Goal: Task Accomplishment & Management: Manage account settings

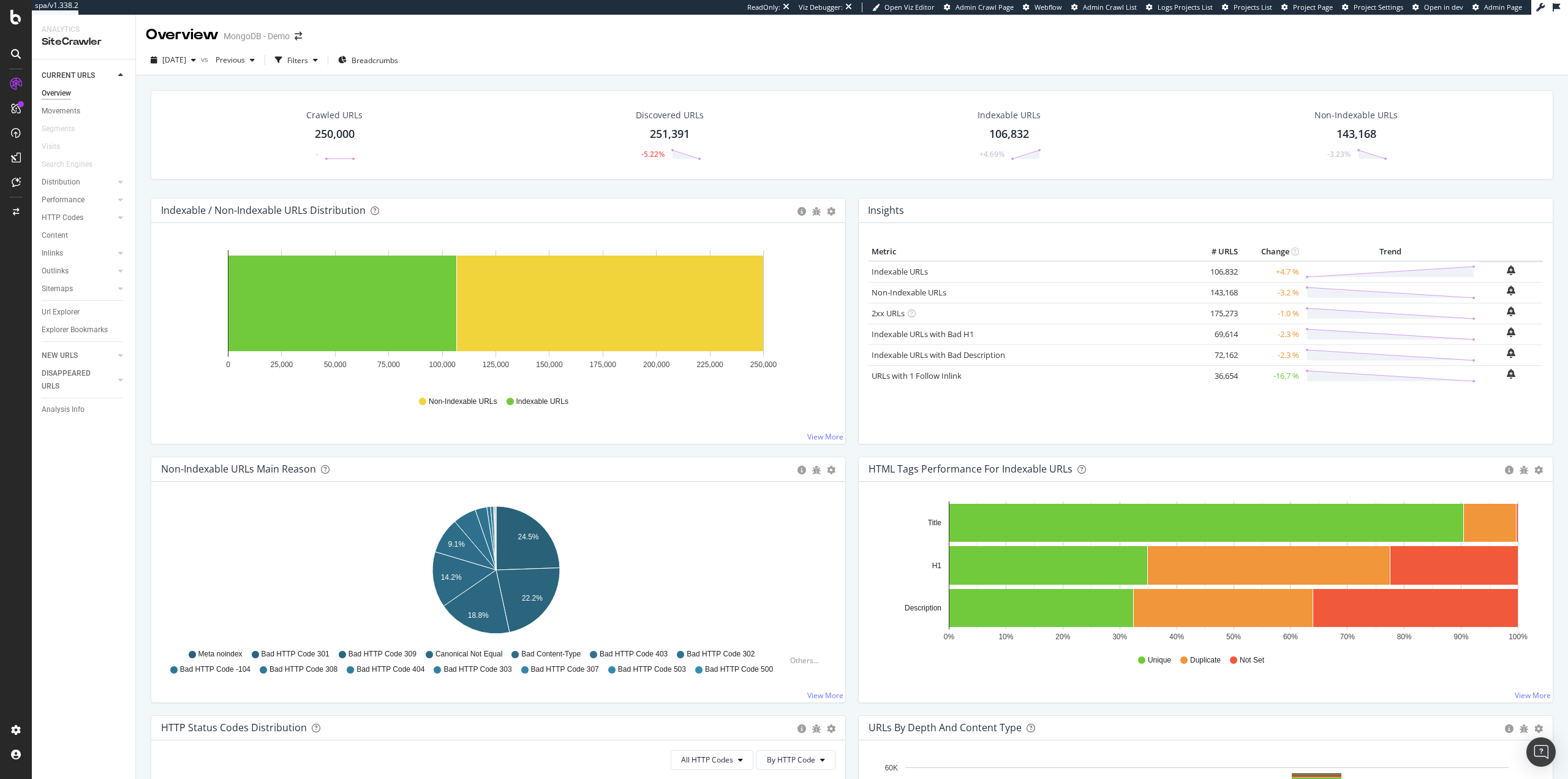
click at [98, 585] on div "CURRENT URLS Overview Movements Segments Visits Search Engines Distribution Top…" at bounding box center [84, 419] width 104 height 719
click at [64, 733] on div "Create and manage your segments" at bounding box center [96, 735] width 116 height 10
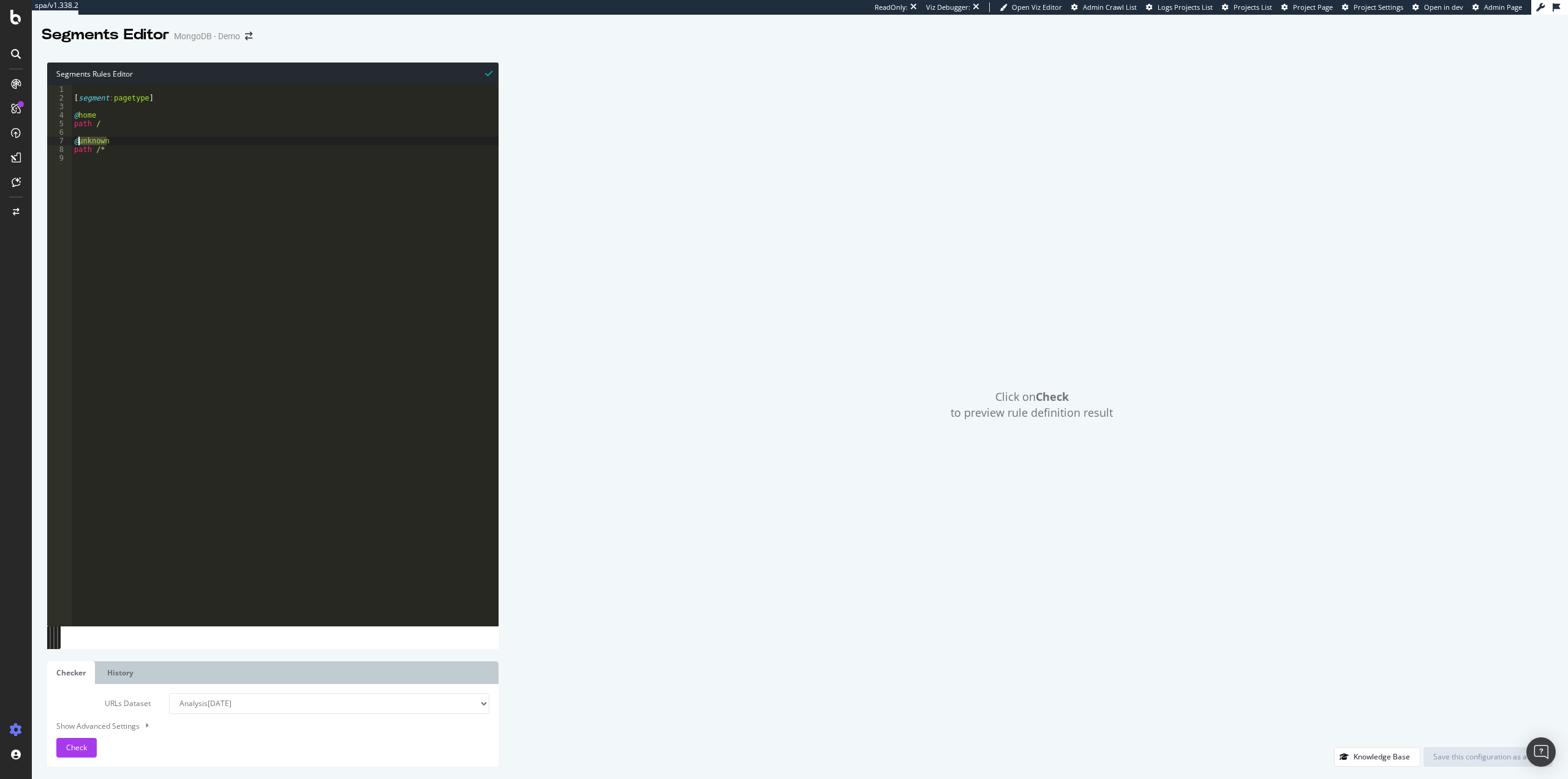
drag, startPoint x: 116, startPoint y: 141, endPoint x: 79, endPoint y: 137, distance: 37.2
click at [79, 137] on div "[ segment : pagetype ] @ home path / @ unknown path /*" at bounding box center [285, 363] width 427 height 558
click at [136, 203] on div "[ segment : pagetype ] @ home path / @ other path /*" at bounding box center [285, 363] width 427 height 558
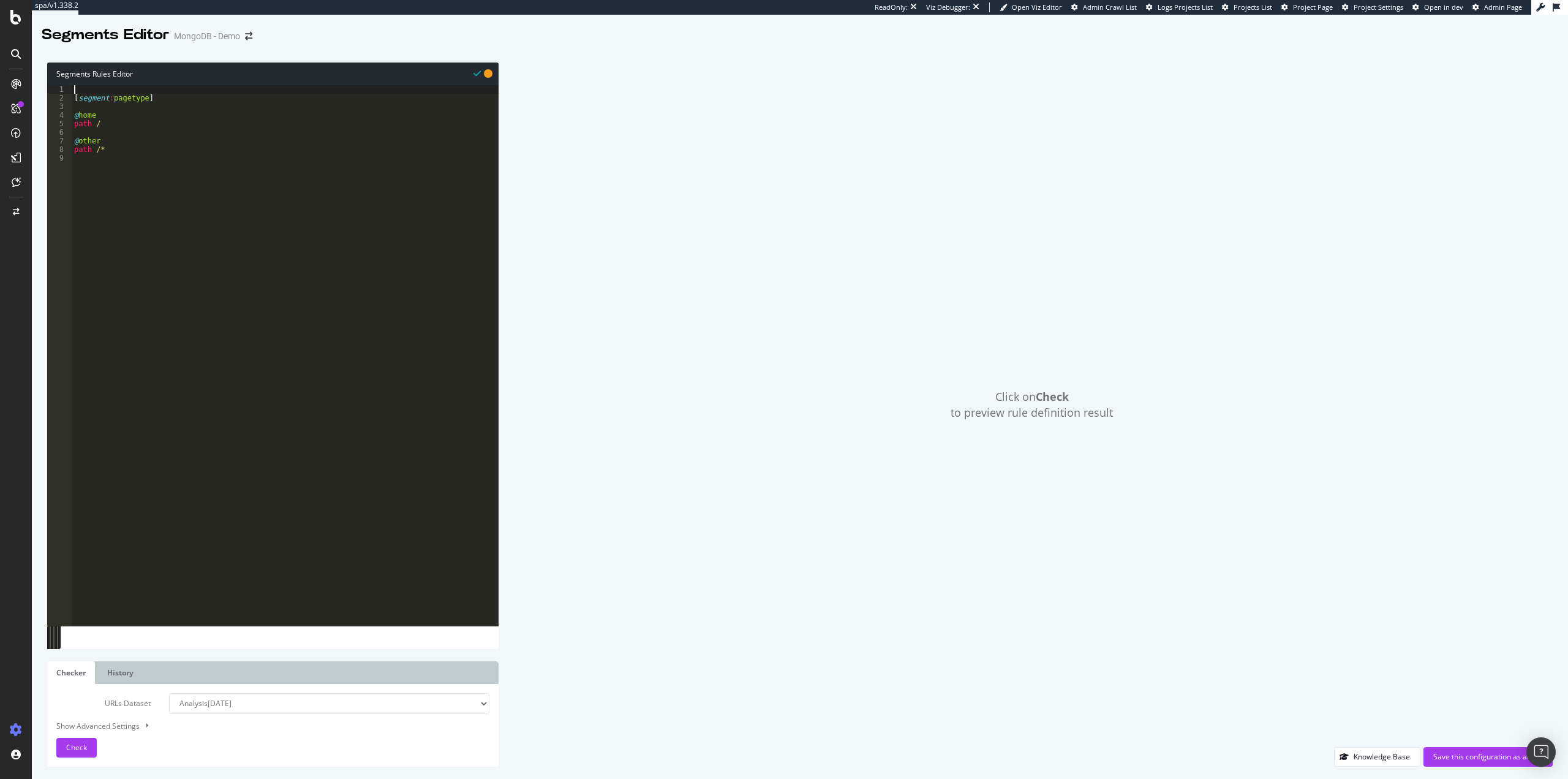
drag, startPoint x: 185, startPoint y: 92, endPoint x: 60, endPoint y: 91, distance: 125.0
click at [60, 91] on div "@other 1 2 3 4 5 6 7 8 9 [ segment : pagetype ] @ home path / @ other path /* X…" at bounding box center [273, 355] width 451 height 540
click at [125, 100] on div "[ segment : pagetype ] @ home path / @ other path /*" at bounding box center [285, 363] width 427 height 558
click at [125, 100] on div "[ segment : pagetype ] @ home path / @ other path /*" at bounding box center [285, 363] width 427 height 558
click at [124, 100] on div "[ segment : pagetype ] @ home path / @ other path /*" at bounding box center [285, 363] width 427 height 558
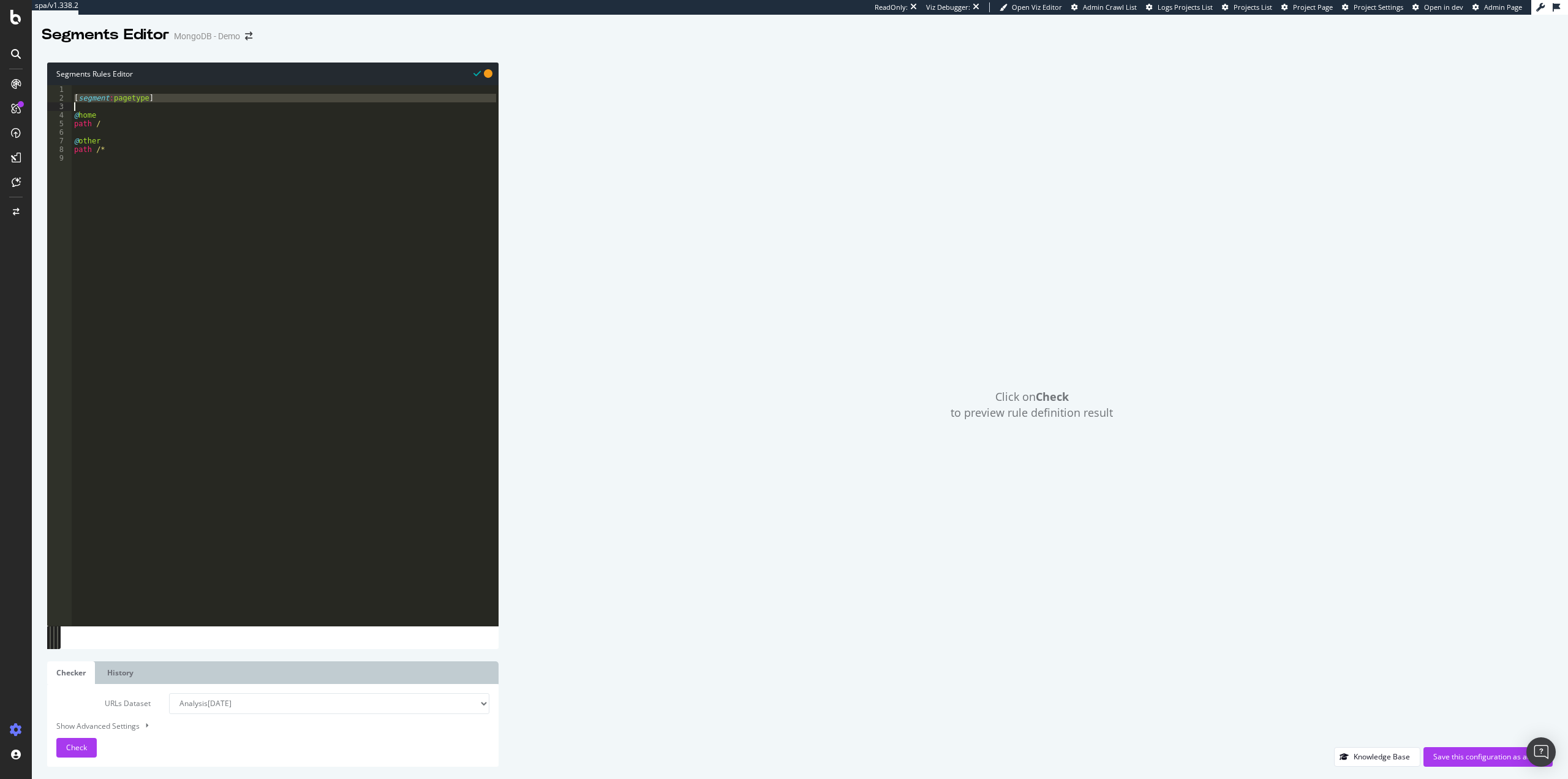
type textarea "[segment:pagetype]"
click at [107, 178] on div "[ segment : pagetype ] @ home path / @ other path /*" at bounding box center [285, 363] width 427 height 558
paste textarea "[segment:pagetype]"
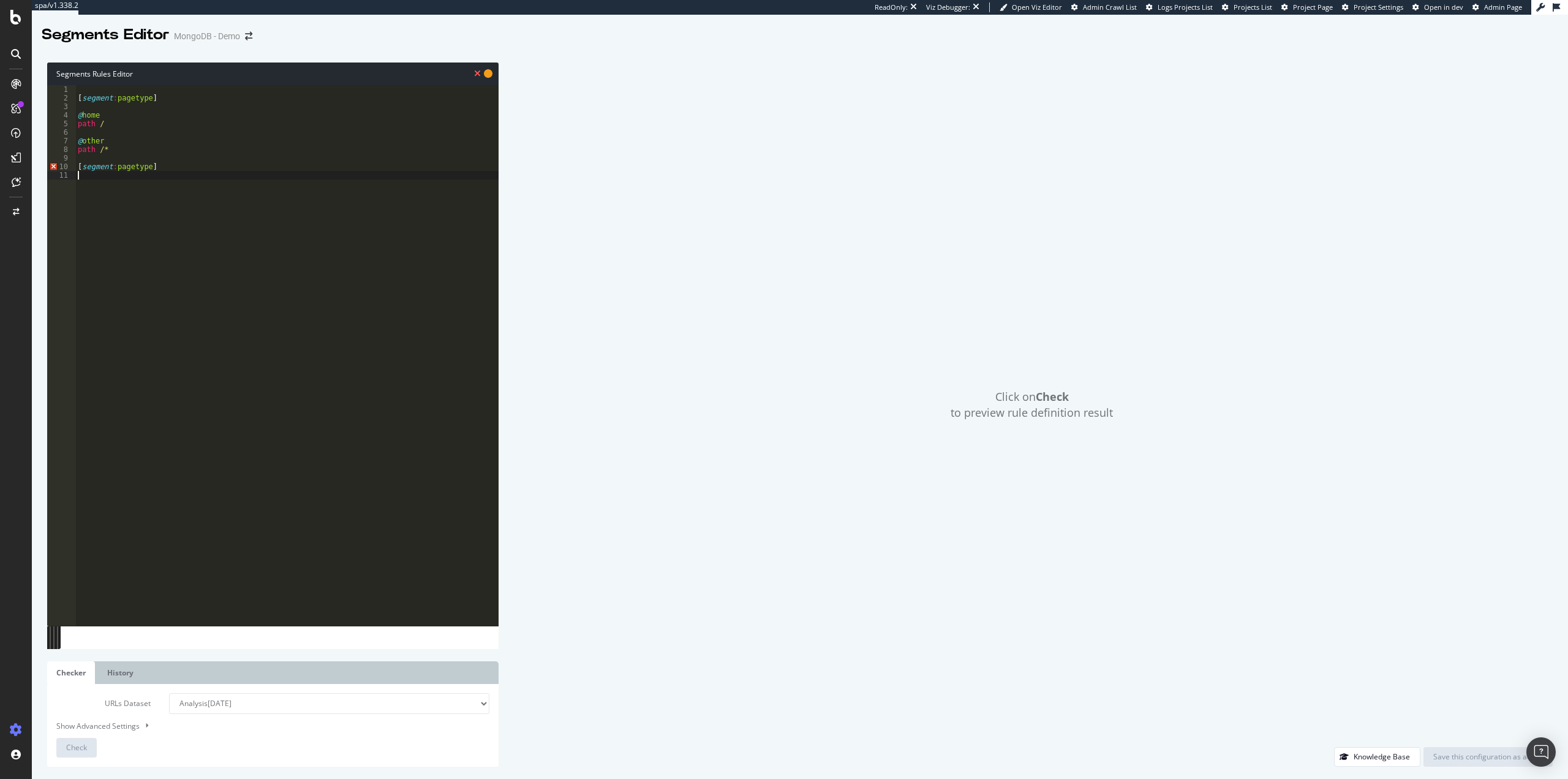
click at [147, 165] on div "[ segment : pagetype ] @ home path / @ other path /* [ segment : pagetype ]" at bounding box center [287, 363] width 423 height 558
type textarea "[segment:params]"
type textarea "@yes"
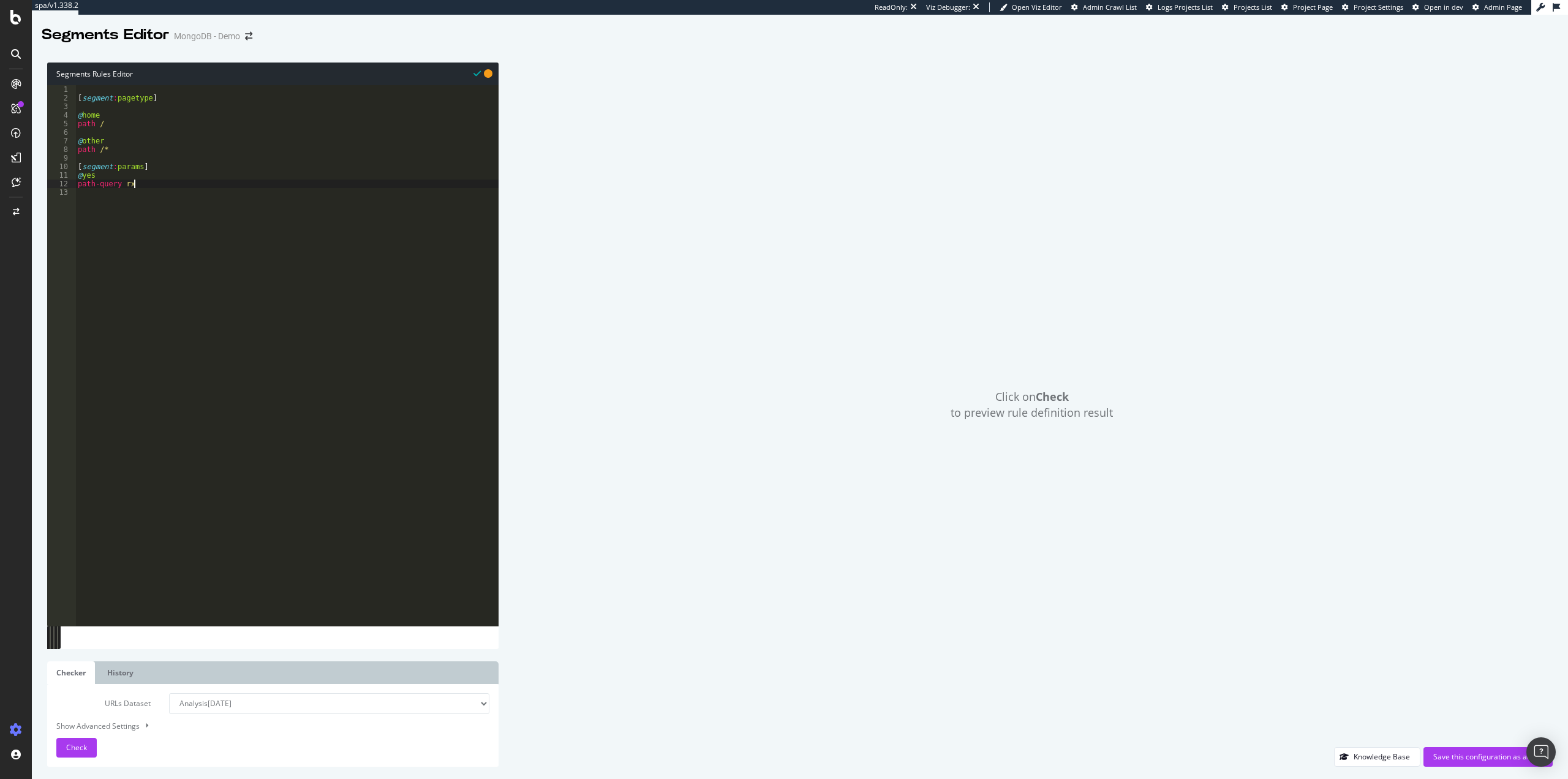
scroll to position [0, 5]
type textarea "path-query rx \?"
type textarea "@no"
click at [76, 756] on div "Check" at bounding box center [77, 747] width 21 height 19
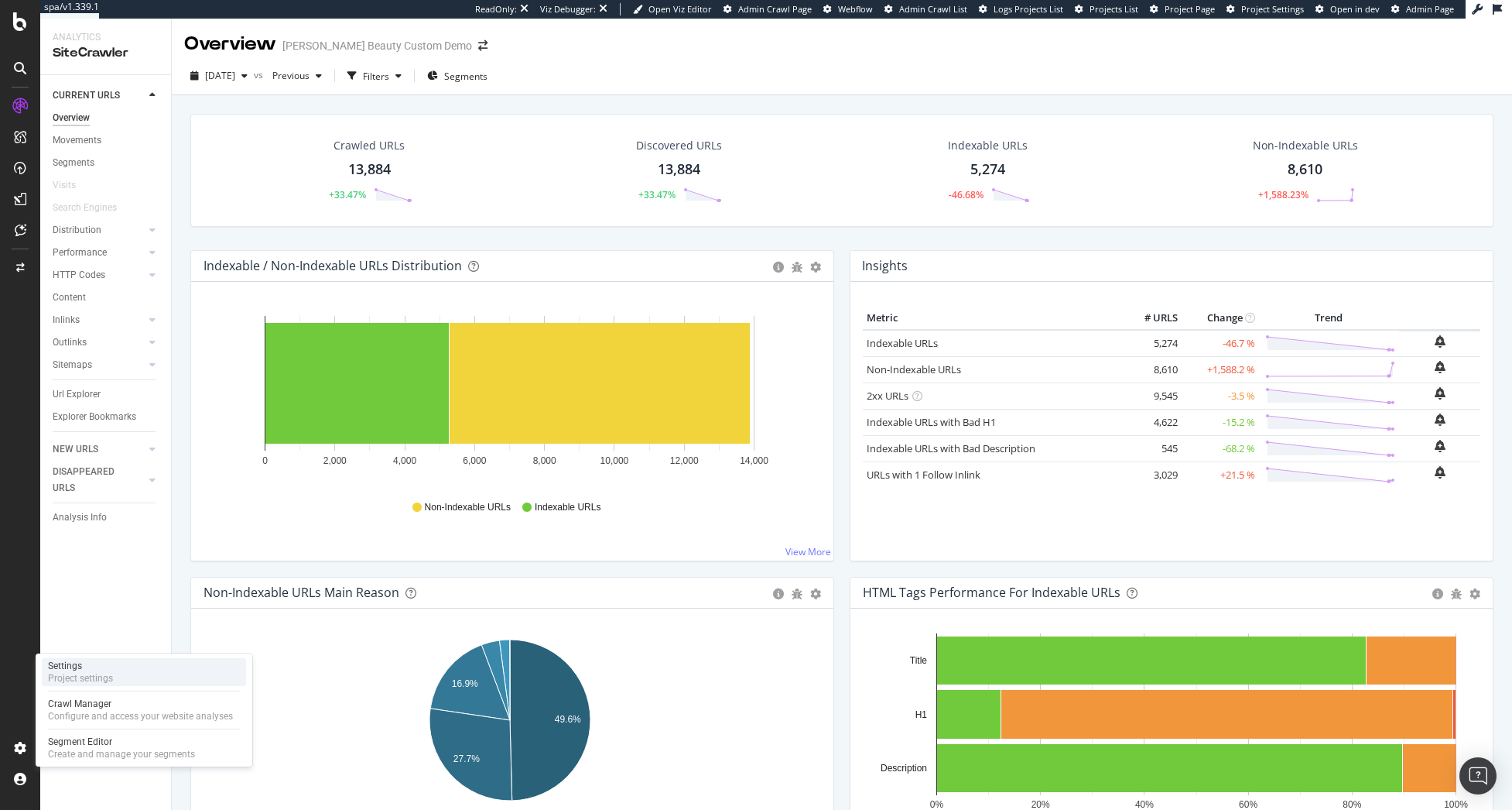
click at [117, 673] on div "Settings Project settings" at bounding box center [144, 672] width 205 height 28
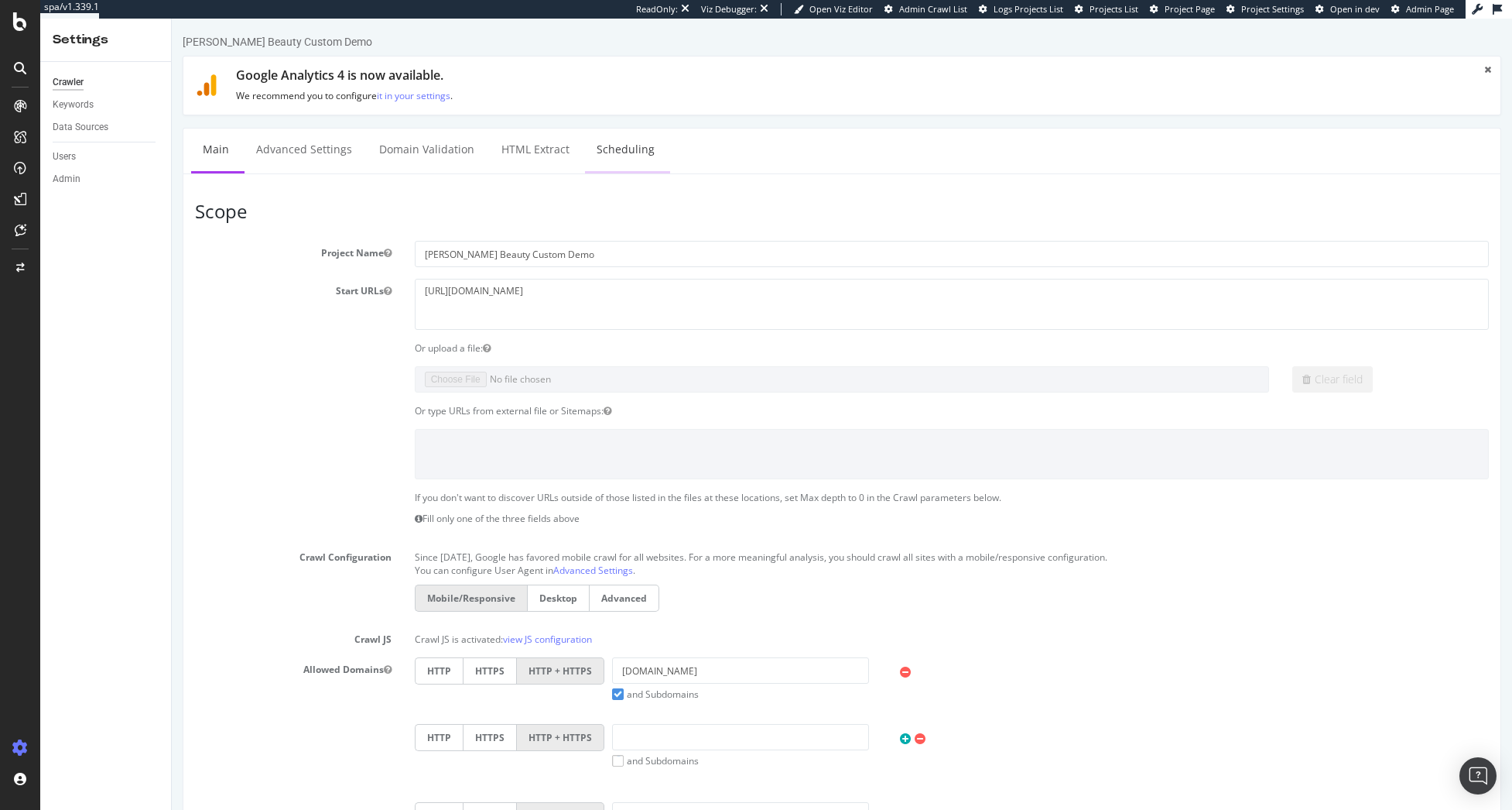
click at [612, 145] on link "Scheduling" at bounding box center [625, 149] width 81 height 42
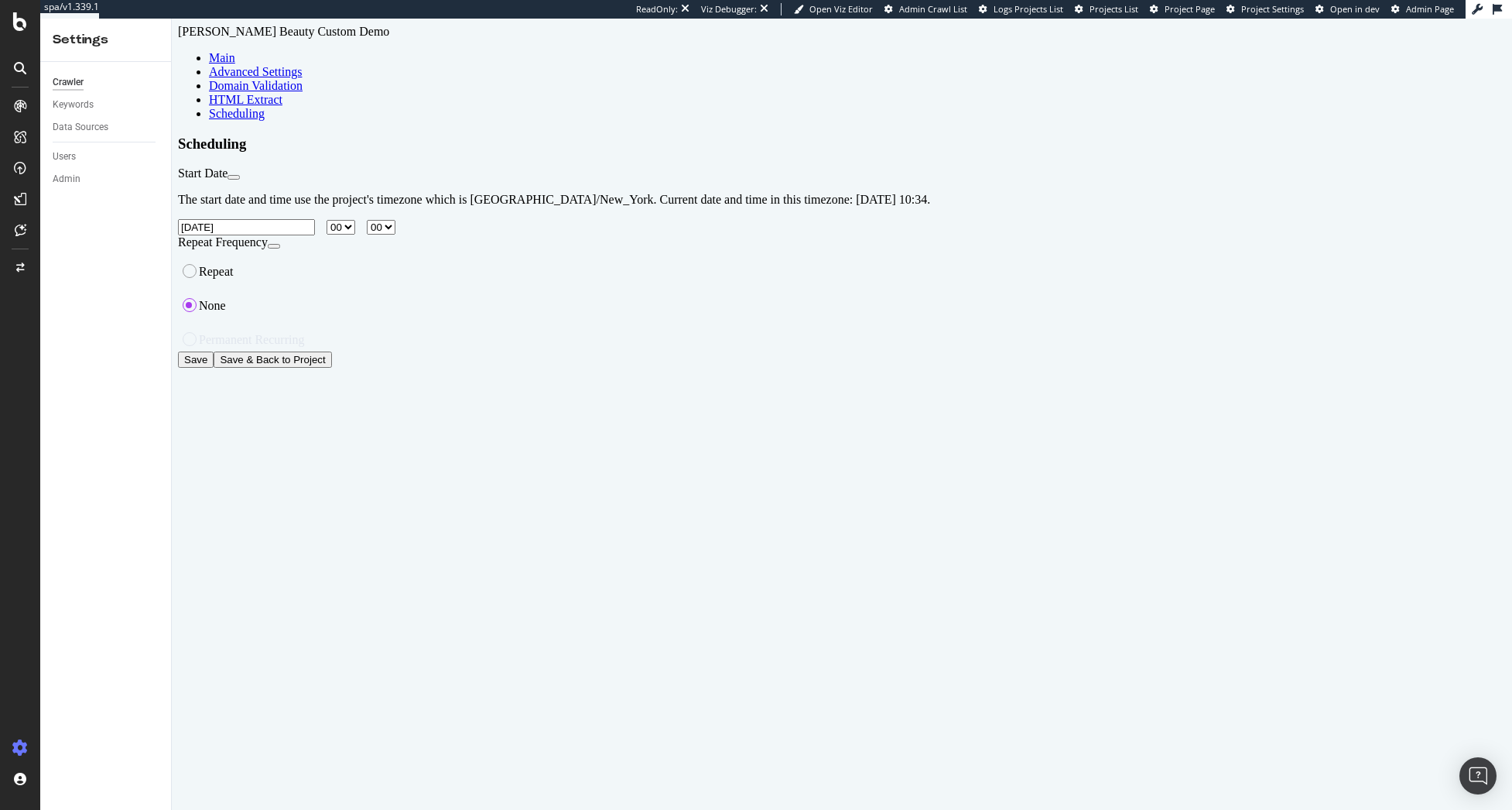
click at [315, 219] on input "2025-10-09" at bounding box center [246, 227] width 137 height 16
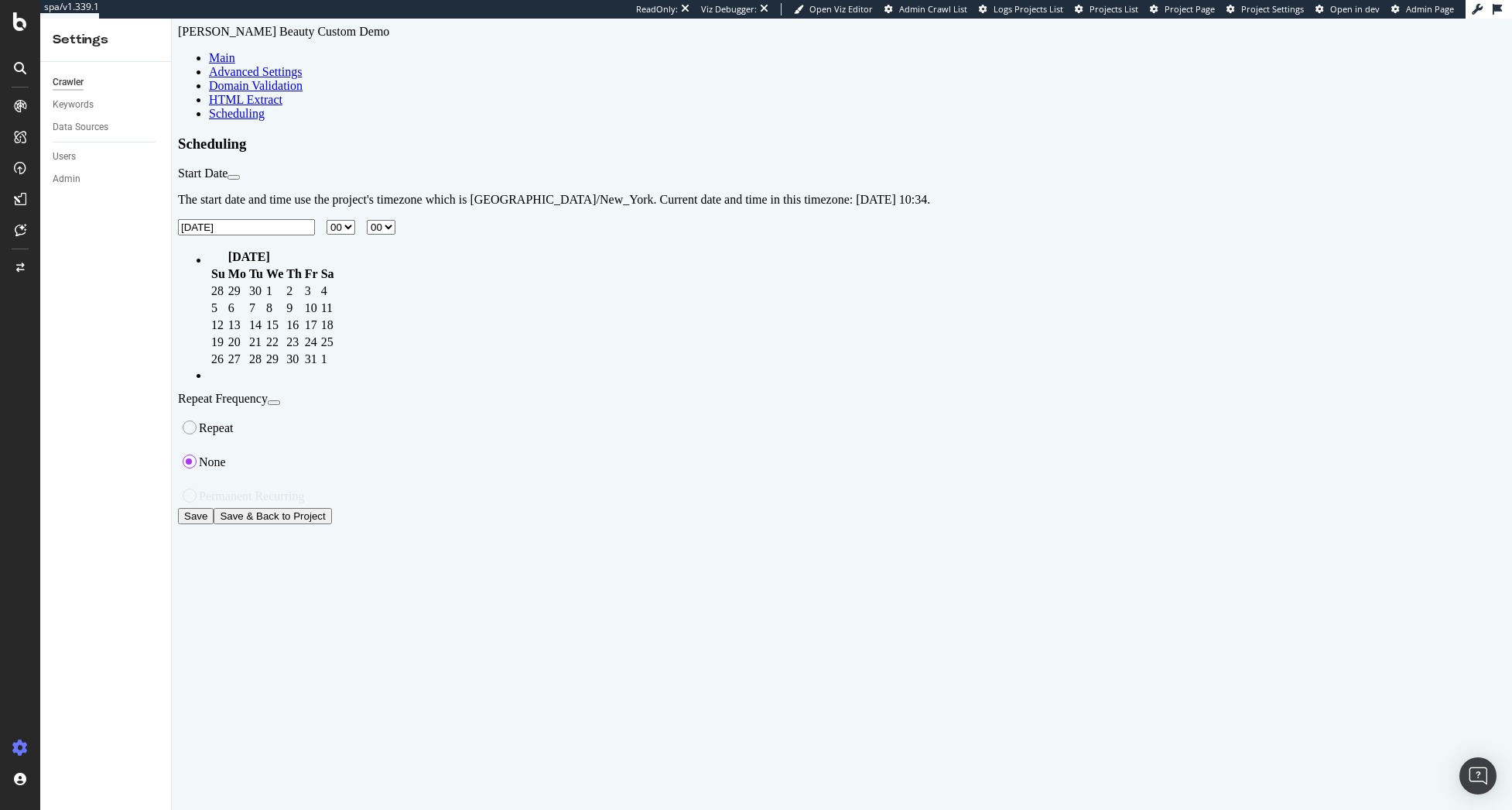
click at [247, 333] on td "13" at bounding box center [237, 325] width 19 height 15
type input "2025-10-13"
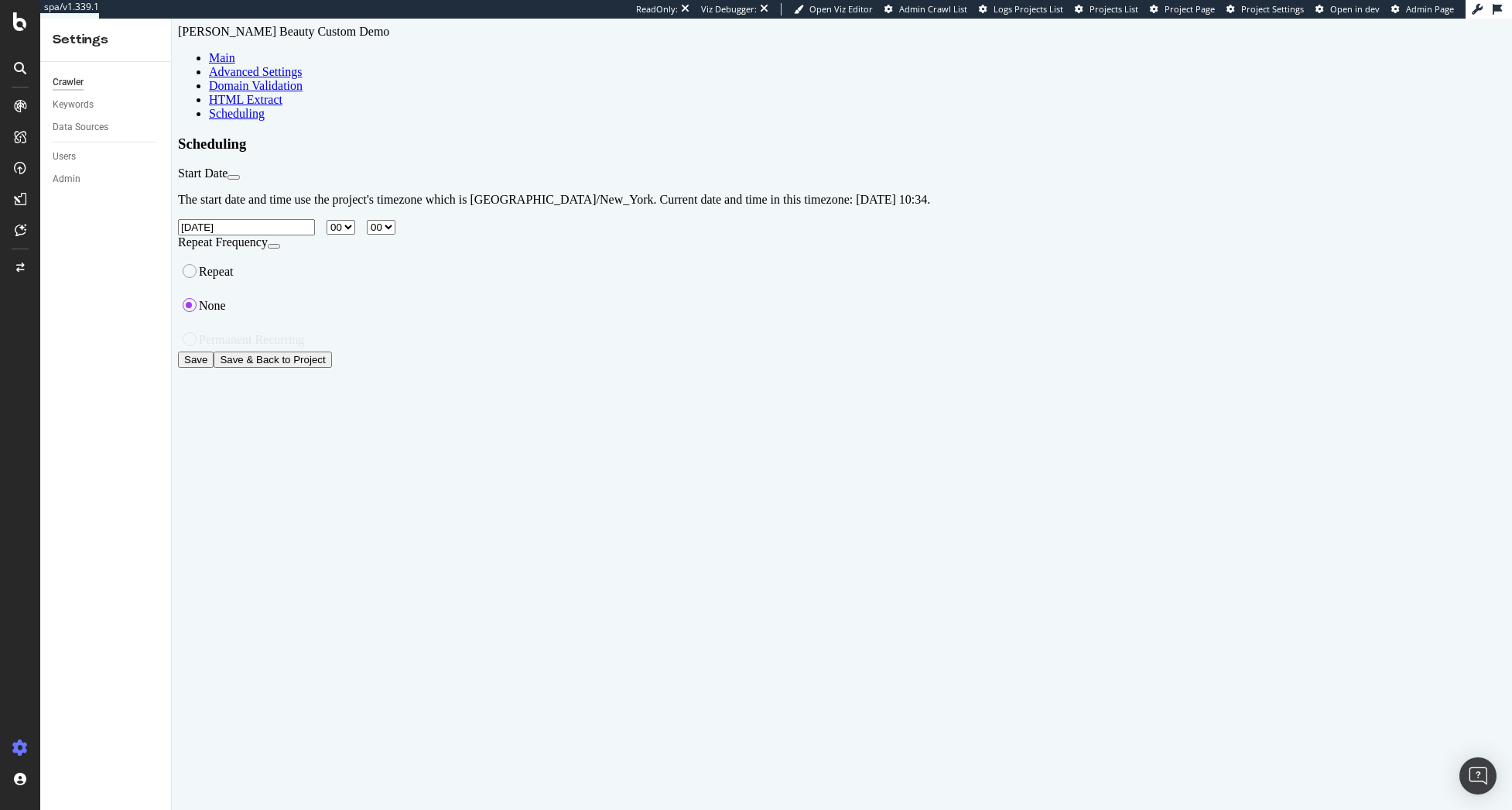
click at [331, 352] on input "Save & Back to Project" at bounding box center [272, 360] width 118 height 16
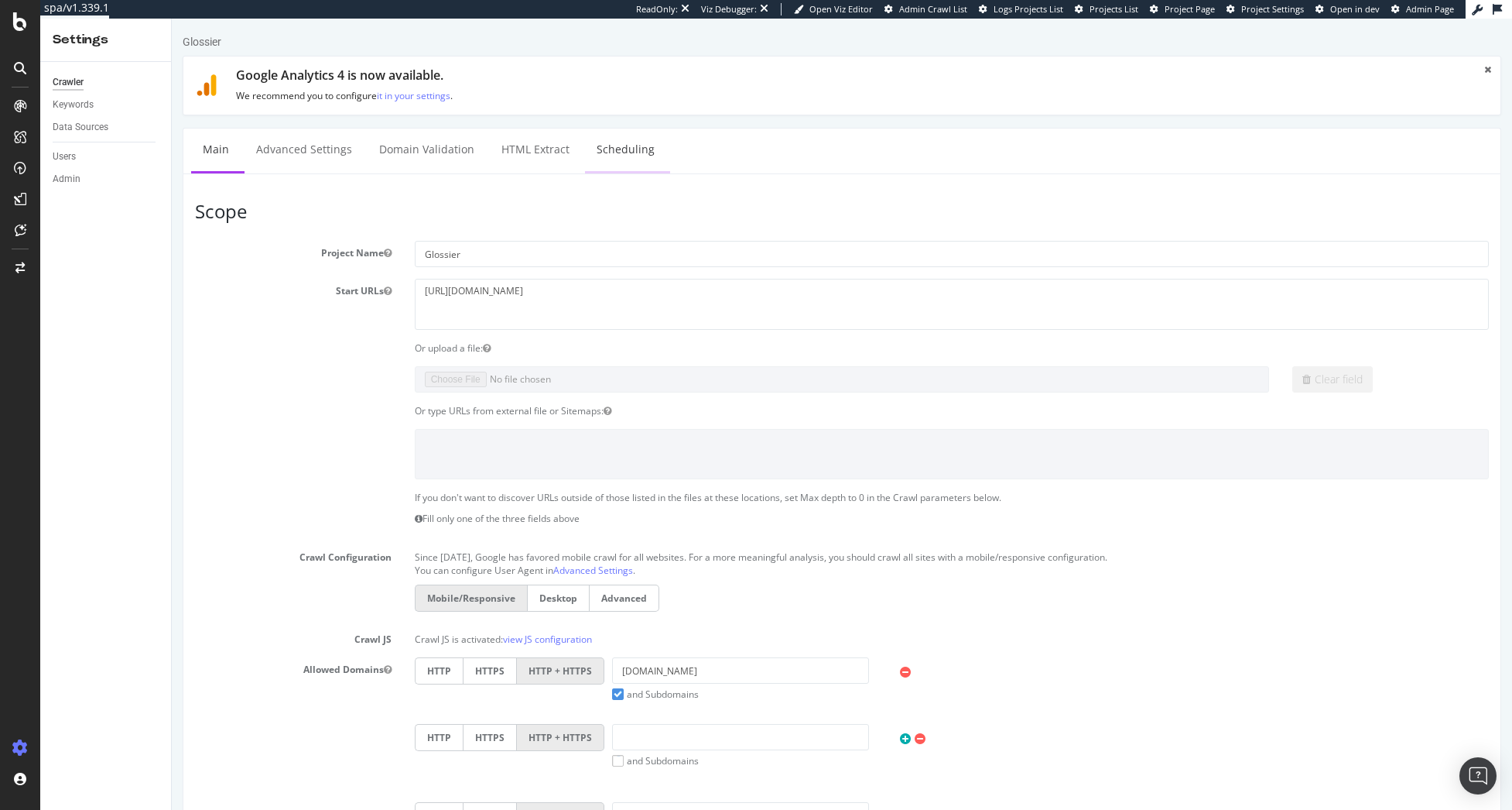
click at [605, 155] on link "Scheduling" at bounding box center [625, 149] width 81 height 42
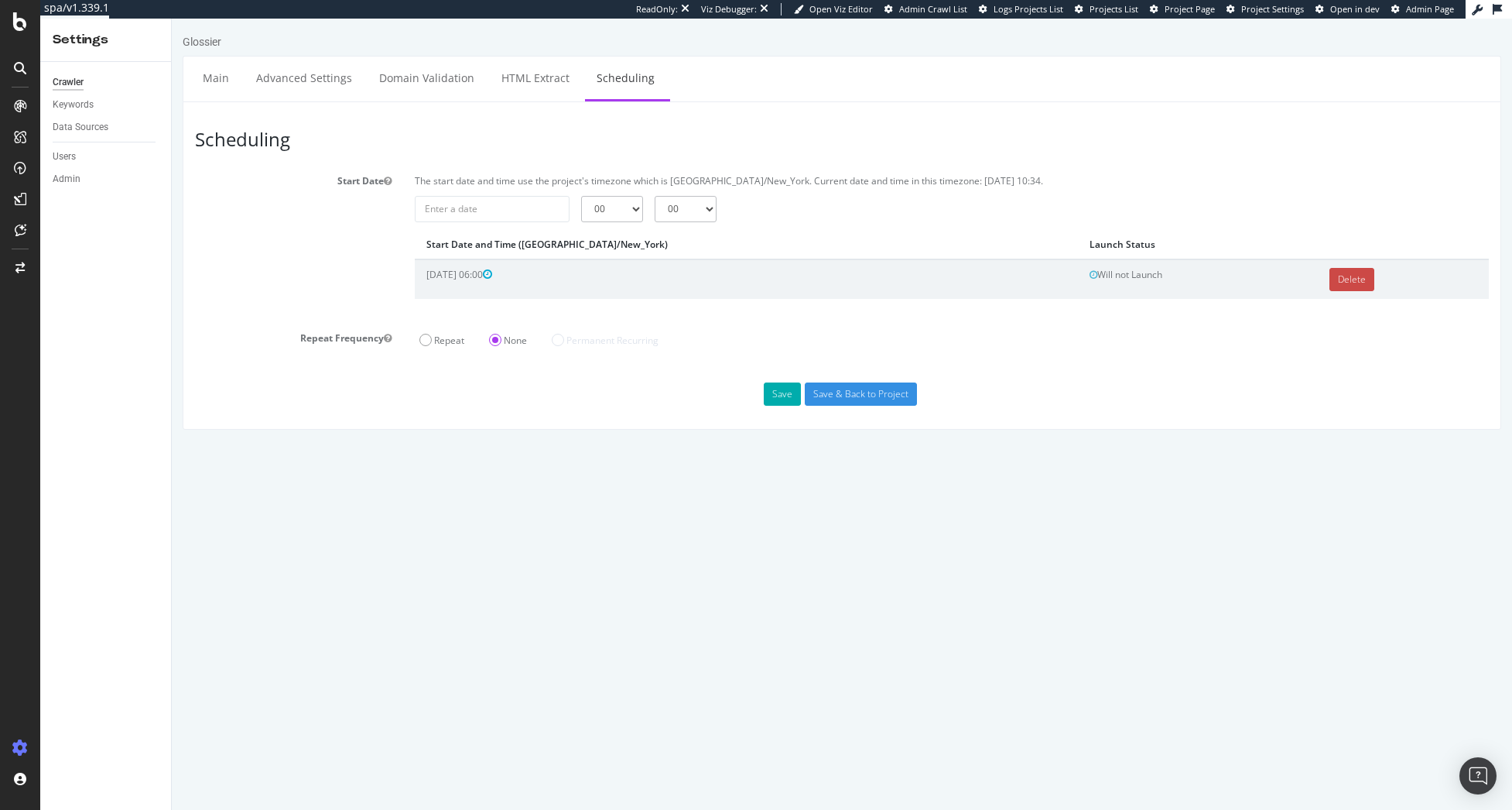
click at [1329, 283] on link "Delete" at bounding box center [1351, 279] width 45 height 24
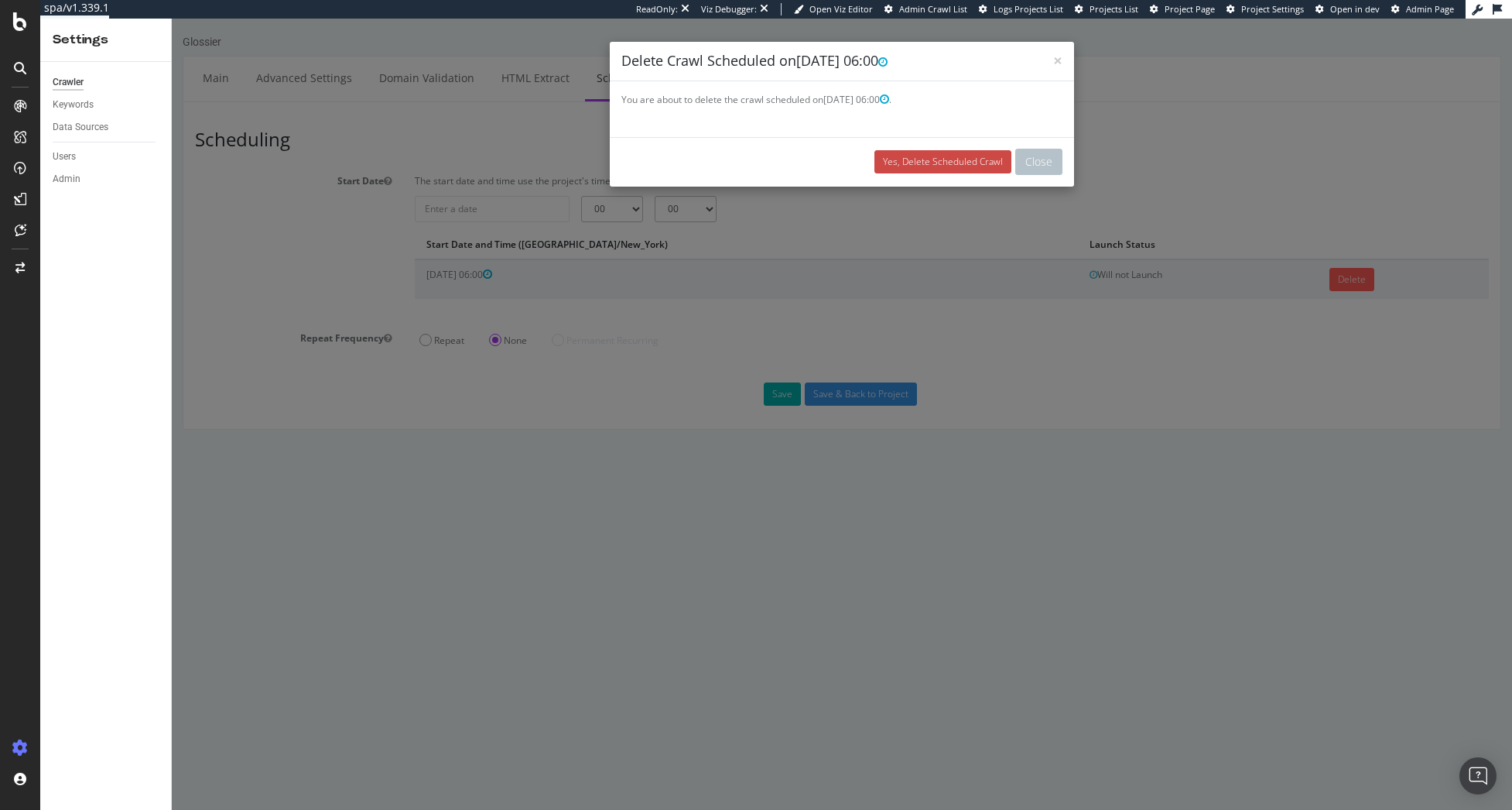
click at [955, 157] on link "Yes, Delete Scheduled Crawl" at bounding box center [943, 162] width 137 height 24
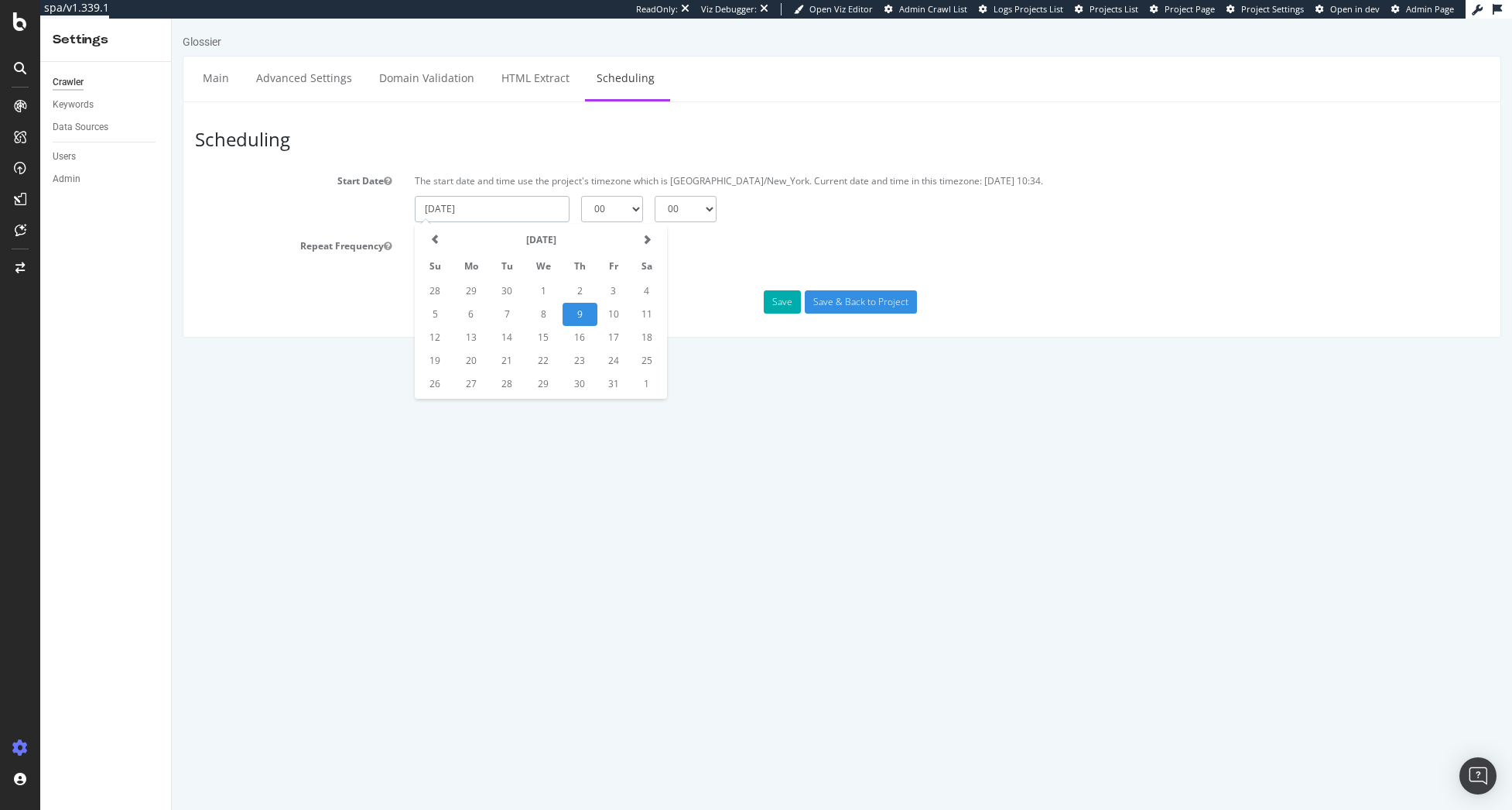
click at [500, 210] on input "[DATE]" at bounding box center [492, 209] width 155 height 26
click at [436, 340] on td "12" at bounding box center [434, 337] width 35 height 24
type input "2025-10-12"
click at [835, 303] on input "Save & Back to Project" at bounding box center [861, 301] width 112 height 24
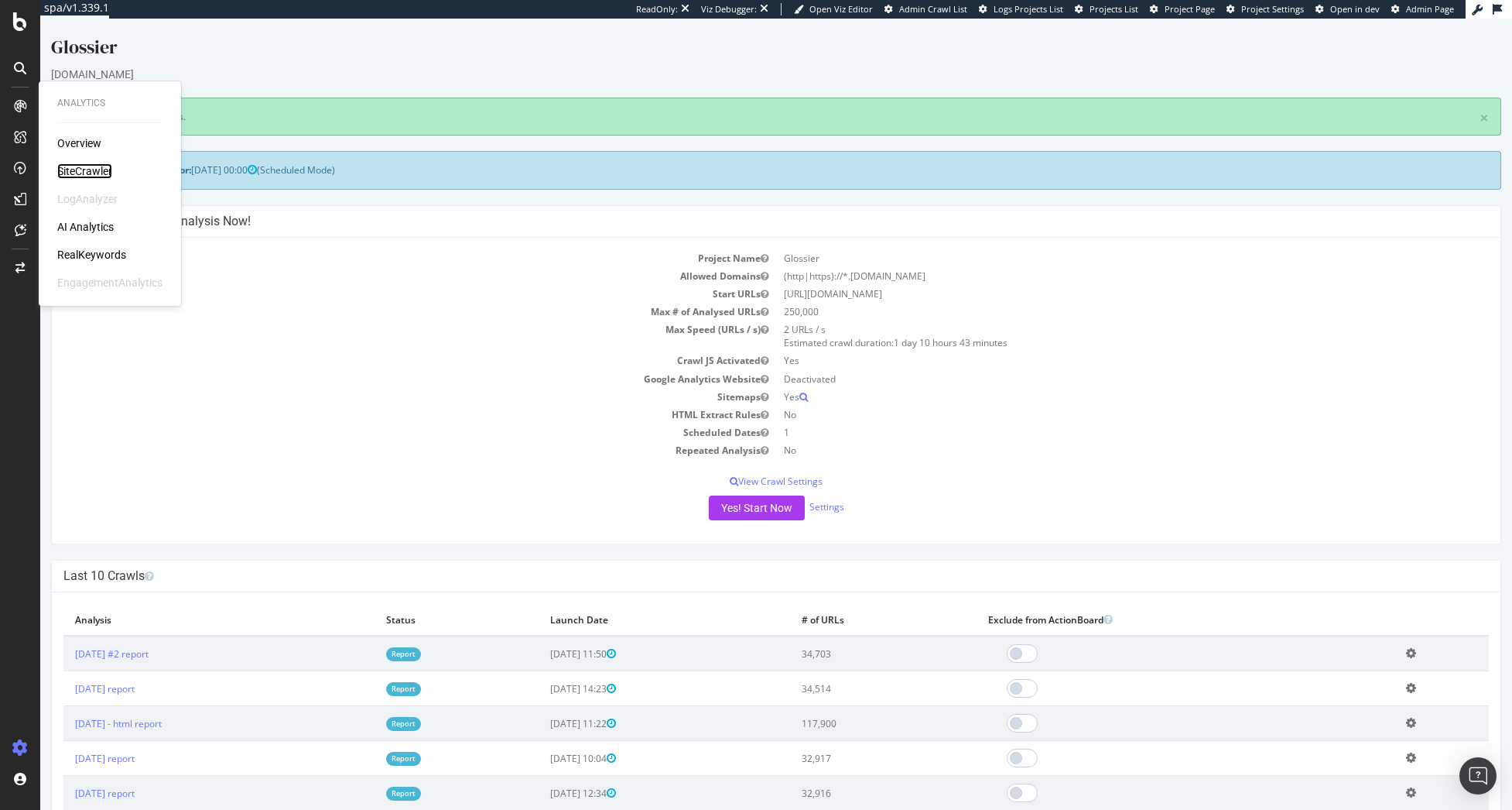
click at [99, 168] on div "SiteCrawler" at bounding box center [84, 171] width 55 height 15
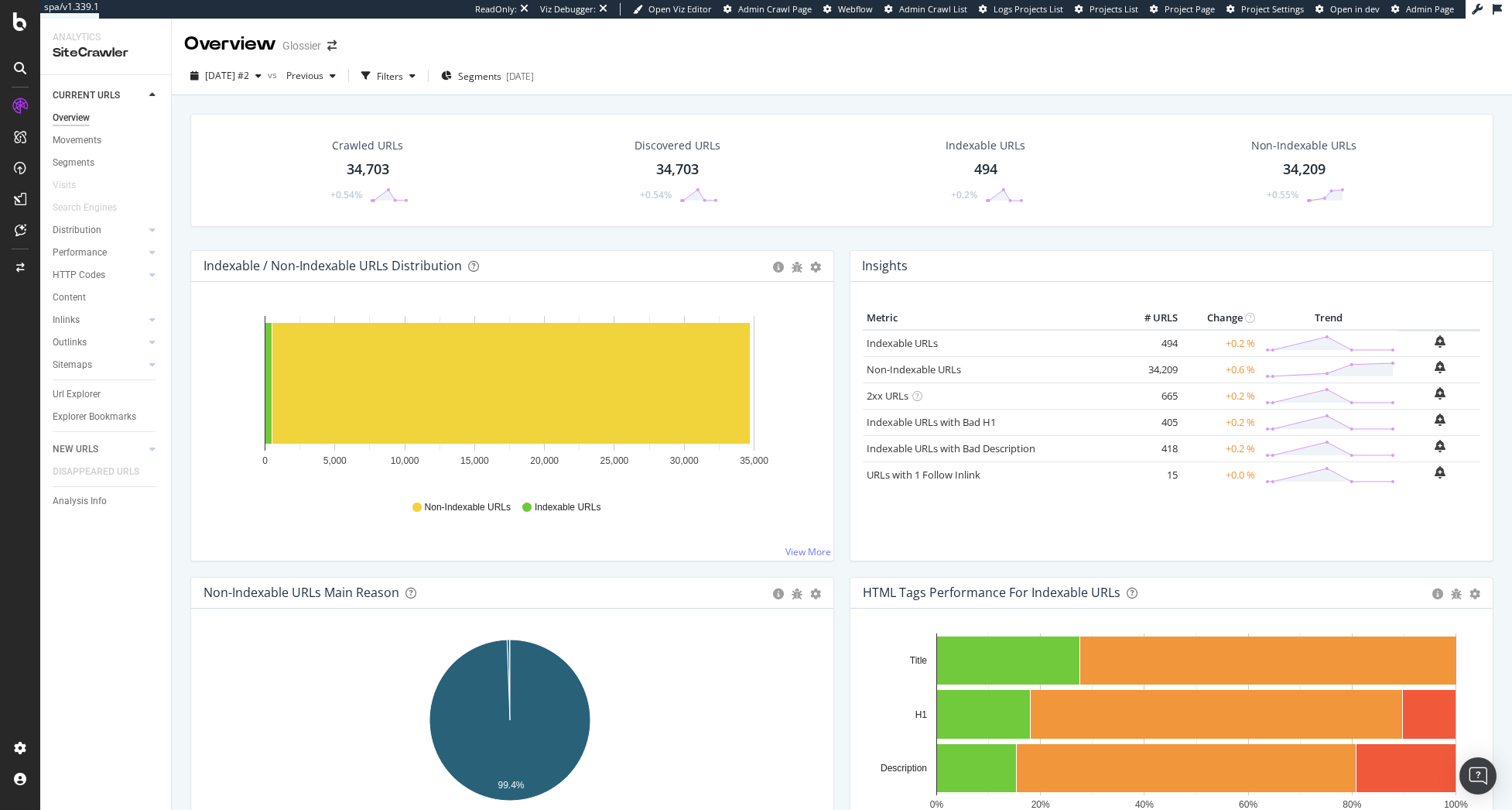
drag, startPoint x: 91, startPoint y: 231, endPoint x: 213, endPoint y: 262, distance: 125.9
click at [92, 231] on div "Distribution" at bounding box center [77, 230] width 49 height 16
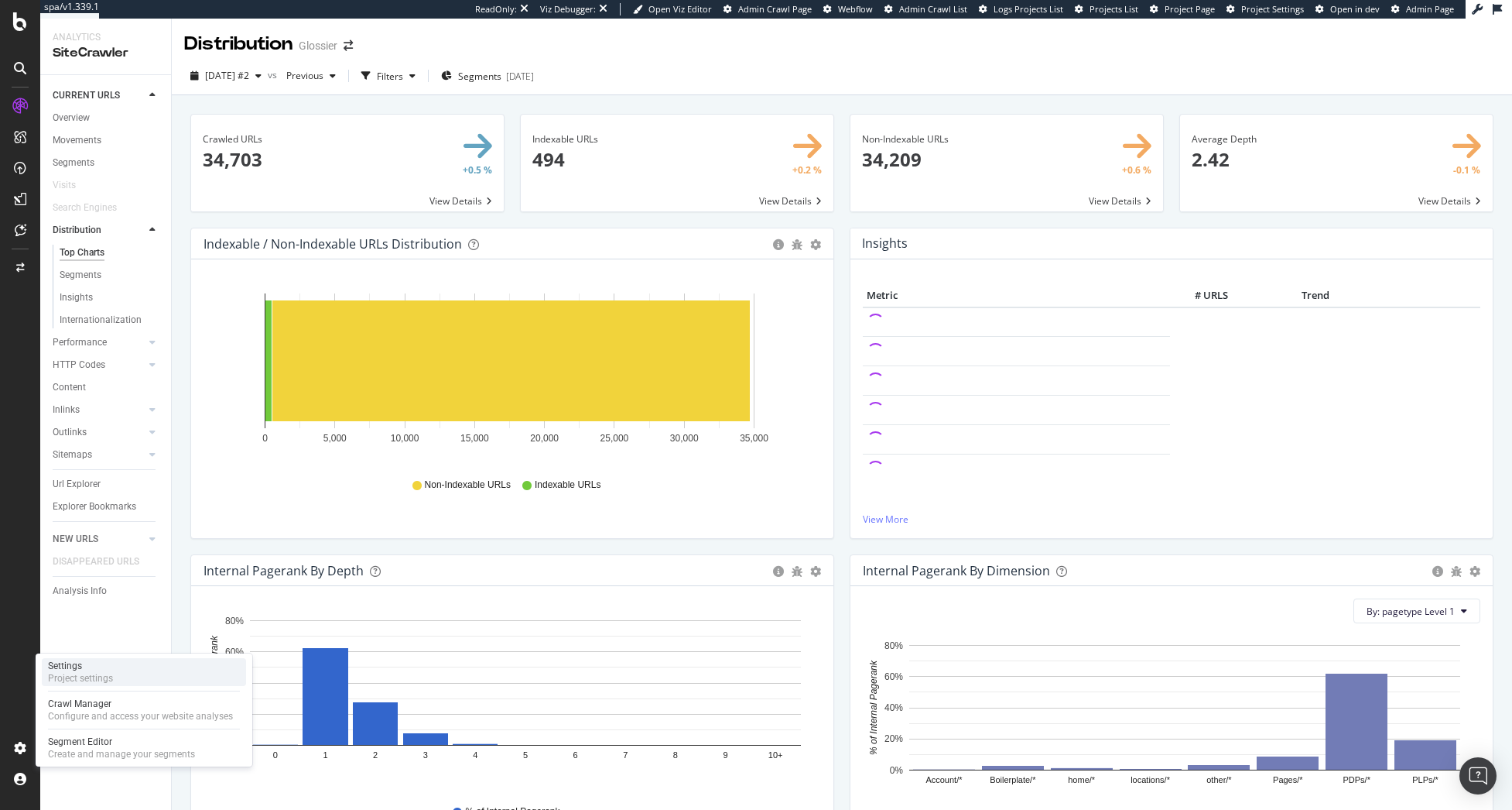
click at [112, 678] on div "Project settings" at bounding box center [80, 678] width 65 height 12
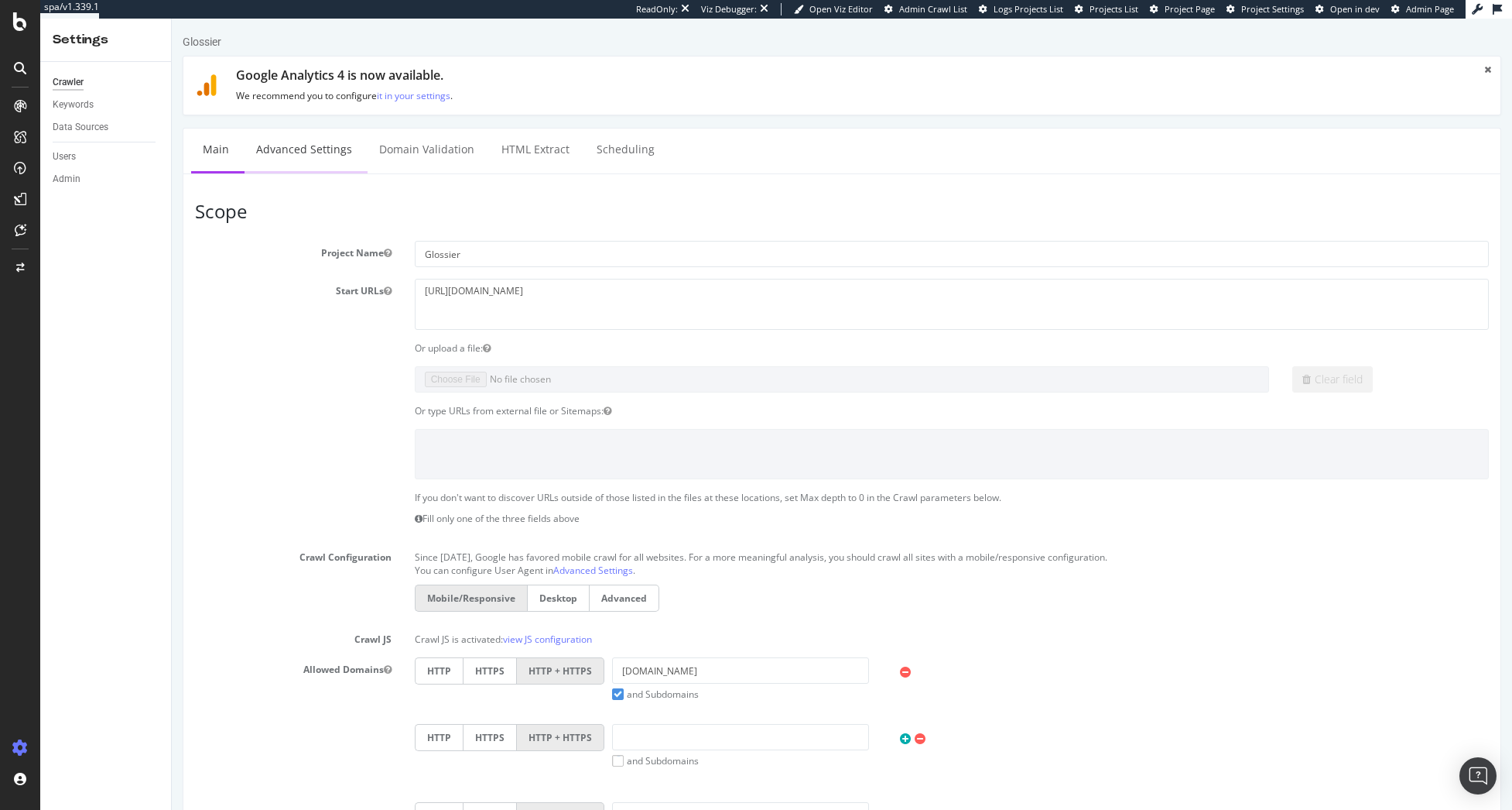
click at [296, 160] on link "Advanced Settings" at bounding box center [304, 149] width 119 height 42
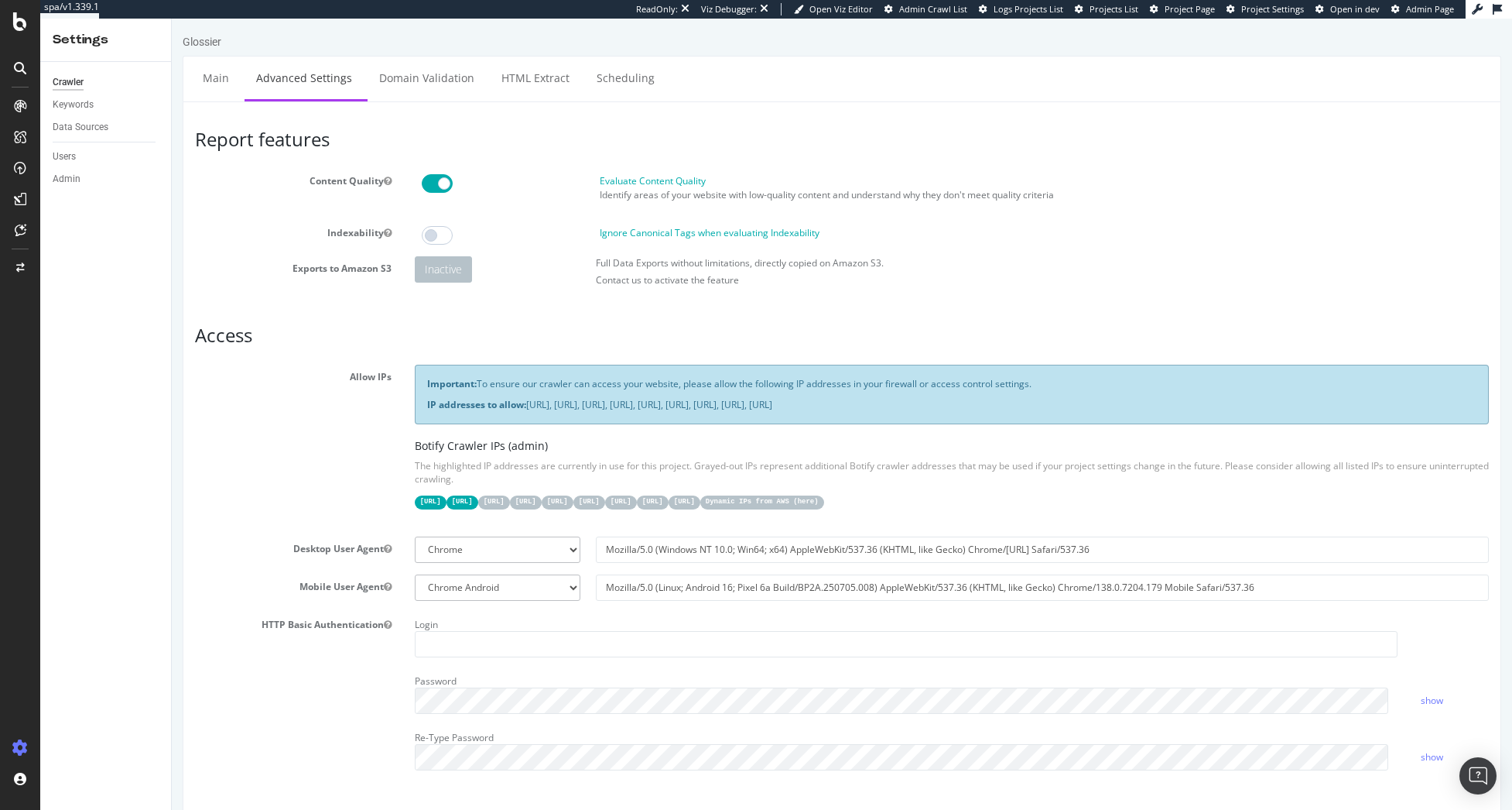
drag, startPoint x: 226, startPoint y: 217, endPoint x: 211, endPoint y: 209, distance: 17.0
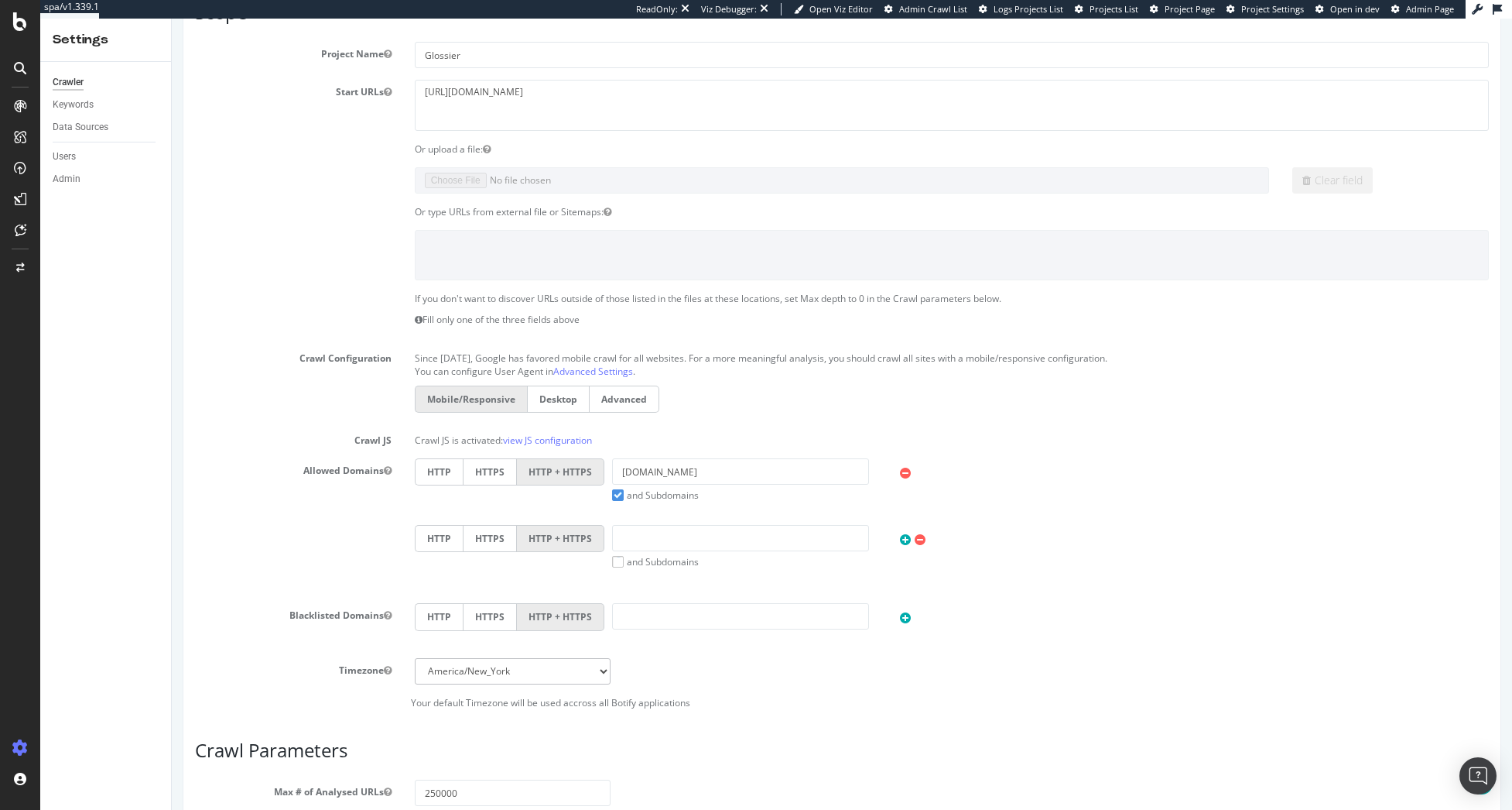
scroll to position [155, 0]
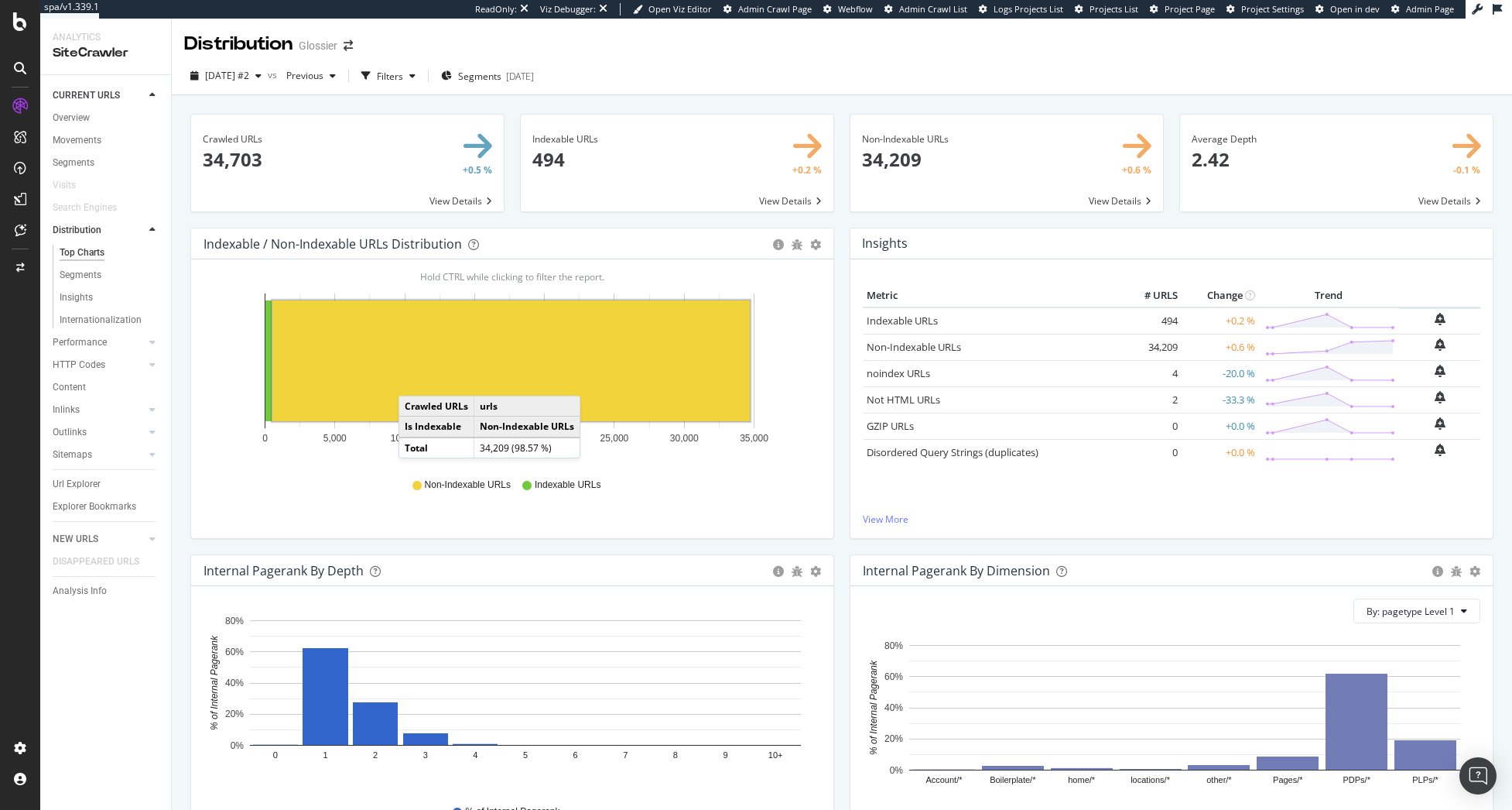
click at [414, 380] on rect "A chart." at bounding box center [511, 361] width 477 height 121
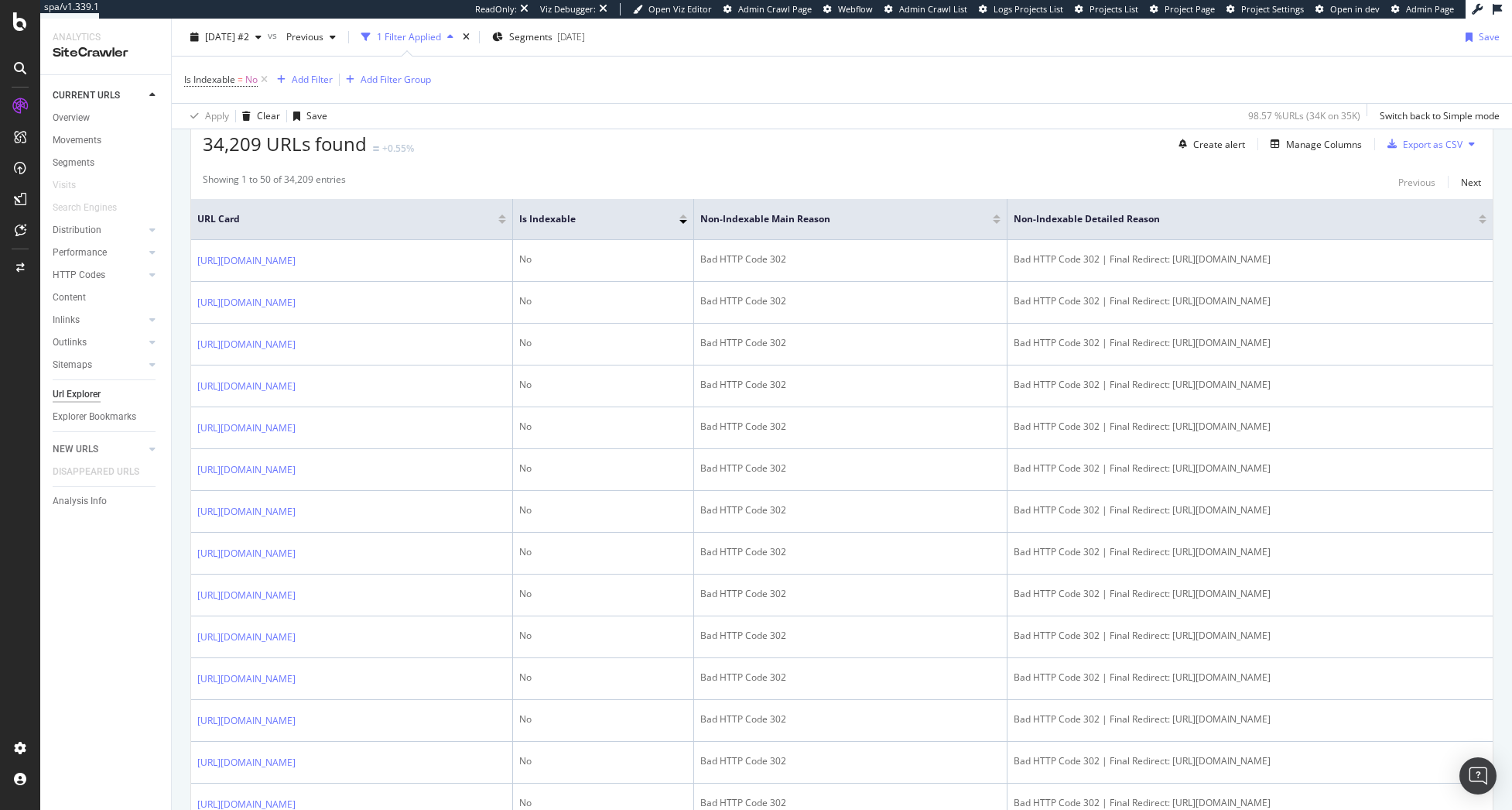
scroll to position [387, 0]
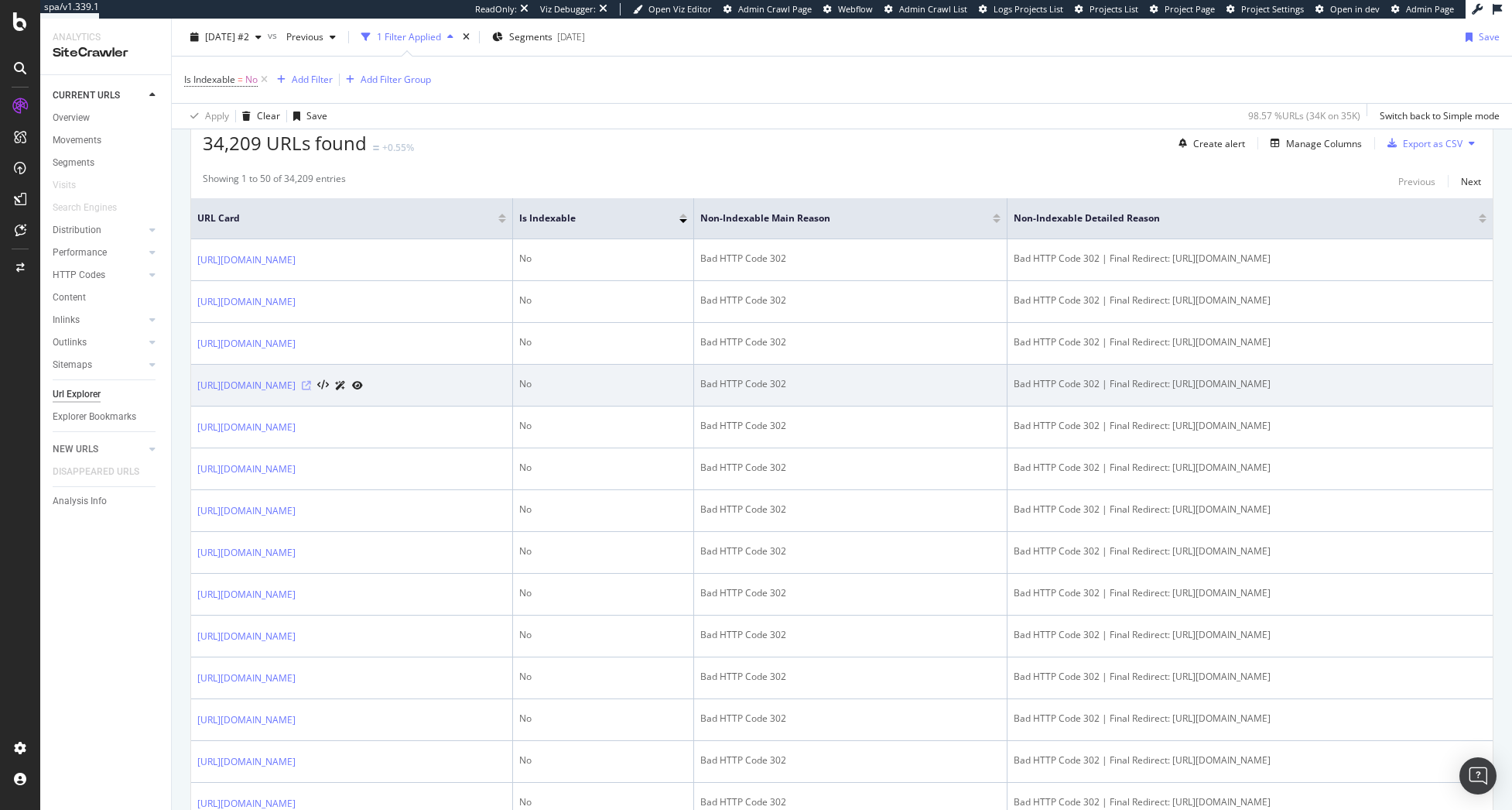
click at [311, 388] on icon at bounding box center [306, 385] width 9 height 9
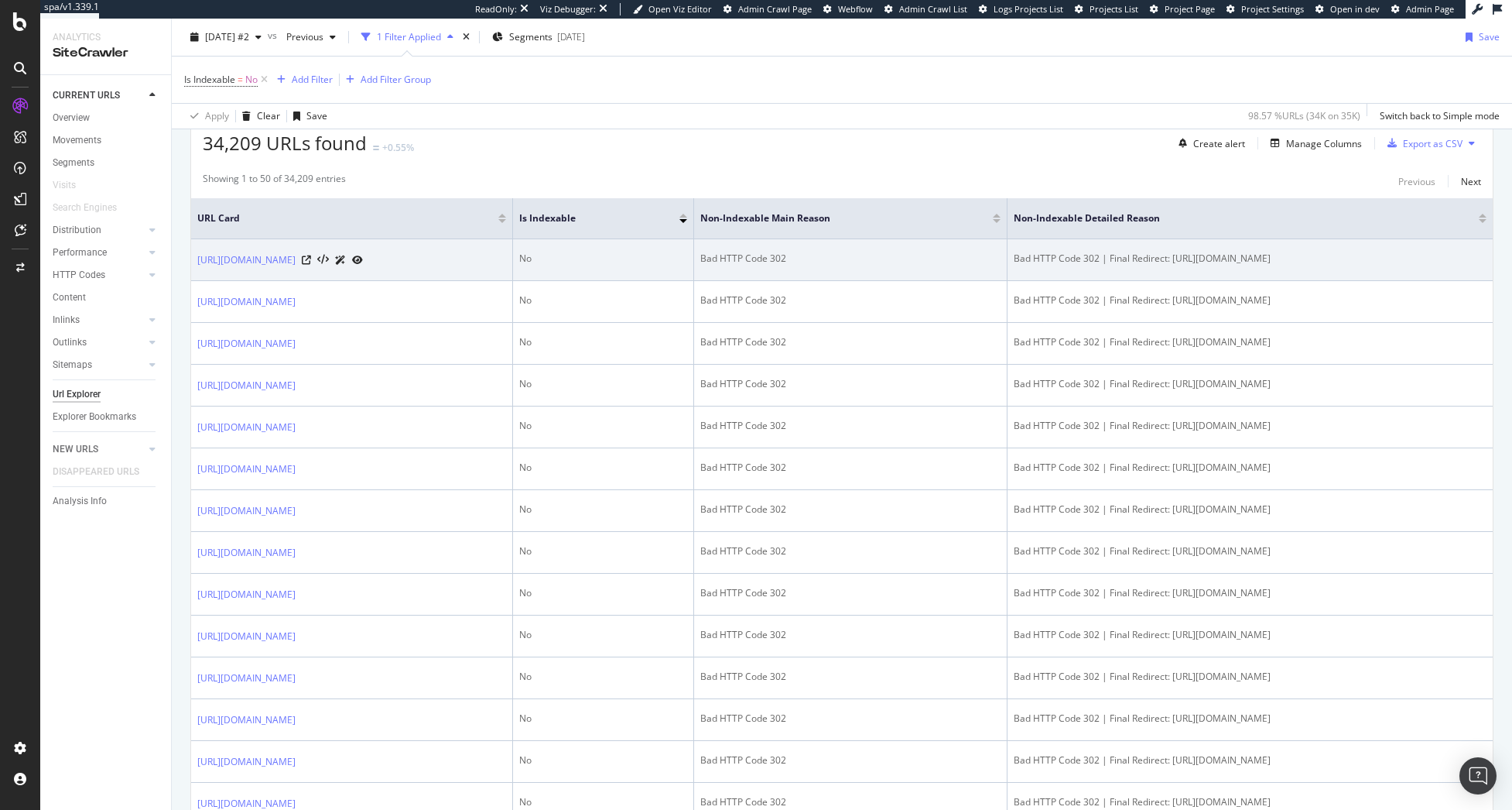
copy link "https://www.glossier.com/en-qa/collections/holiday-gift-guide"
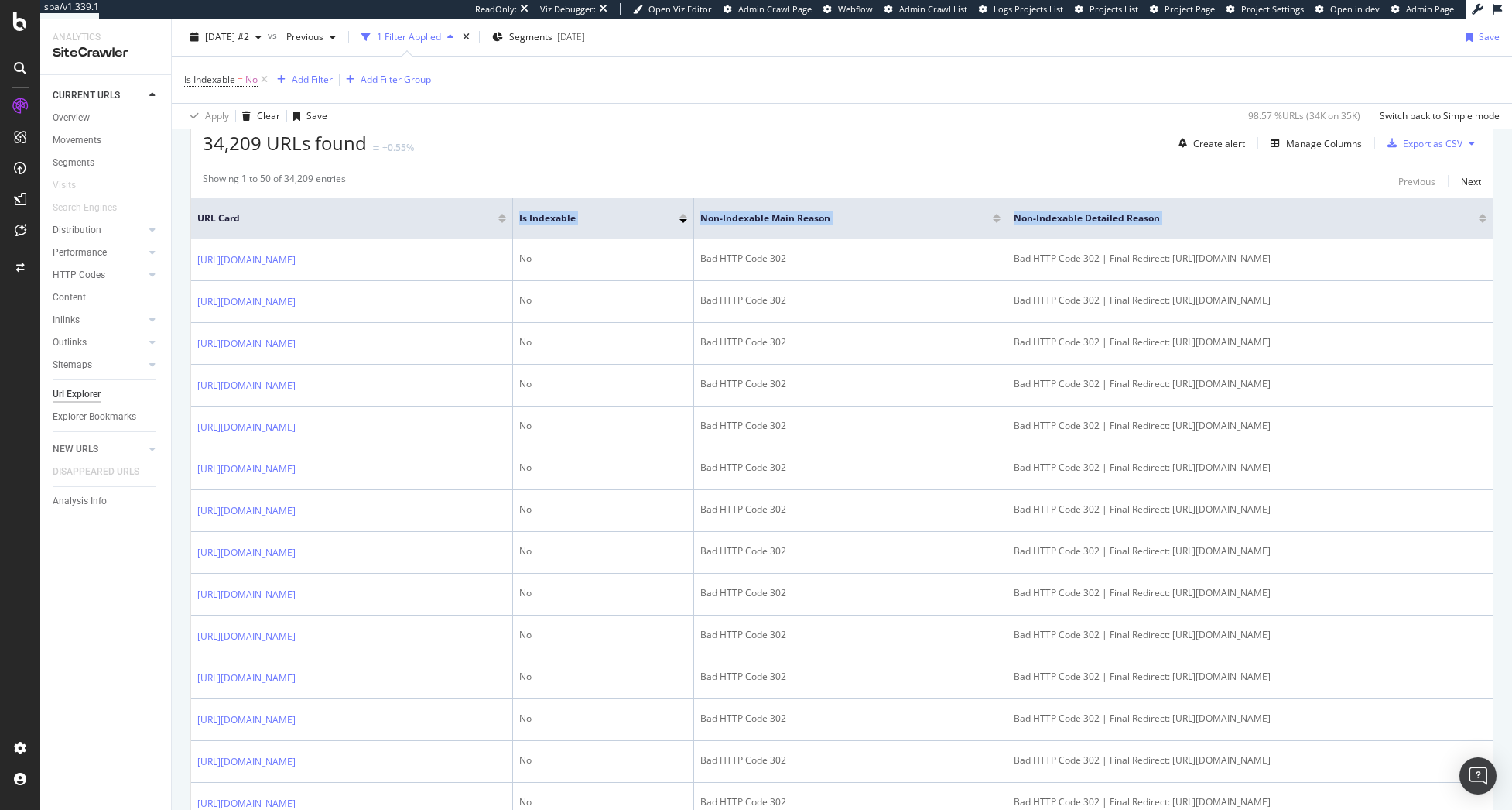
drag, startPoint x: 192, startPoint y: 260, endPoint x: 687, endPoint y: 207, distance: 497.8
click at [806, 90] on div "Is Indexable = No Add Filter Add Filter Group" at bounding box center [842, 80] width 1315 height 46
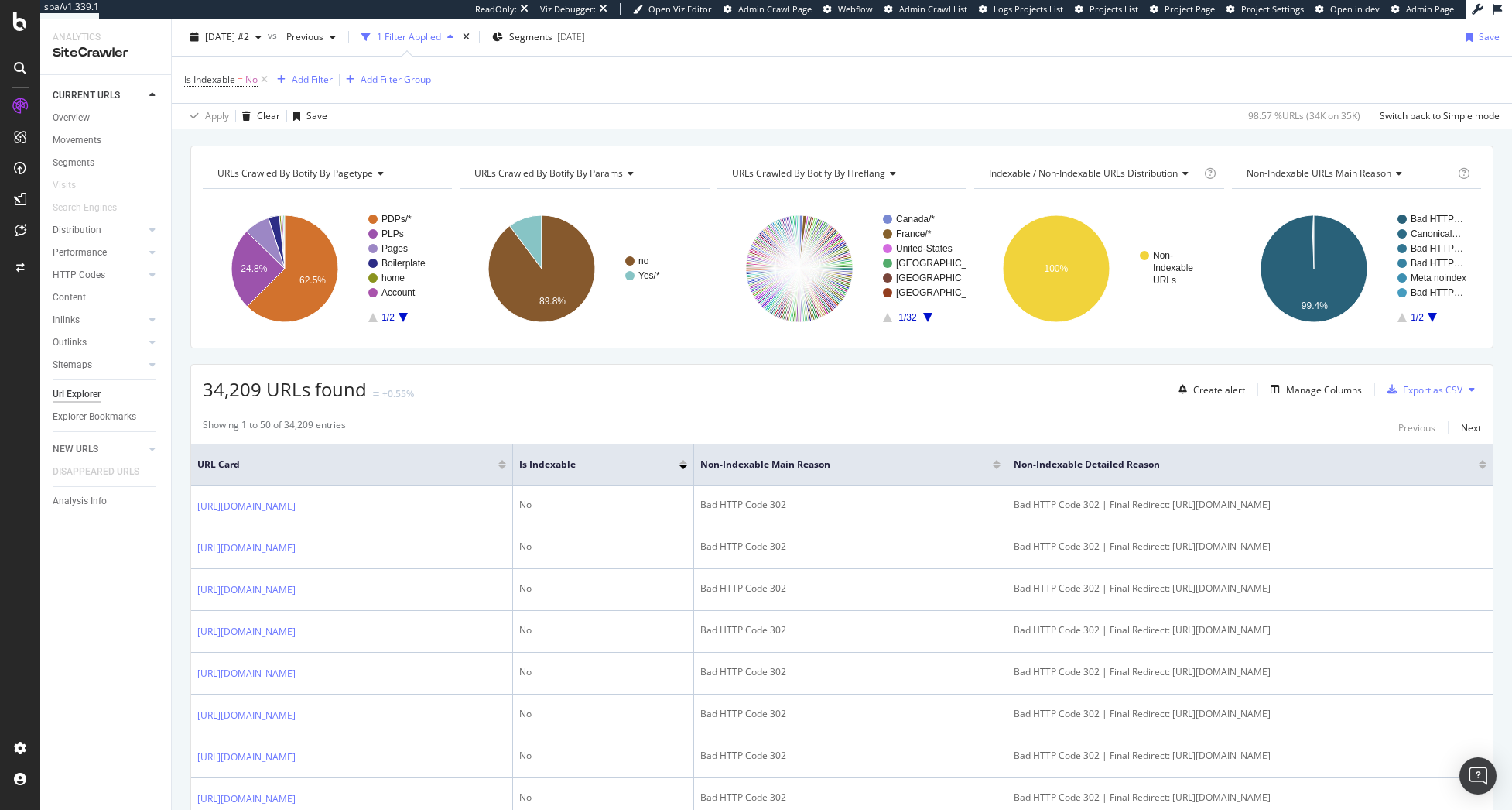
scroll to position [0, 0]
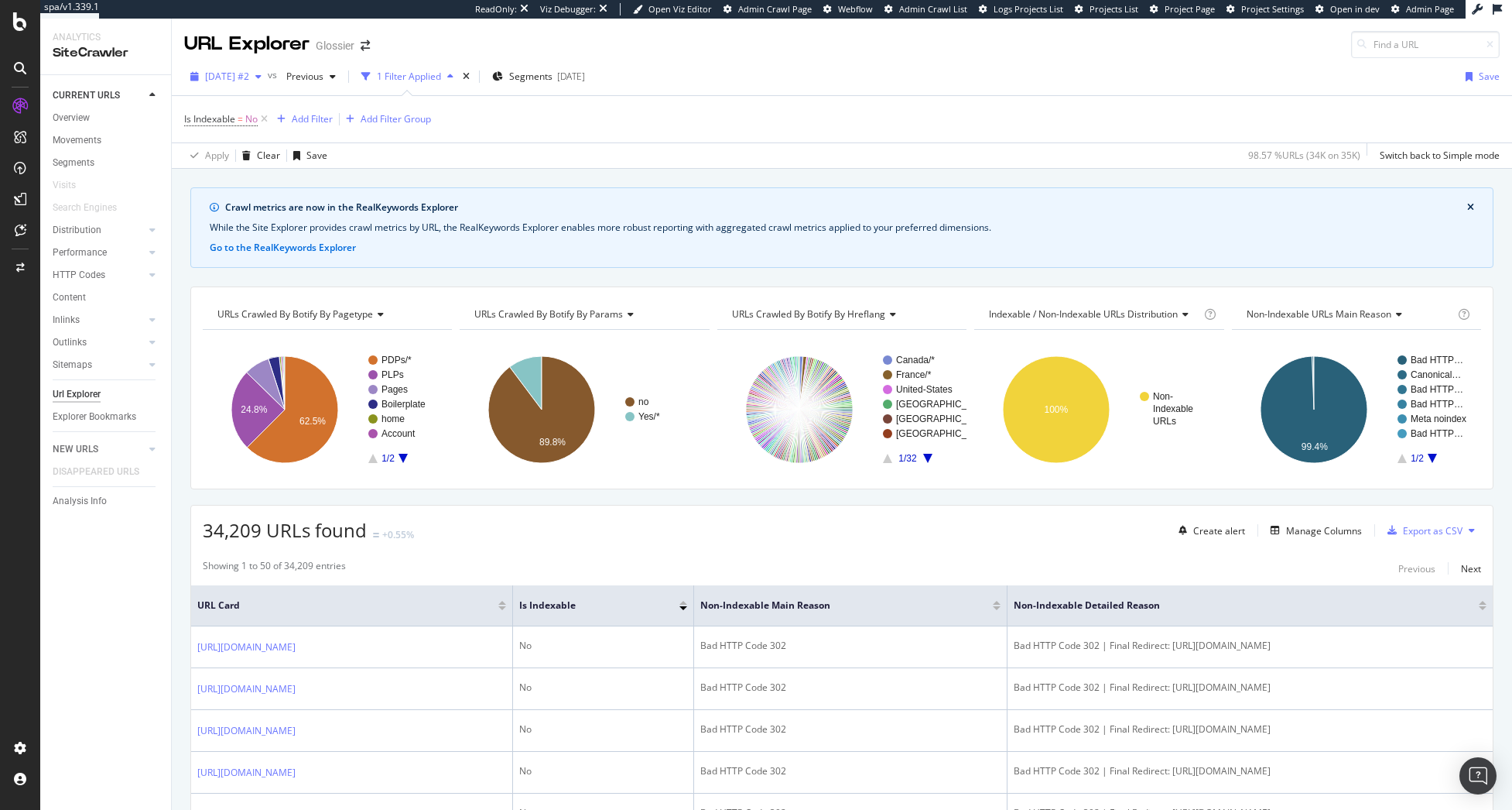
click at [226, 74] on span "2025 Oct. 7th #2" at bounding box center [227, 76] width 44 height 13
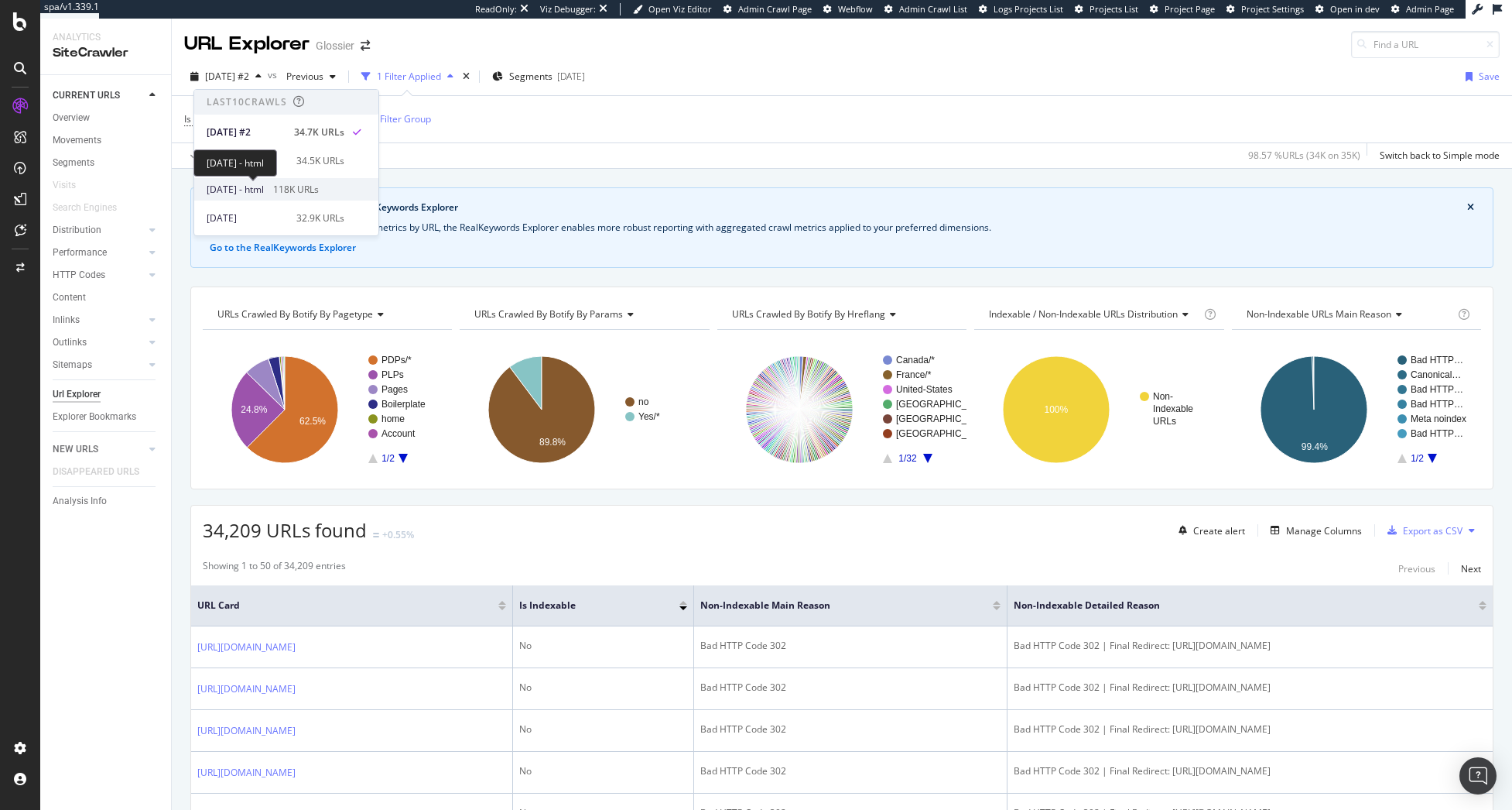
click at [264, 188] on span "2025 Sep. 26th - html" at bounding box center [235, 189] width 57 height 14
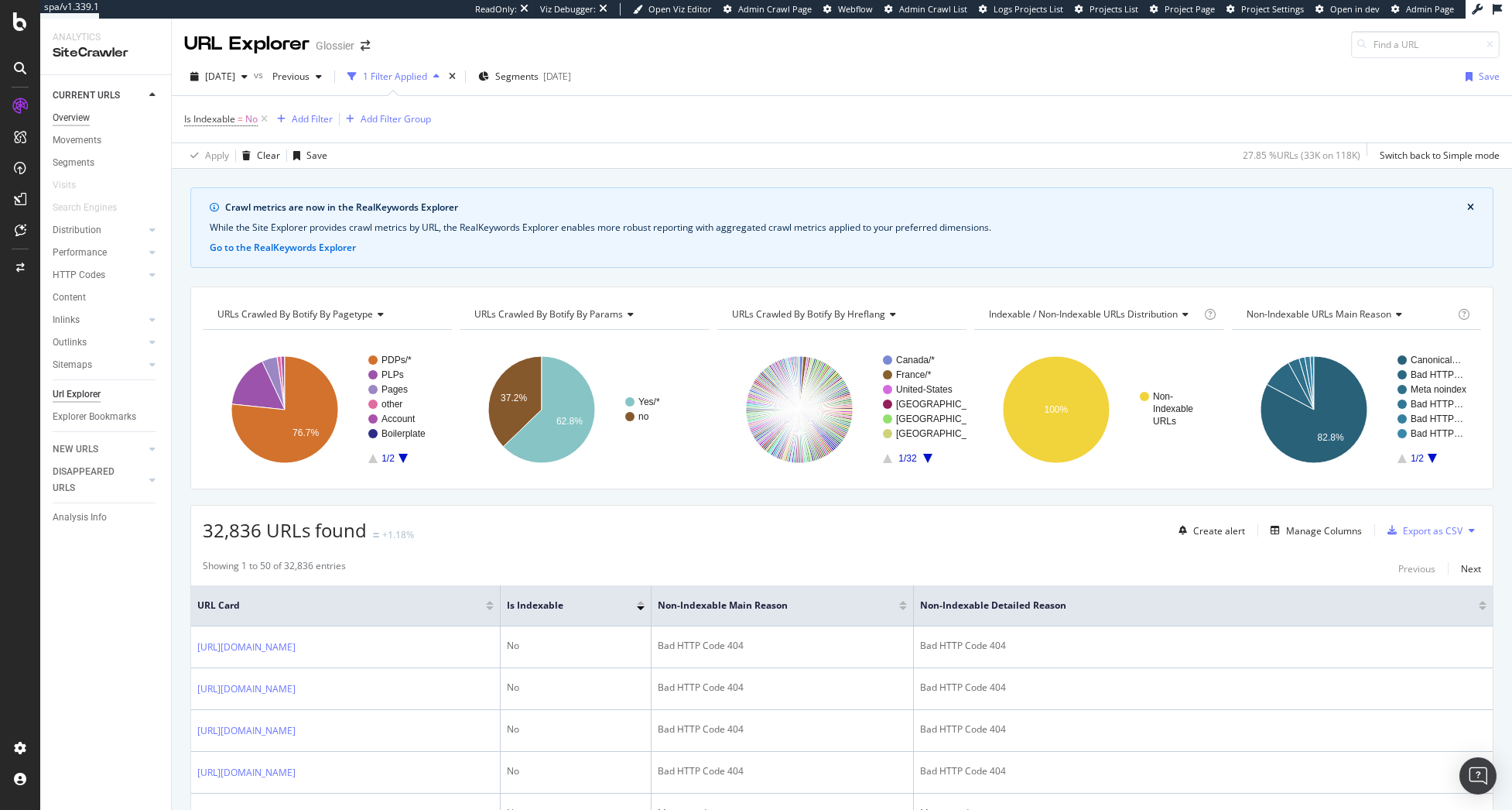
click at [66, 123] on div "Overview" at bounding box center [71, 118] width 37 height 16
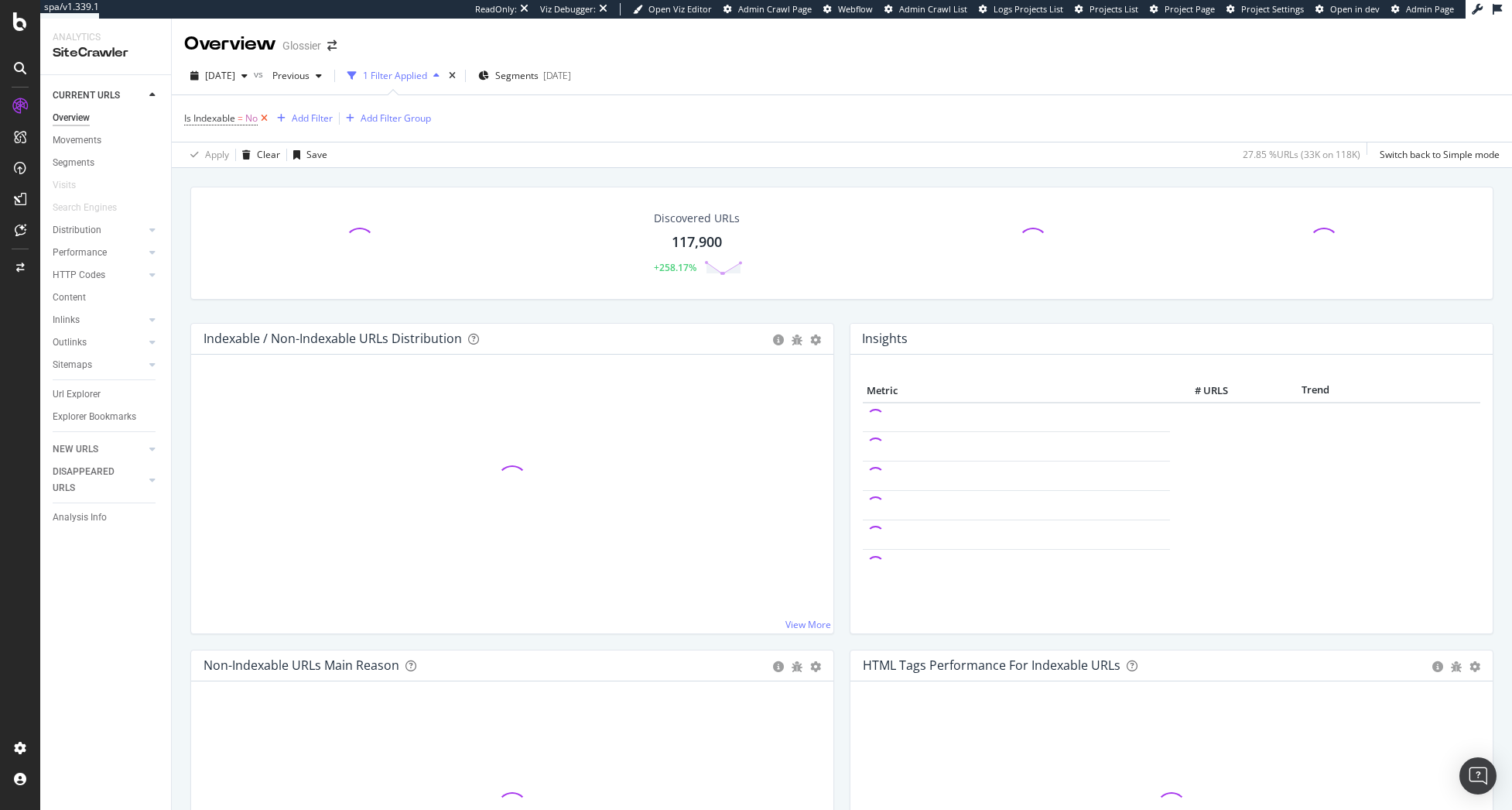
click at [270, 117] on icon at bounding box center [264, 118] width 13 height 15
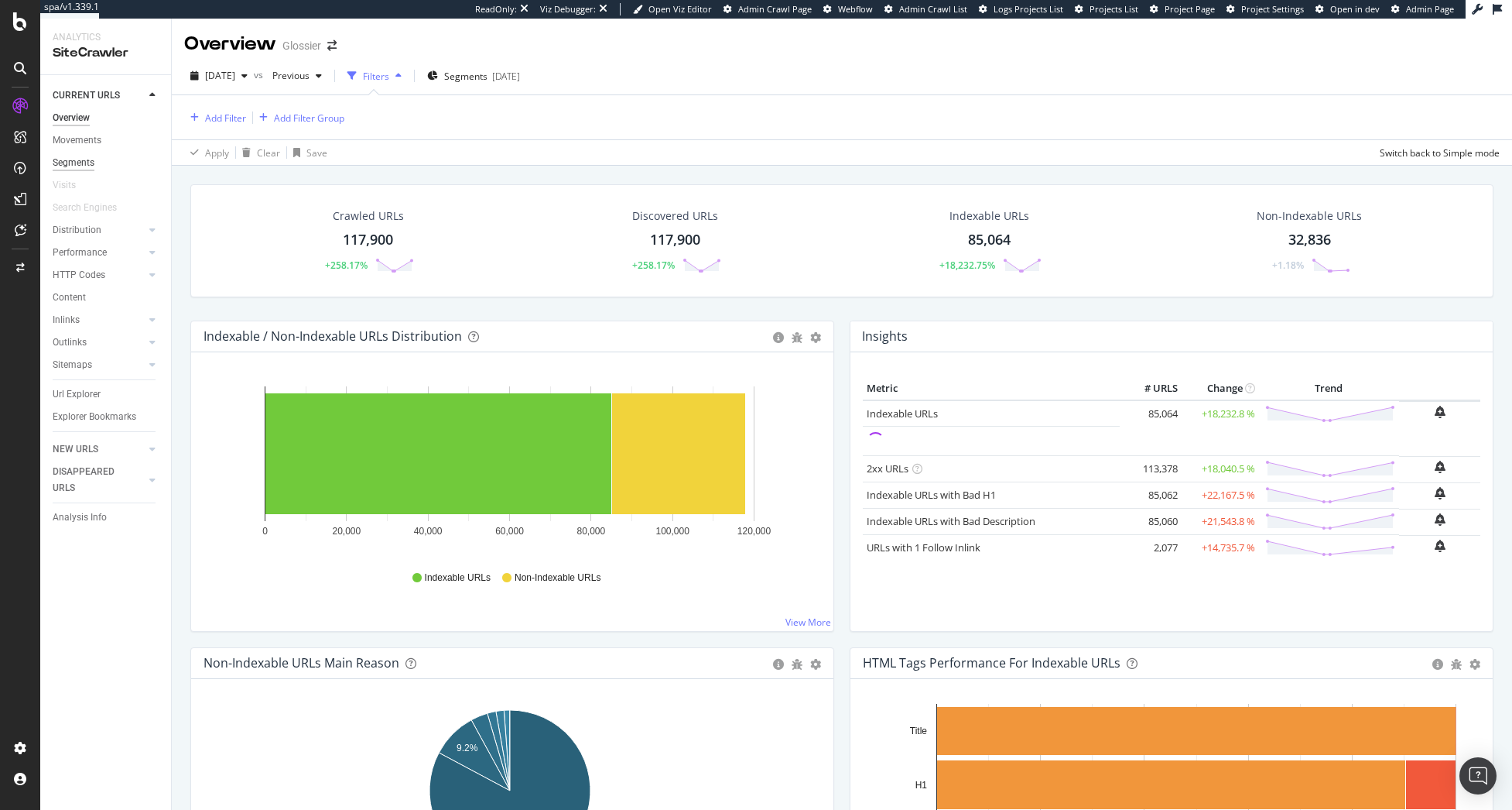
click at [78, 161] on div "Segments" at bounding box center [73, 163] width 41 height 16
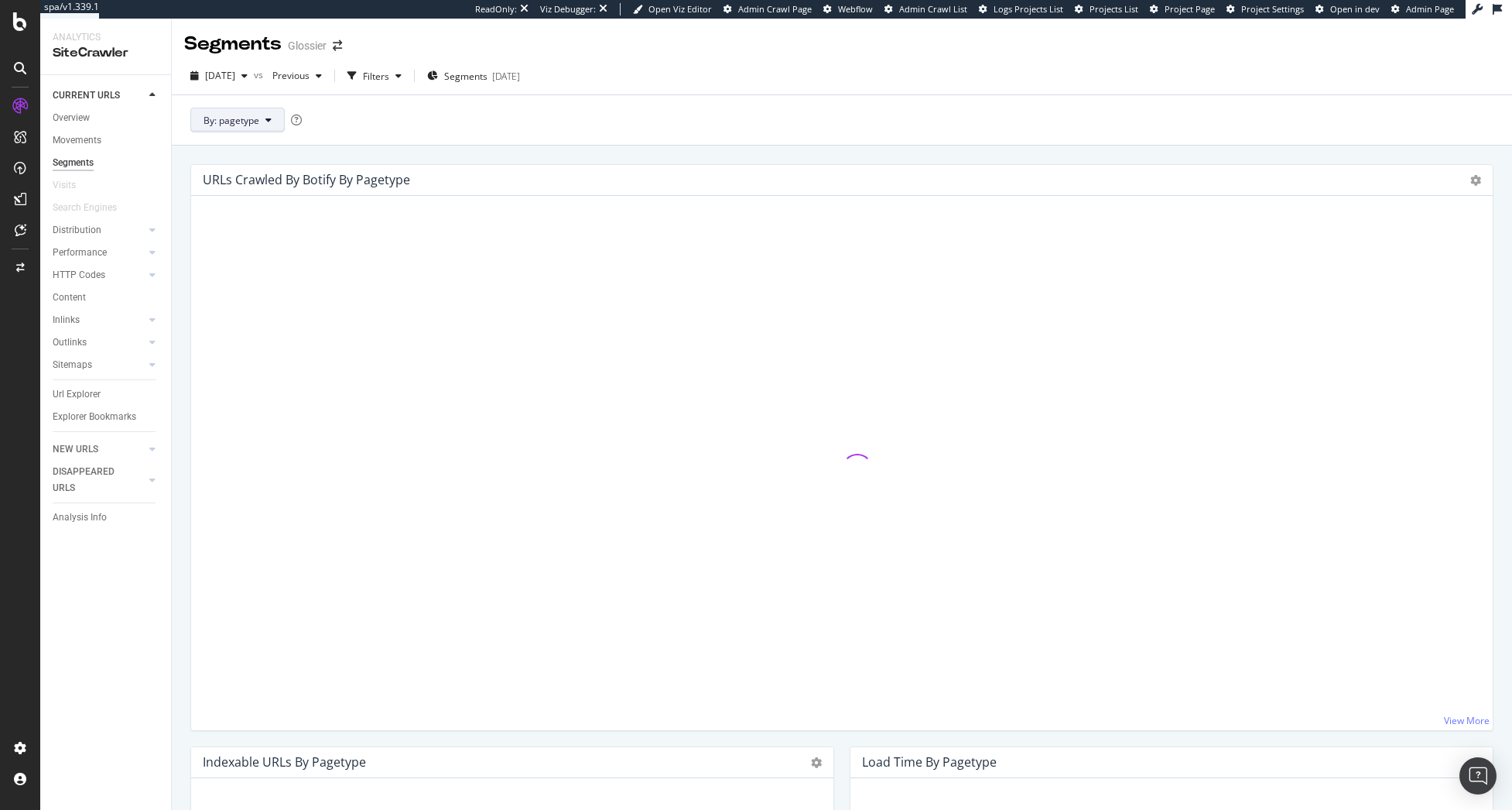
click at [233, 127] on button "By: pagetype" at bounding box center [237, 119] width 94 height 24
click at [256, 230] on span "hreflang" at bounding box center [287, 232] width 167 height 14
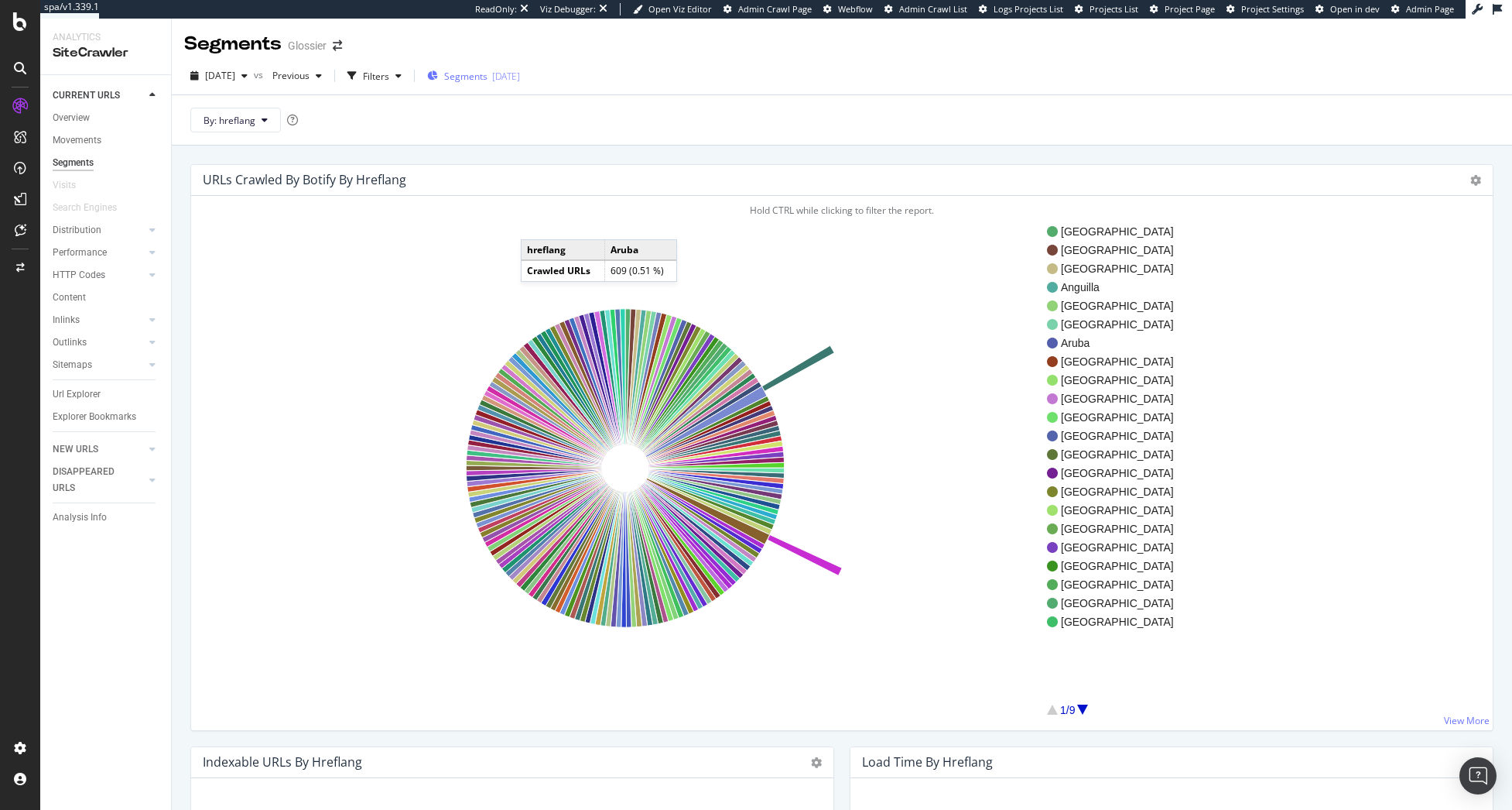
click at [487, 74] on span "Segments" at bounding box center [465, 76] width 43 height 13
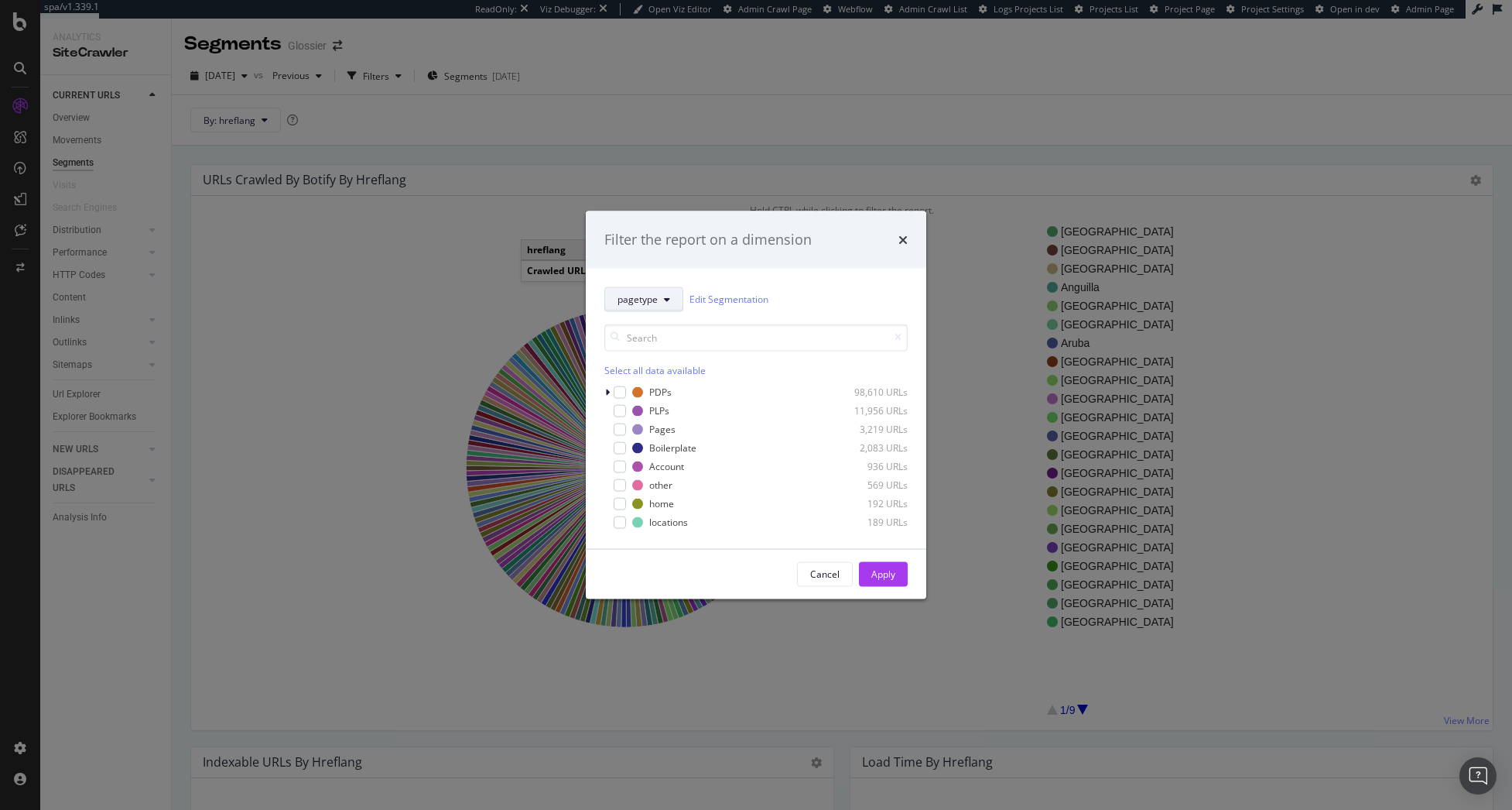
click at [644, 298] on span "pagetype" at bounding box center [637, 299] width 41 height 13
click at [659, 410] on span "hreflang" at bounding box center [667, 411] width 100 height 14
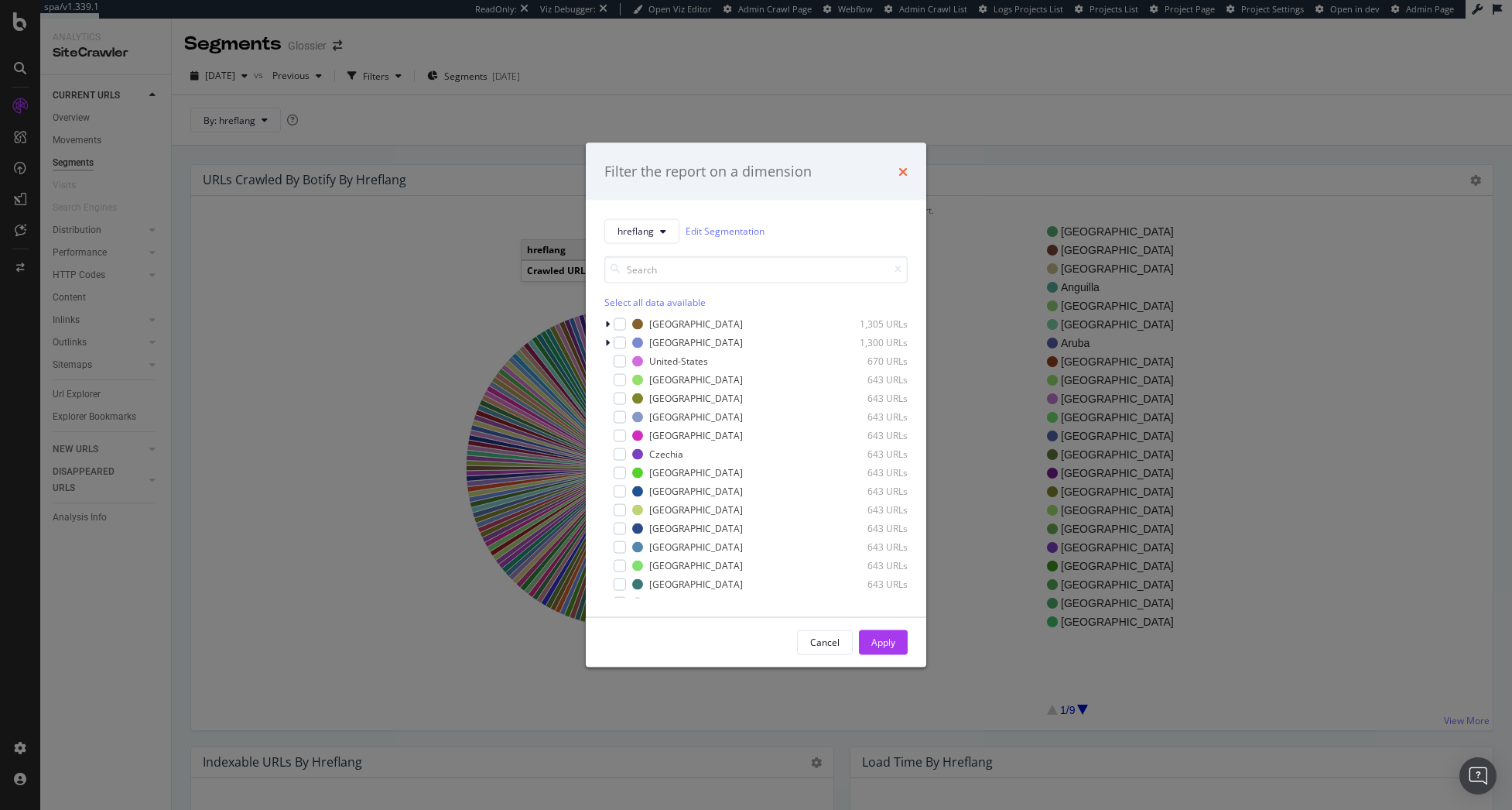
drag, startPoint x: 904, startPoint y: 169, endPoint x: 858, endPoint y: 173, distance: 46.2
click at [903, 169] on icon "times" at bounding box center [902, 171] width 9 height 12
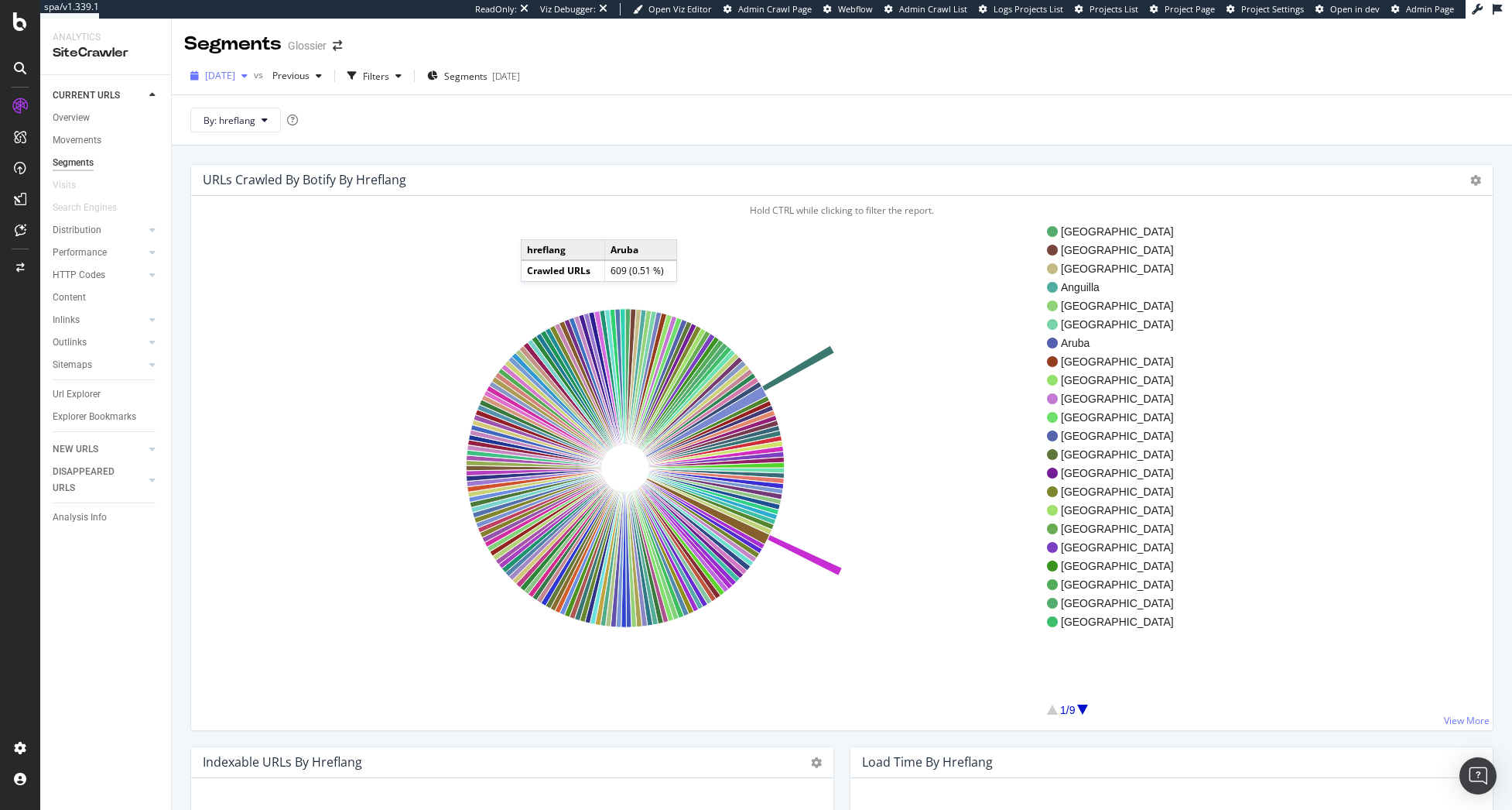
click at [235, 80] on span "2025 Sep. 26th" at bounding box center [219, 76] width 30 height 13
click at [240, 131] on div "2025 Oct. 7th #2" at bounding box center [246, 131] width 80 height 14
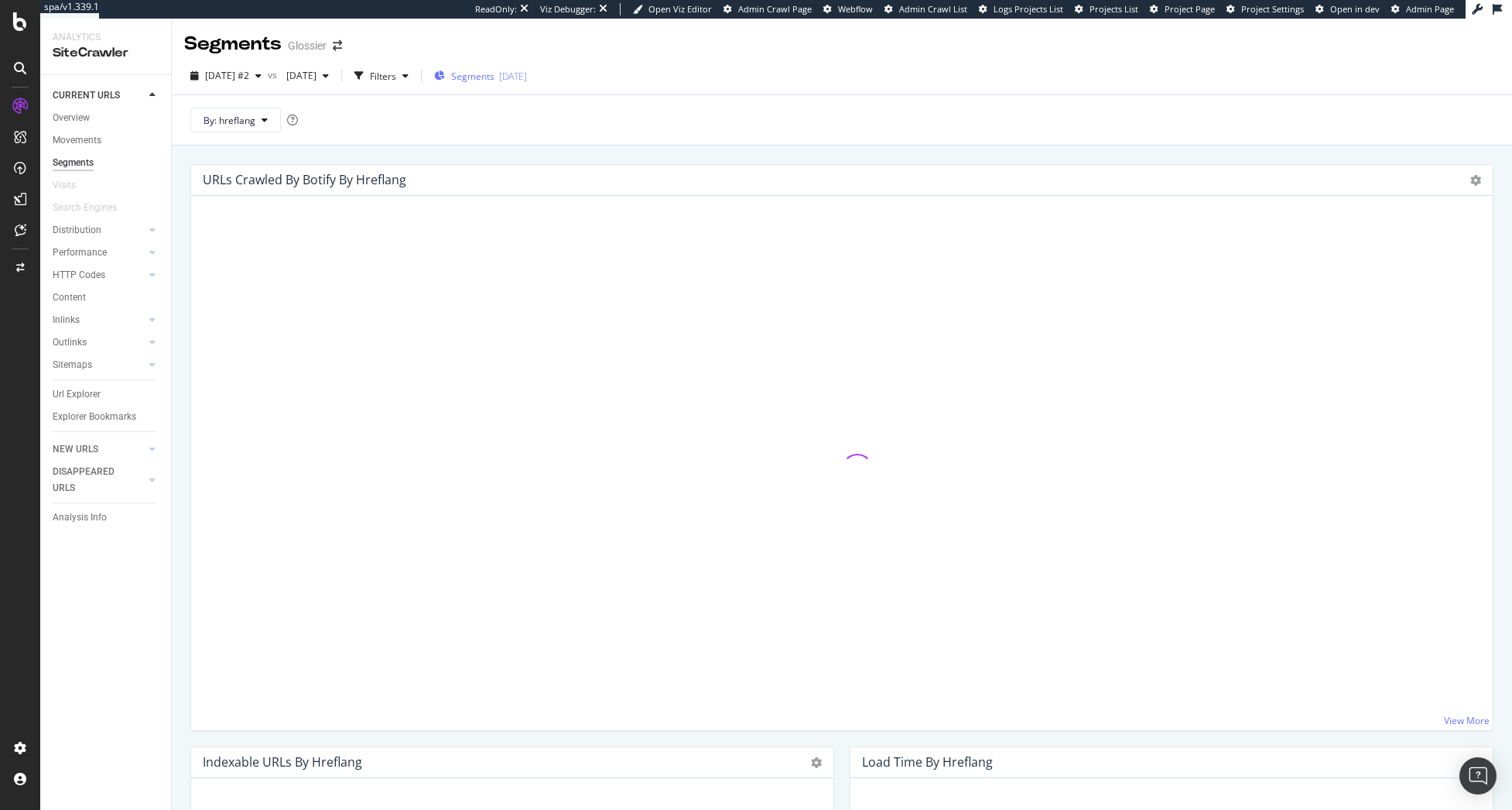
click at [495, 76] on span "Segments" at bounding box center [472, 76] width 43 height 13
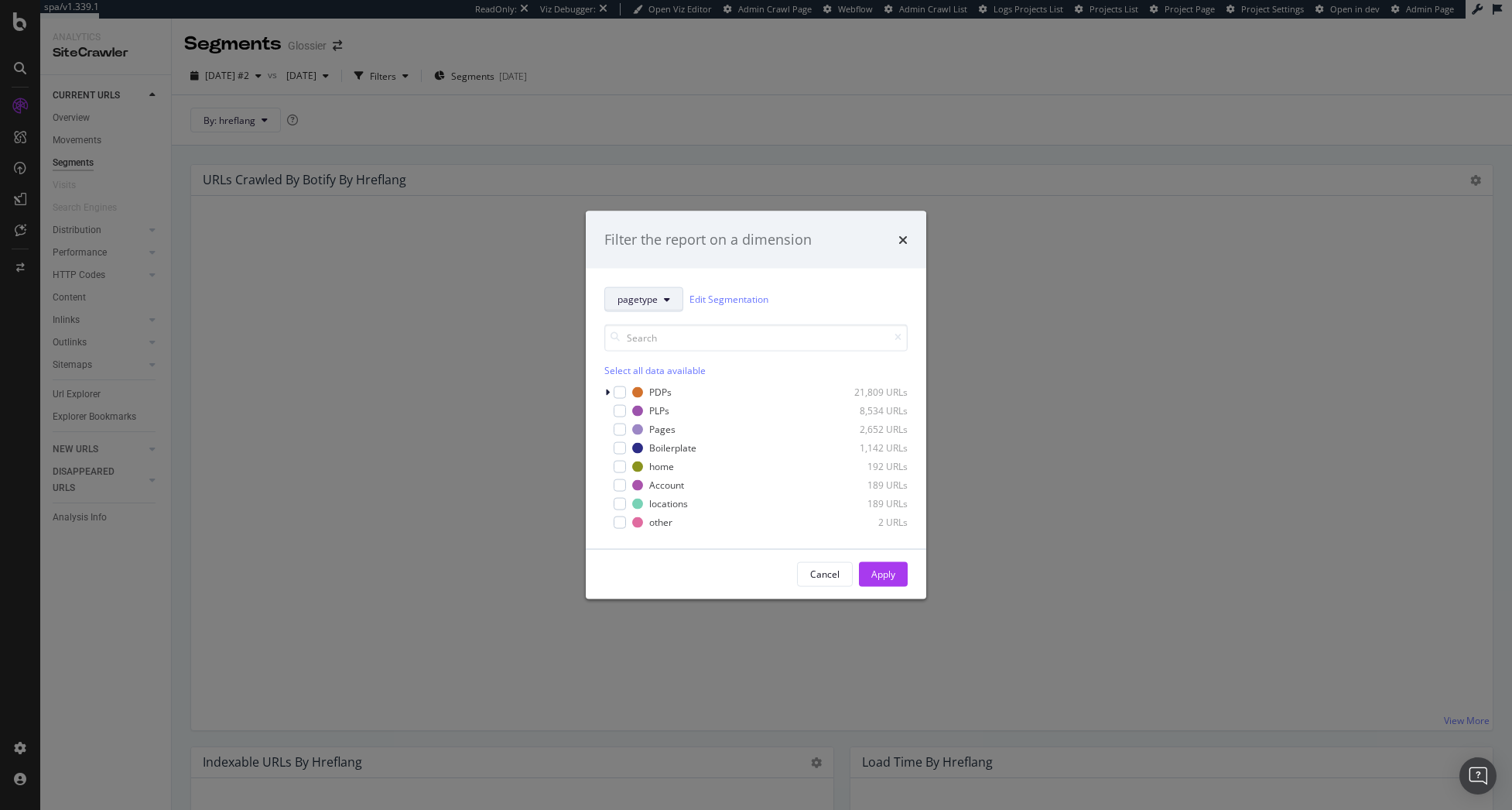
click at [667, 299] on icon "modal" at bounding box center [667, 298] width 6 height 9
click at [670, 414] on span "hreflang" at bounding box center [667, 411] width 100 height 14
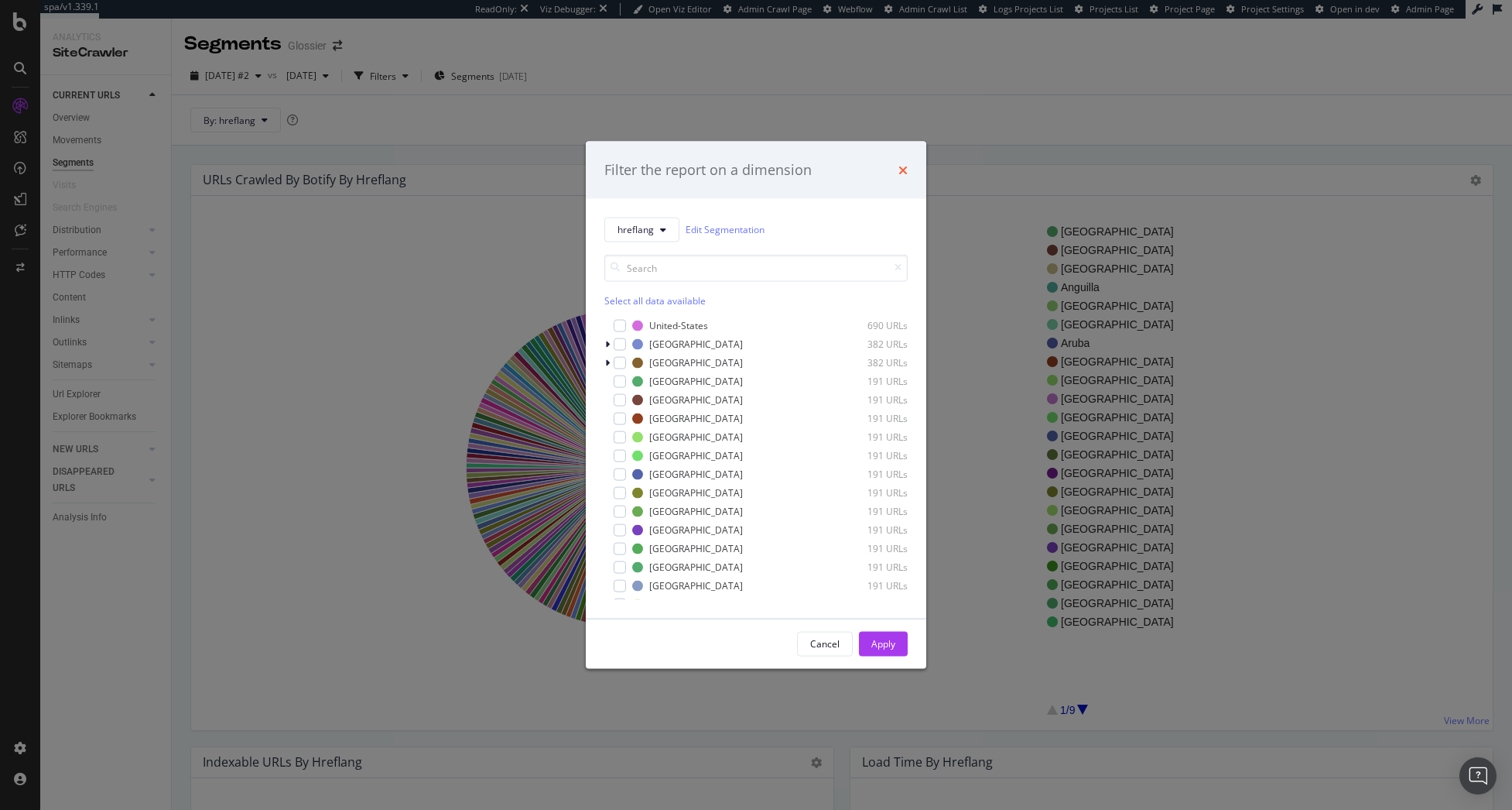
click at [900, 167] on icon "times" at bounding box center [902, 169] width 9 height 12
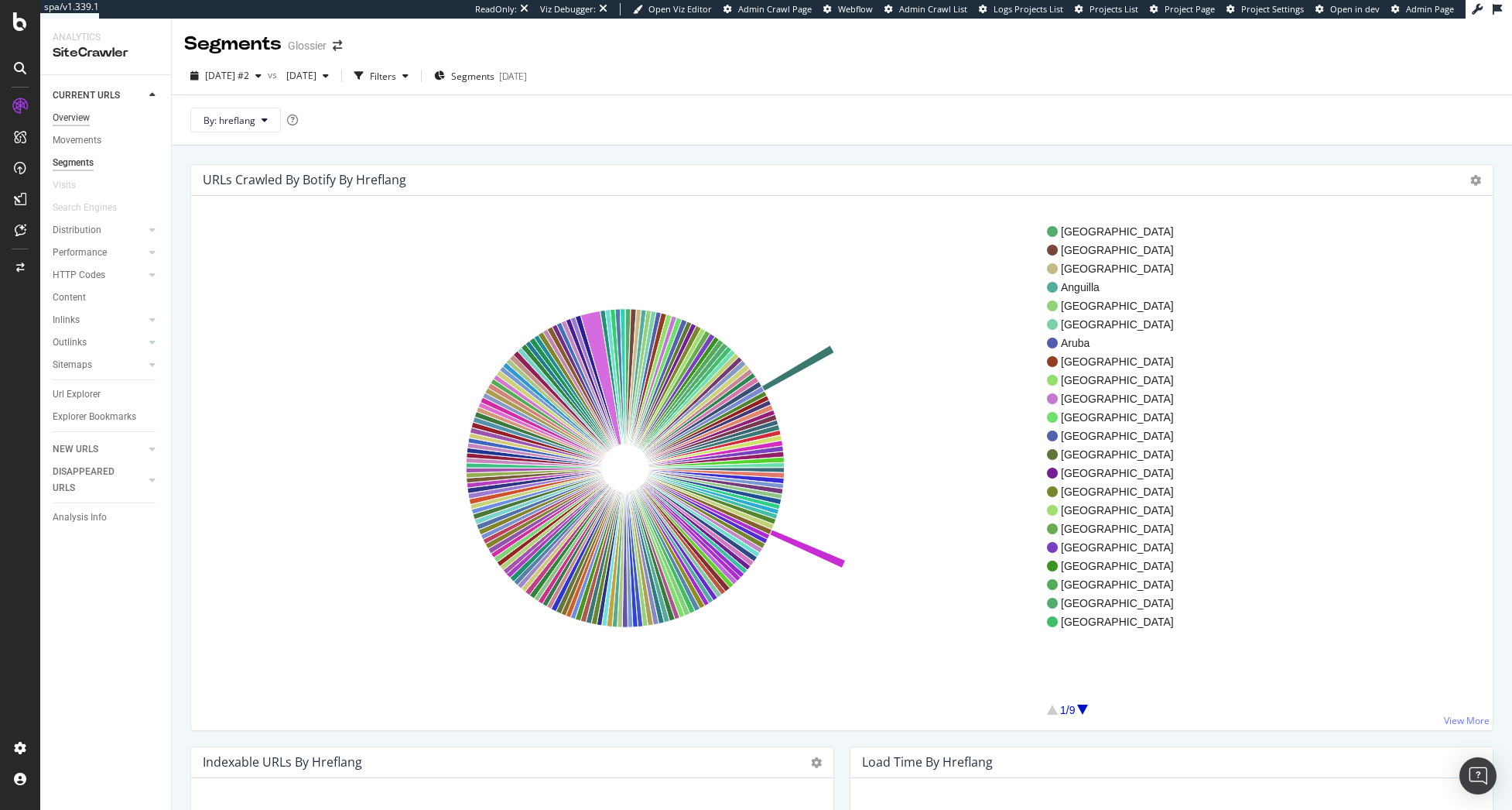
drag, startPoint x: 76, startPoint y: 113, endPoint x: 81, endPoint y: 120, distance: 8.6
click at [76, 113] on div "Overview" at bounding box center [71, 118] width 37 height 16
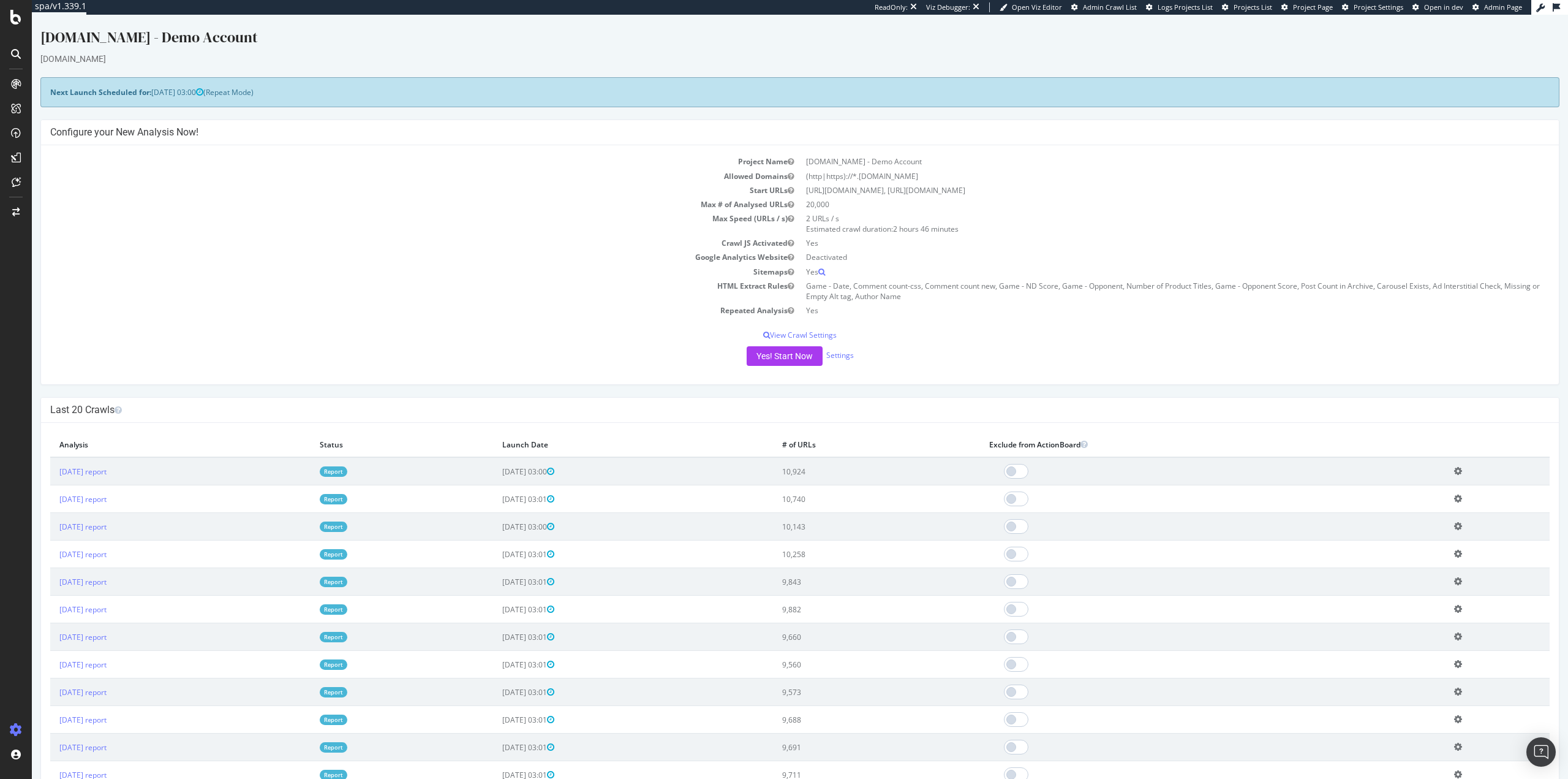
click at [50, 426] on div "× Close Delete Analysis ? Are you sure you want to delete the analysis "2025 Oc…" at bounding box center [800, 726] width 1518 height 607
click at [84, 186] on div "CustomReports" at bounding box center [75, 187] width 60 height 12
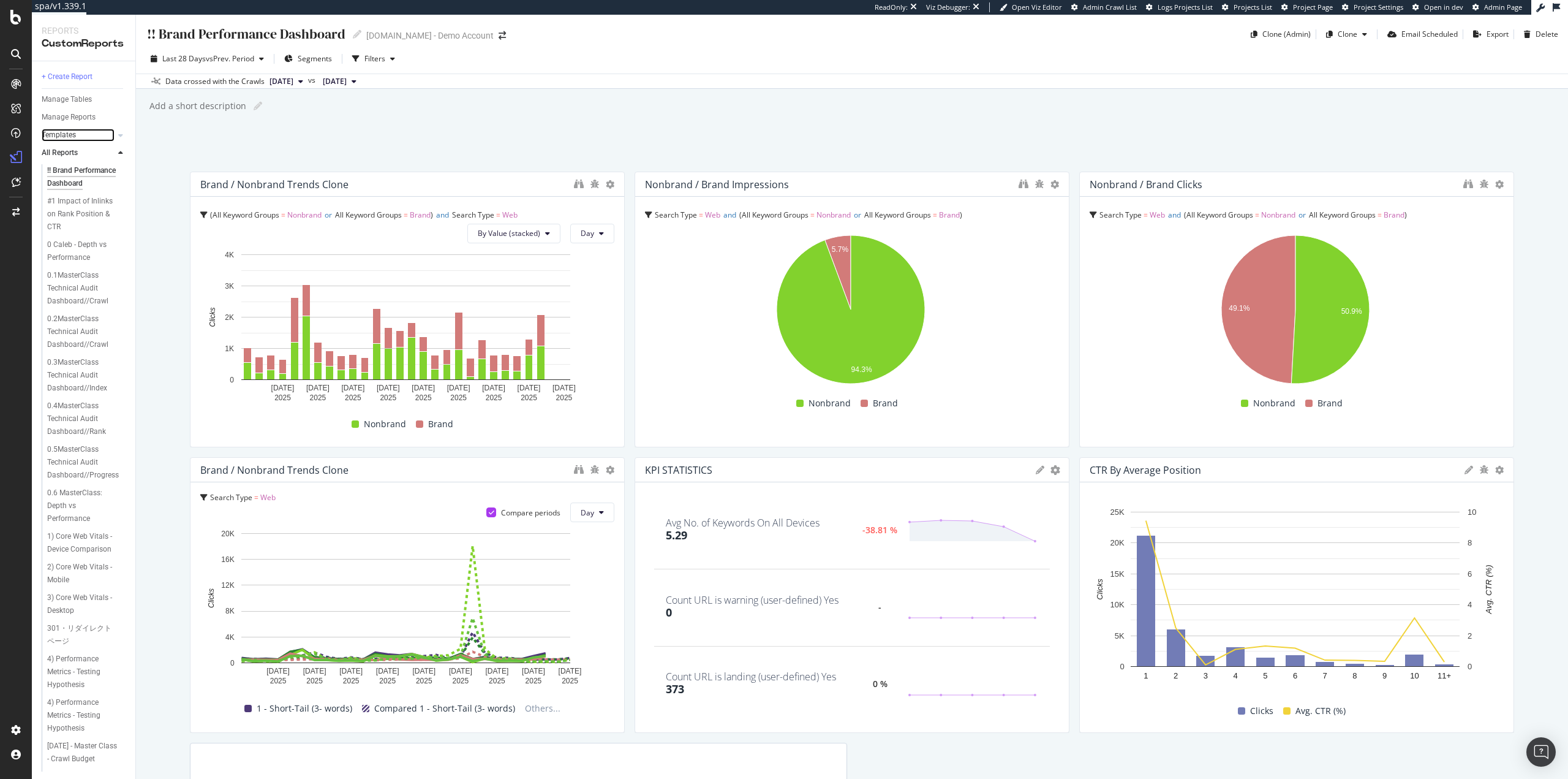
click at [113, 134] on div at bounding box center [108, 135] width 12 height 12
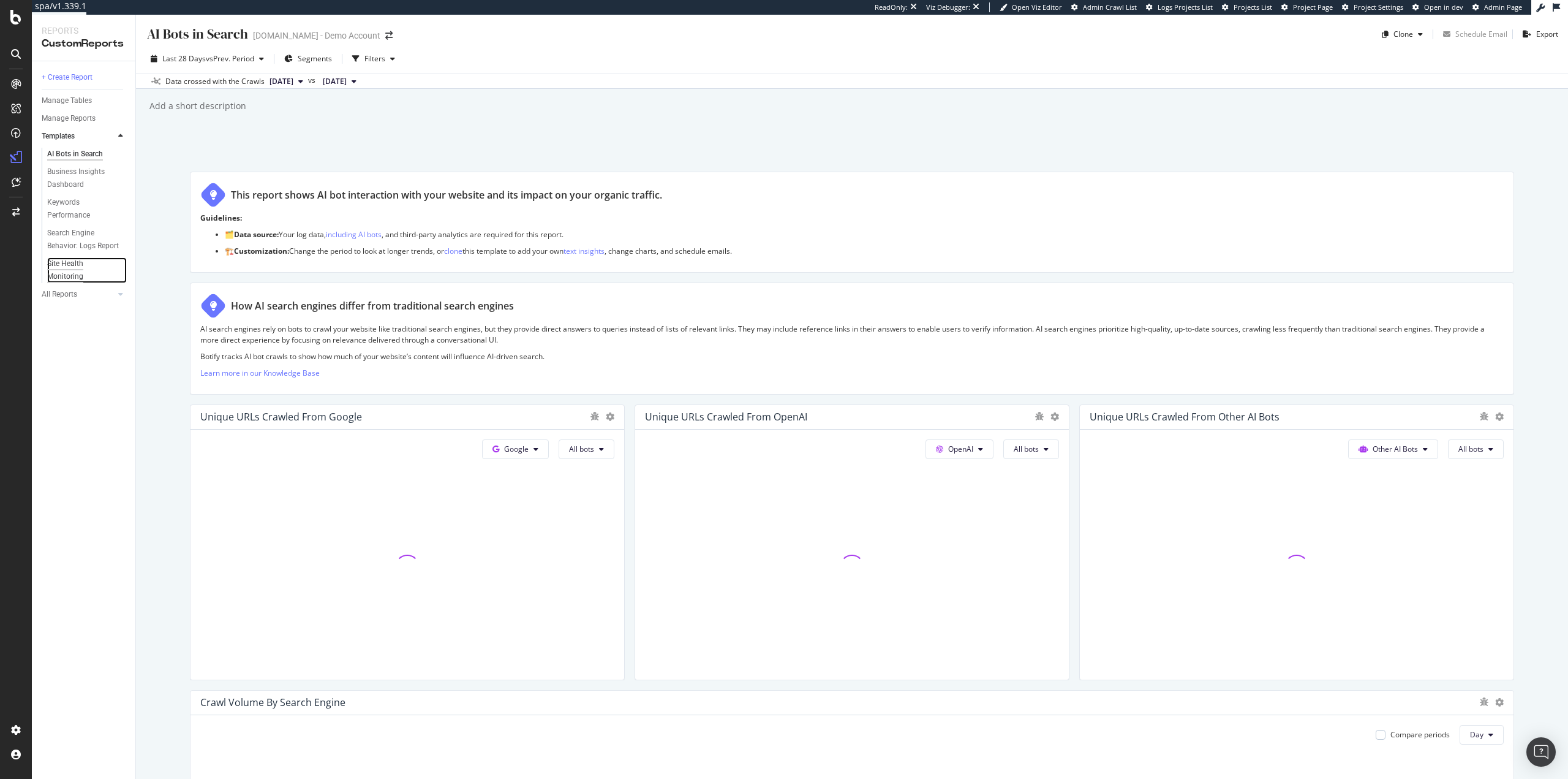
click at [64, 264] on div "Site Health Monitoring" at bounding box center [81, 270] width 69 height 26
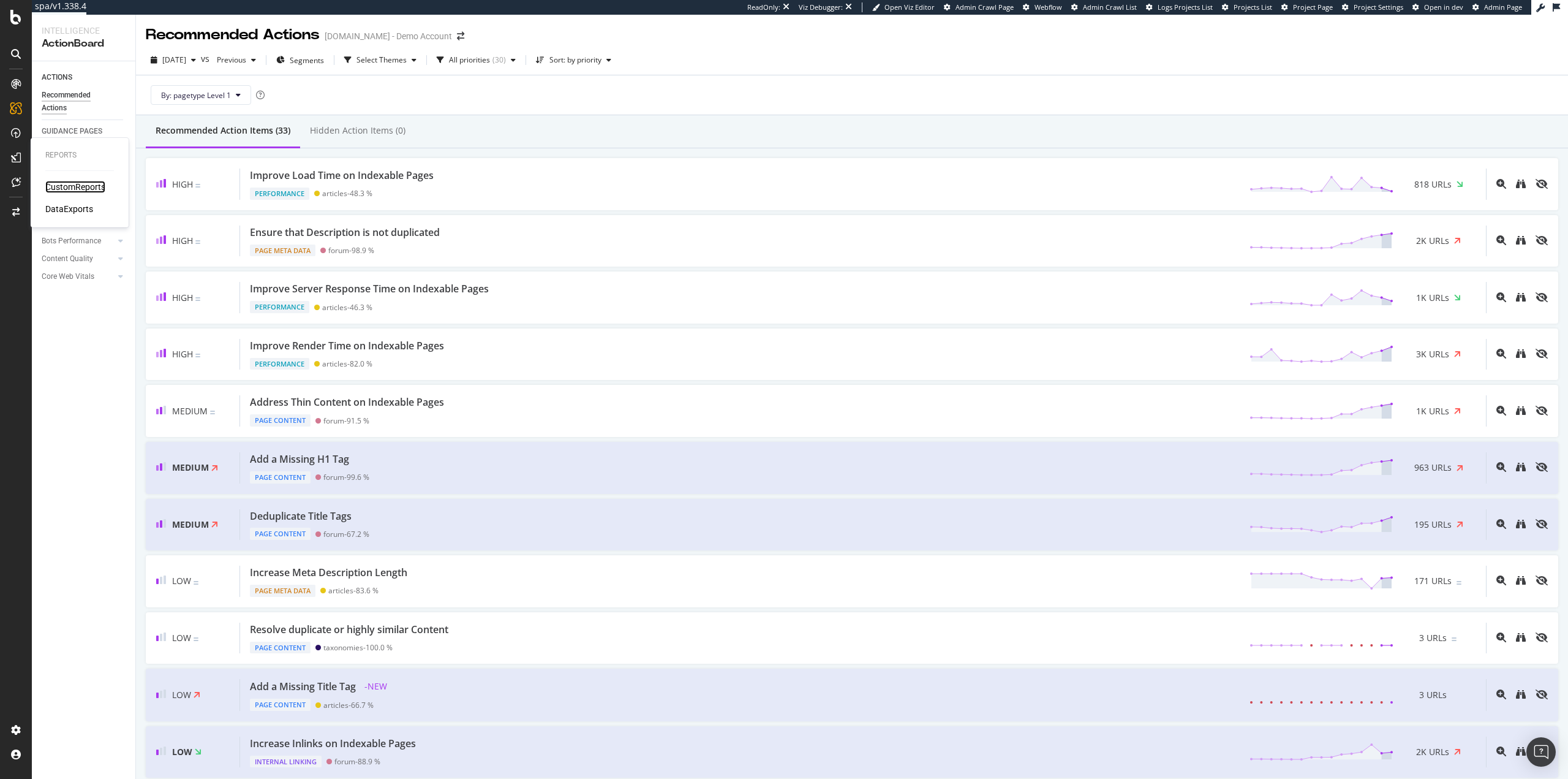
click at [80, 187] on div "CustomReports" at bounding box center [75, 187] width 60 height 12
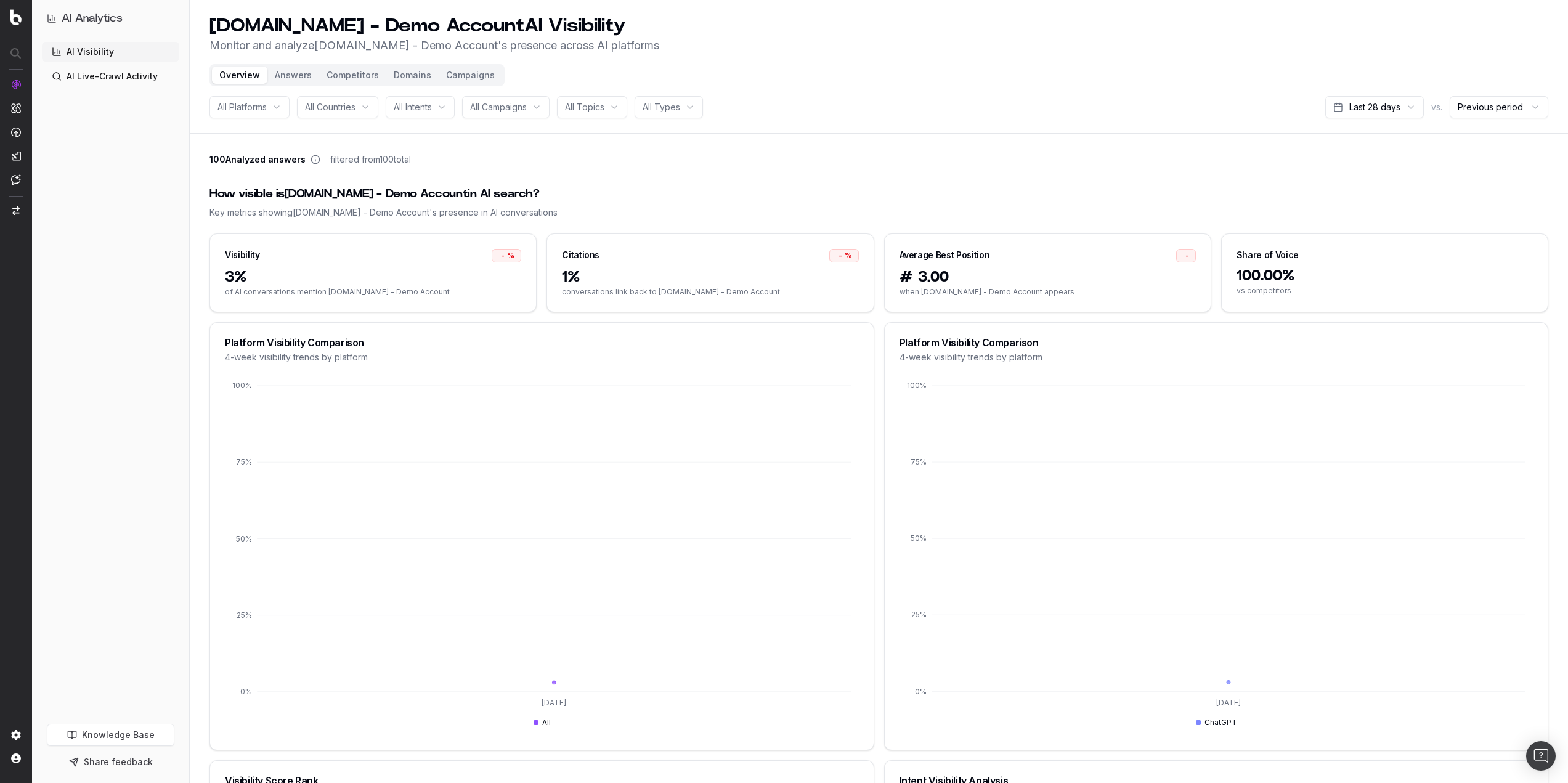
click at [290, 74] on button "Answers" at bounding box center [293, 75] width 52 height 17
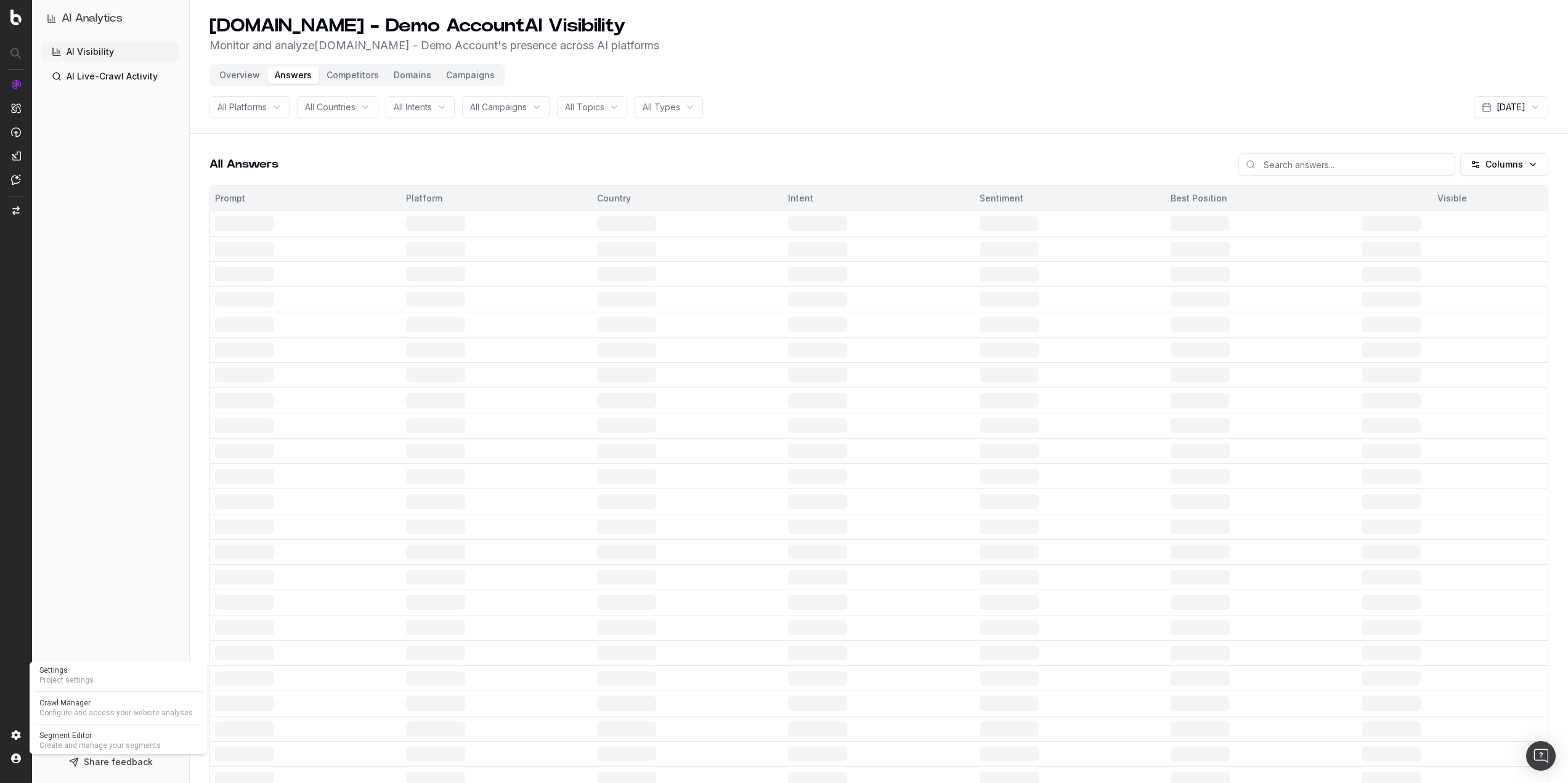
click at [107, 680] on span "Project settings" at bounding box center [118, 680] width 158 height 10
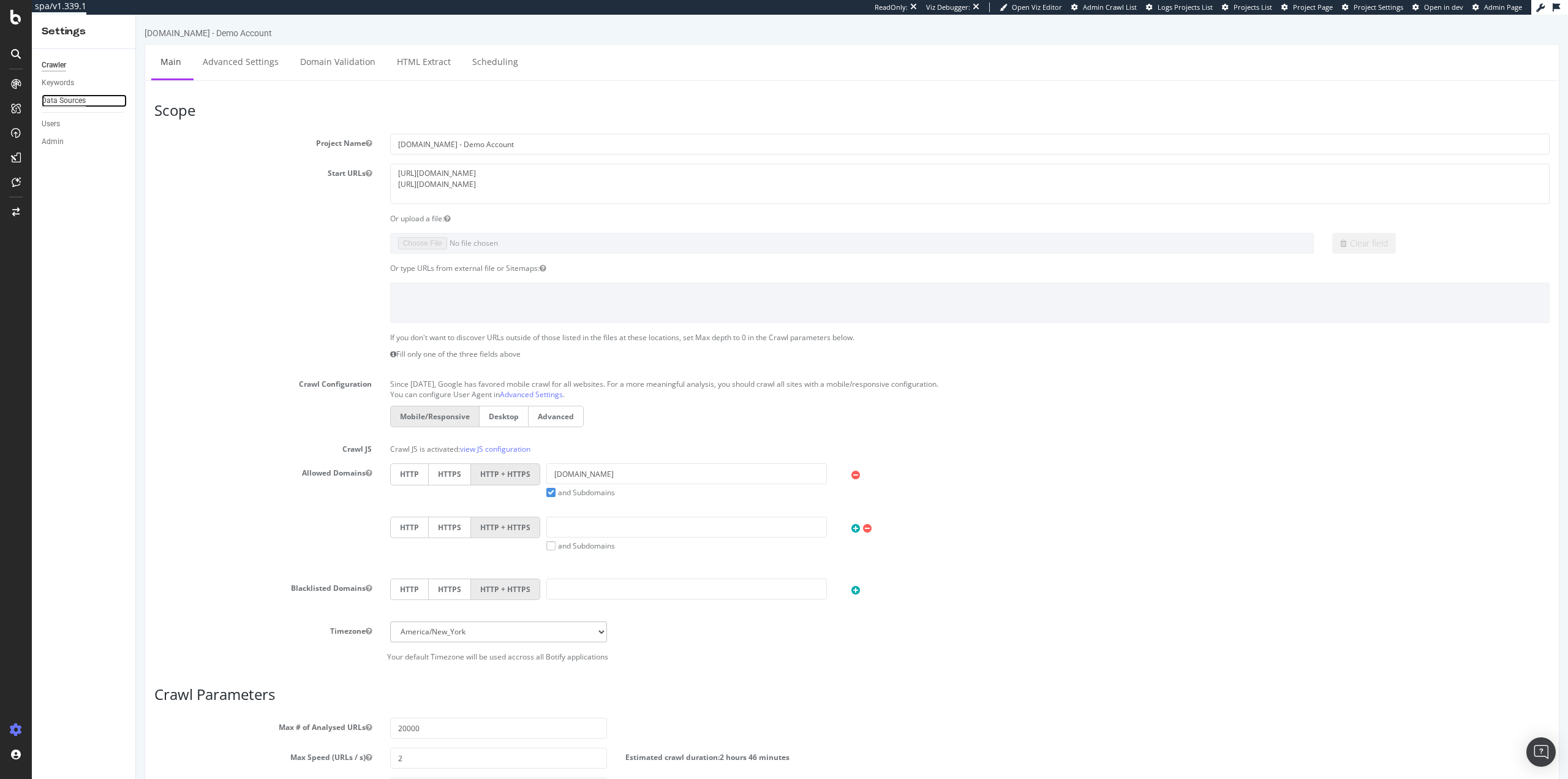
click at [73, 98] on div "Data Sources" at bounding box center [64, 101] width 44 height 13
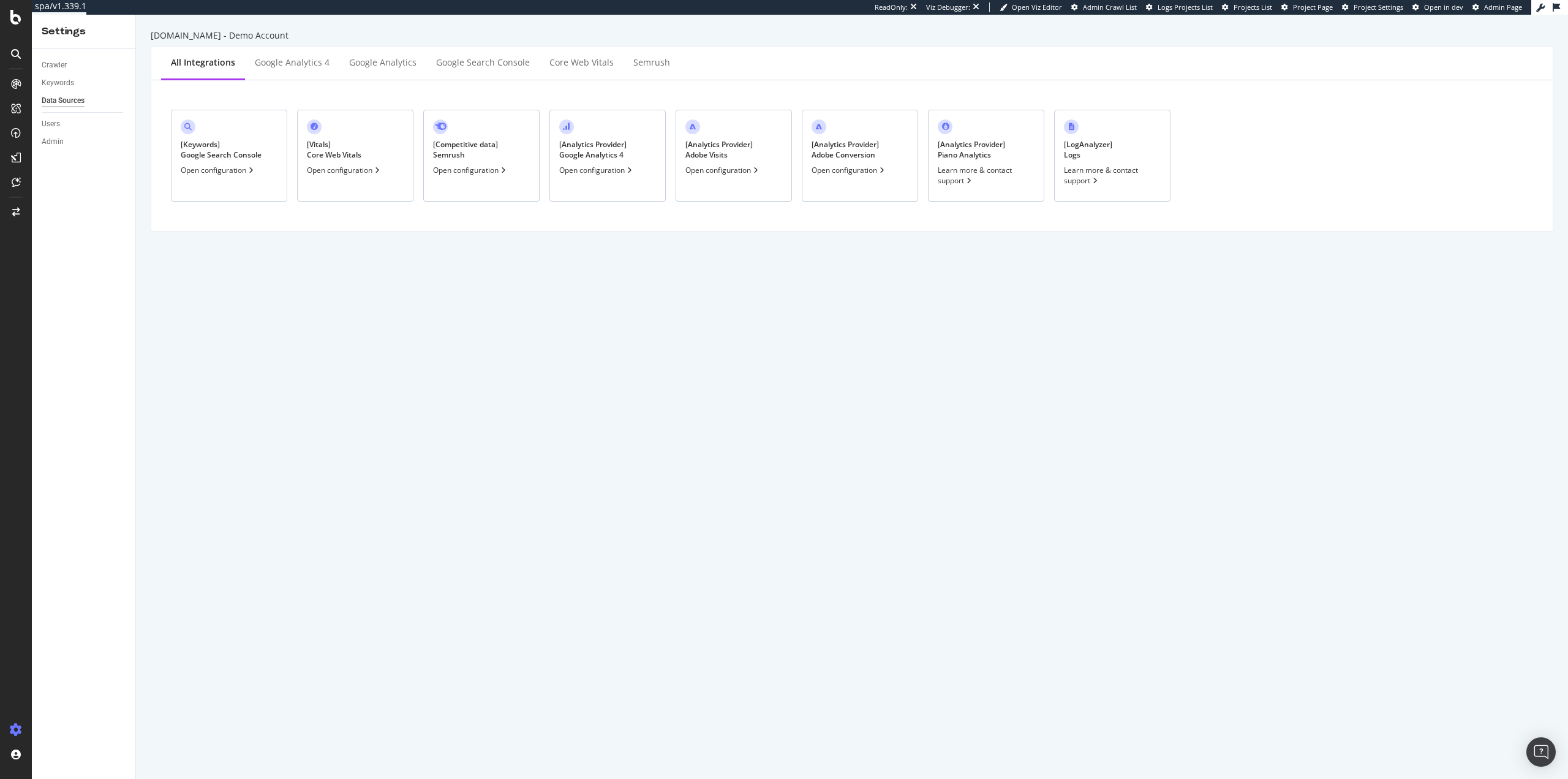
click at [248, 309] on div "[DOMAIN_NAME] - Demo Account All integrations Google Analytics 4 Google Analyti…" at bounding box center [851, 397] width 1432 height 764
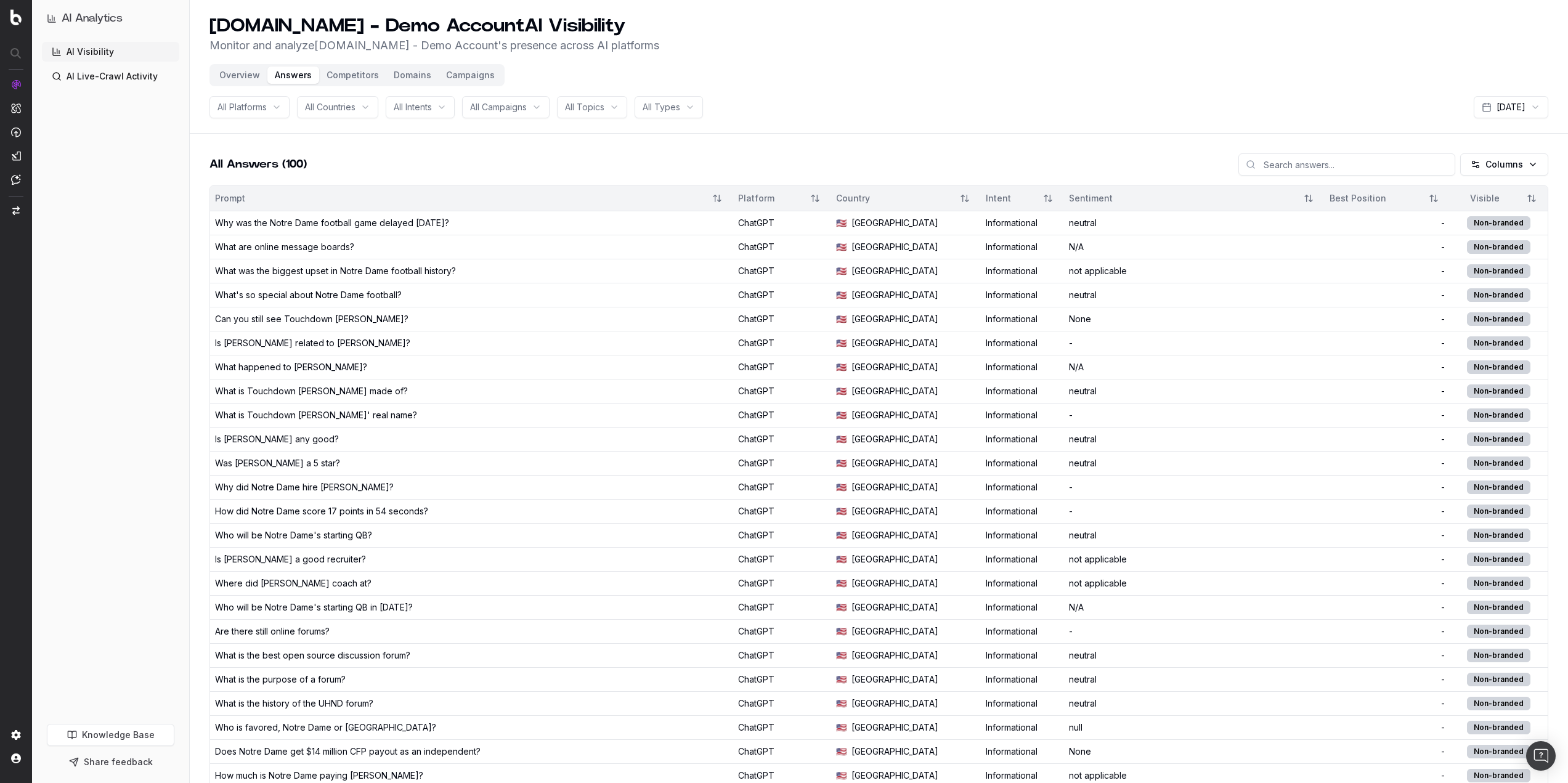
click at [56, 421] on div "AI Visibility AI Live-Crawl Activity" at bounding box center [111, 380] width 137 height 677
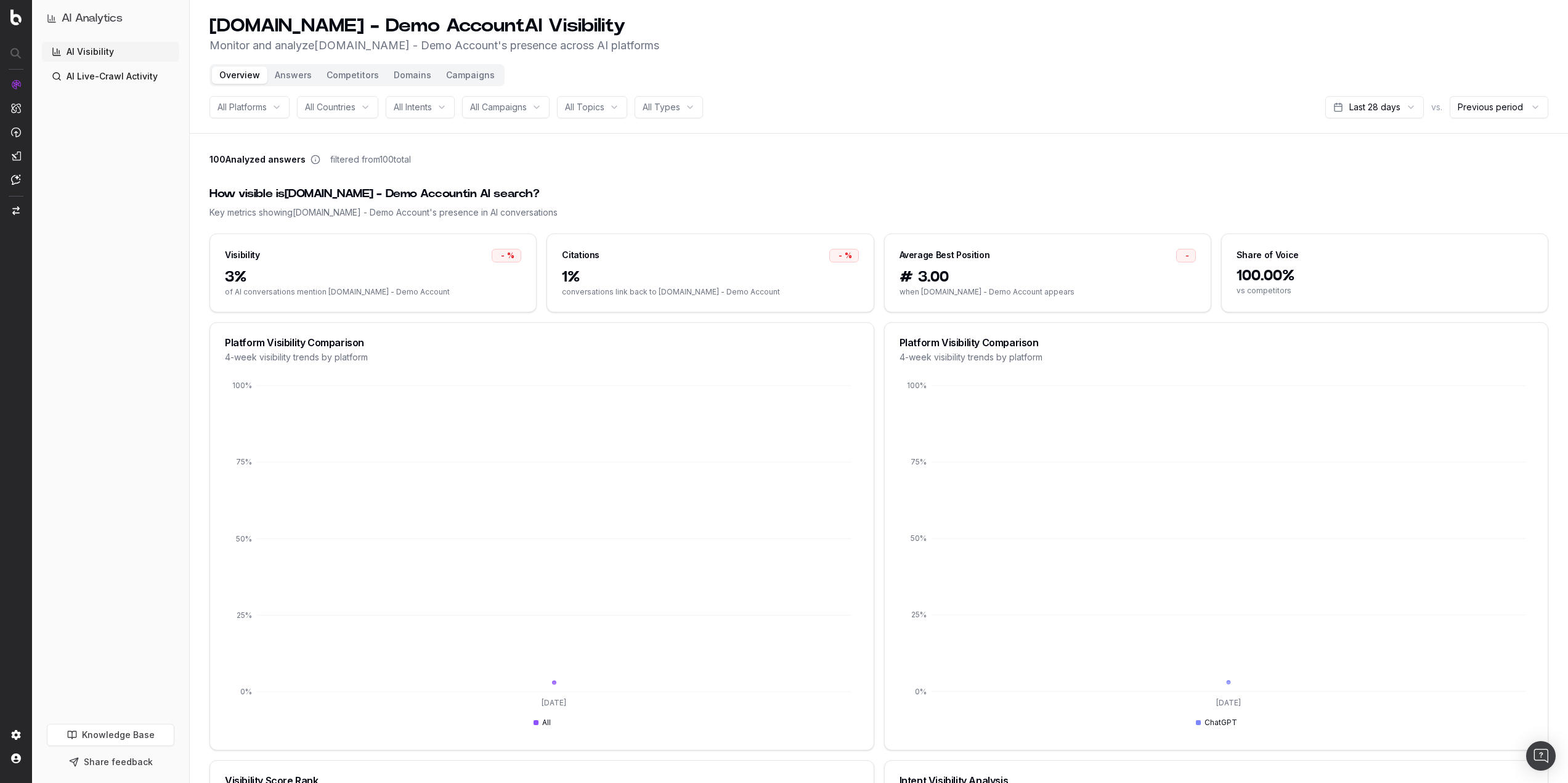
click at [464, 77] on button "Campaigns" at bounding box center [470, 75] width 63 height 17
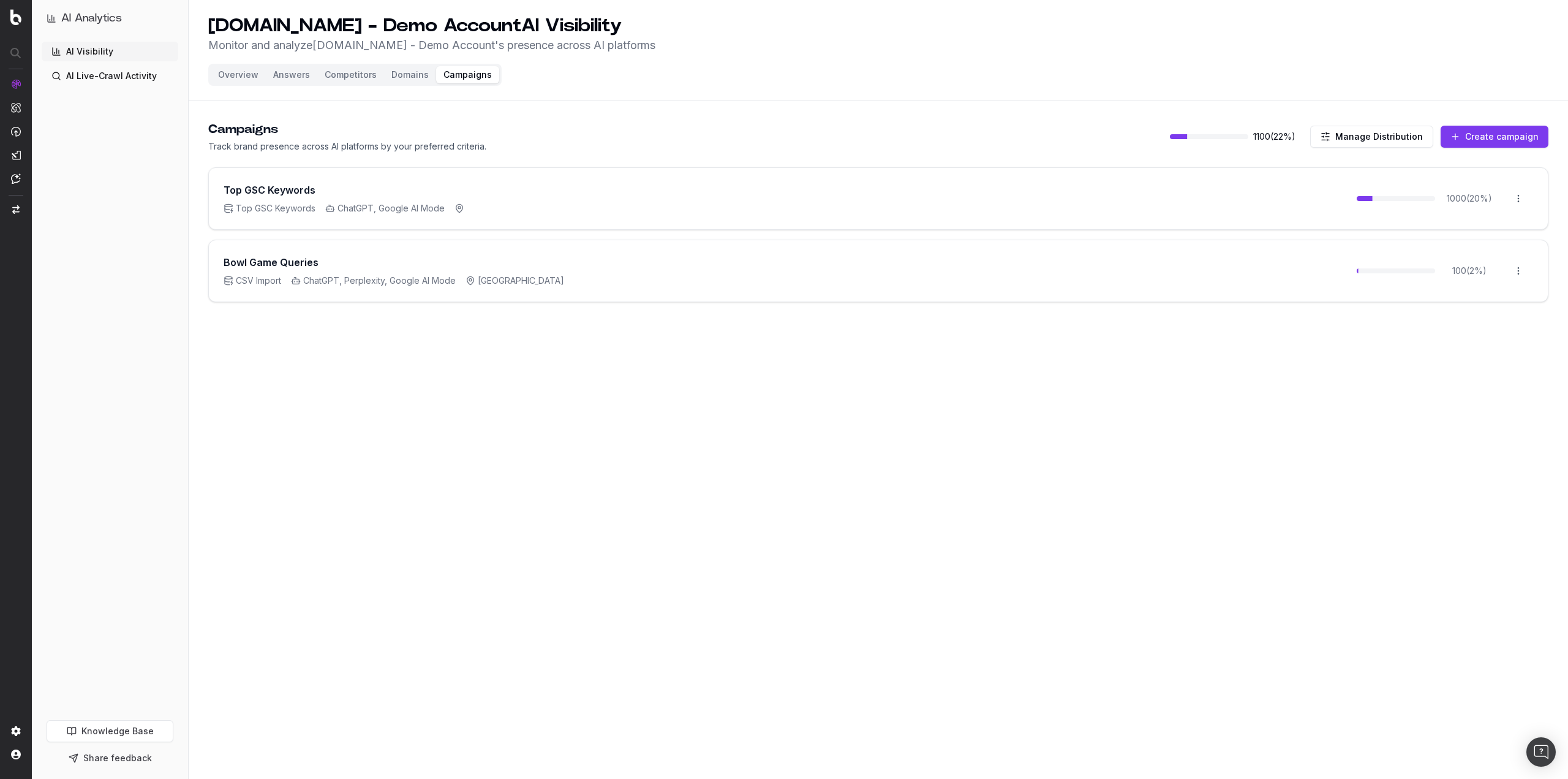
drag, startPoint x: 1518, startPoint y: 473, endPoint x: 1521, endPoint y: 429, distance: 44.1
click at [1518, 473] on div "[DOMAIN_NAME] - Demo Account AI Visibility Monitor and analyze [DOMAIN_NAME] - …" at bounding box center [878, 389] width 1379 height 779
click at [1382, 139] on button "Manage Distribution" at bounding box center [1371, 136] width 123 height 22
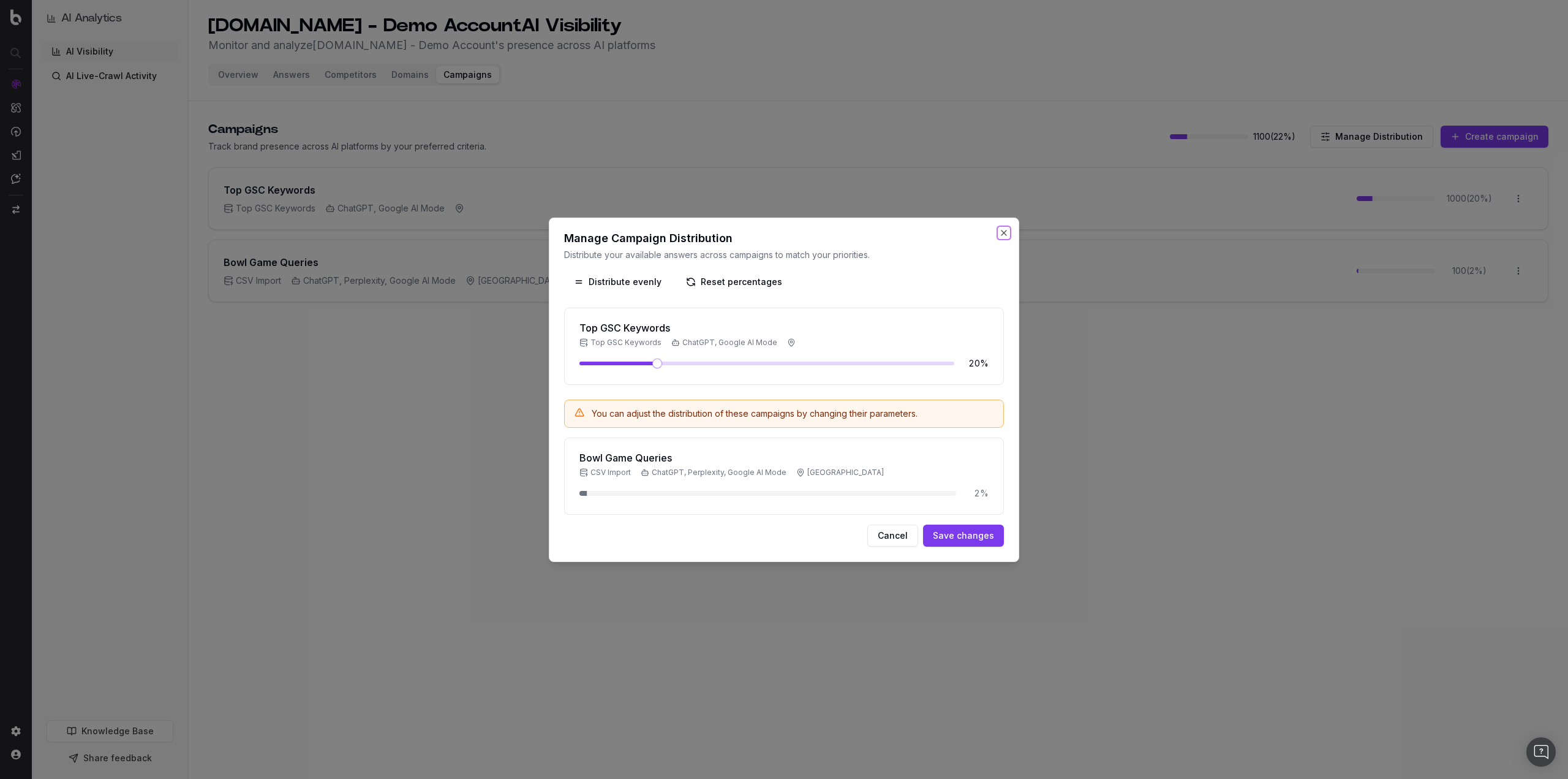
click at [1005, 234] on button "Close" at bounding box center [1004, 232] width 10 height 10
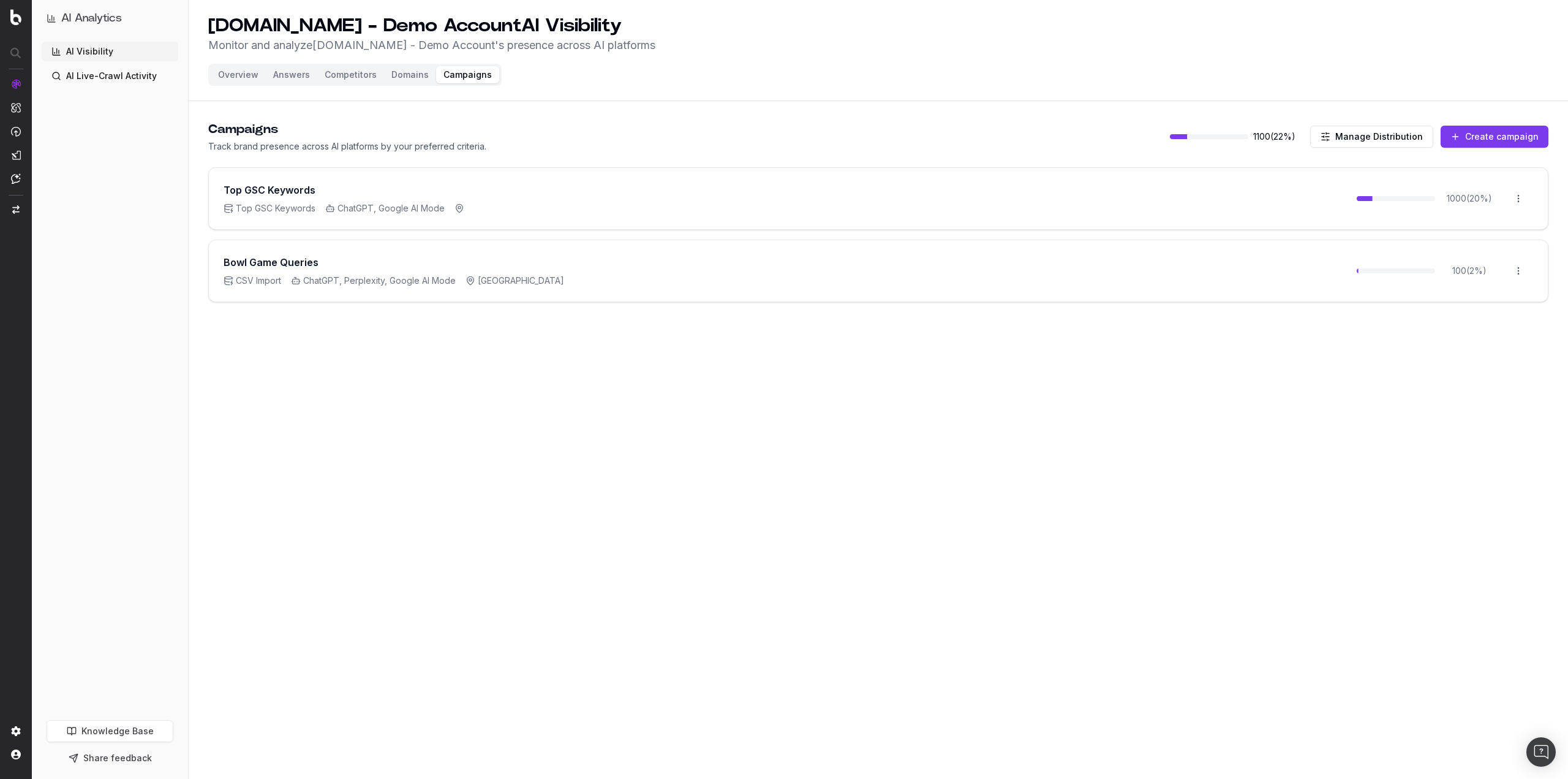
click at [1489, 142] on button "Create campaign" at bounding box center [1495, 136] width 108 height 22
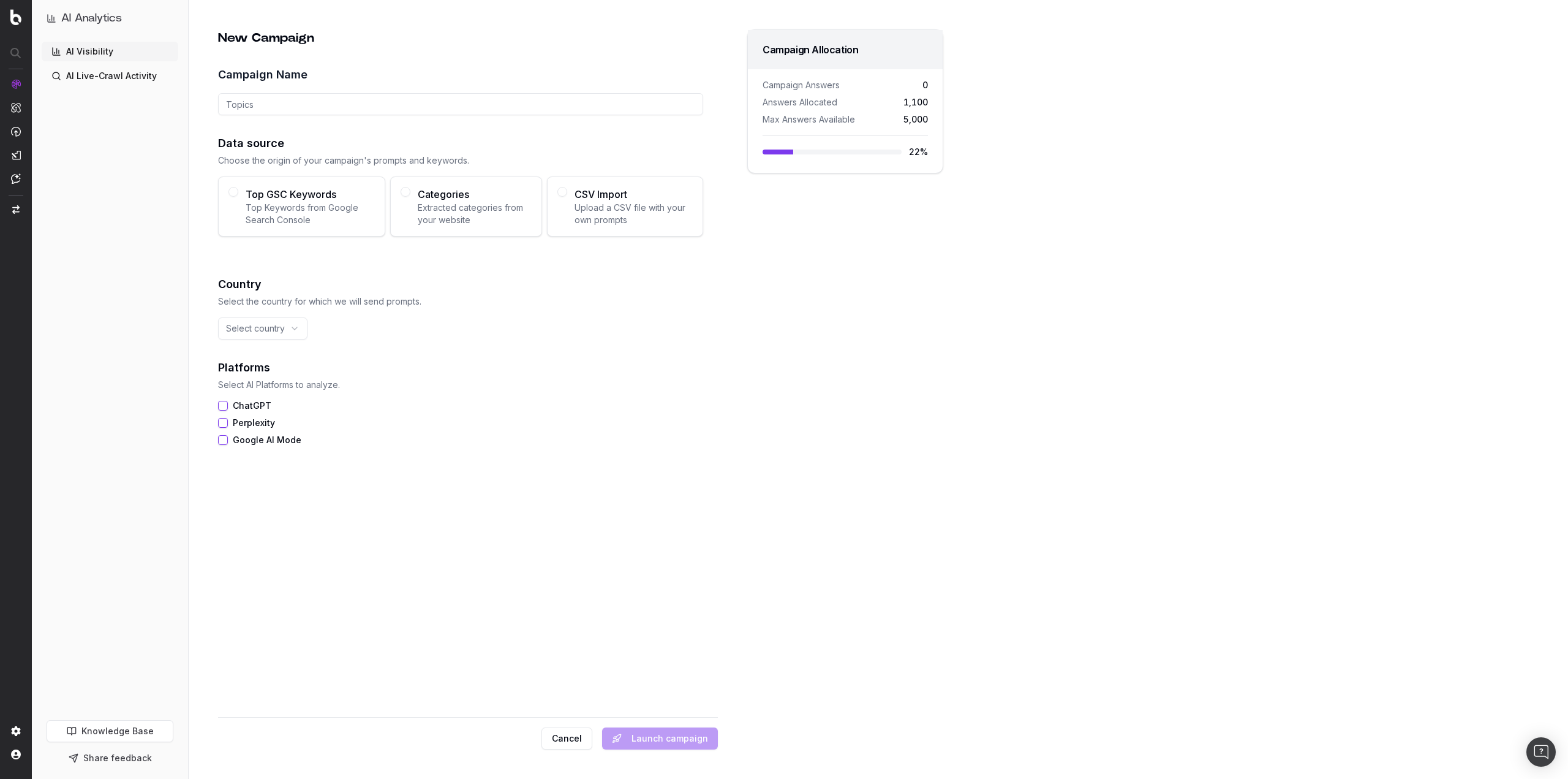
click at [480, 196] on span "Categories" at bounding box center [474, 194] width 114 height 15
click at [410, 196] on button "Categories Extracted categories from your website" at bounding box center [405, 192] width 10 height 10
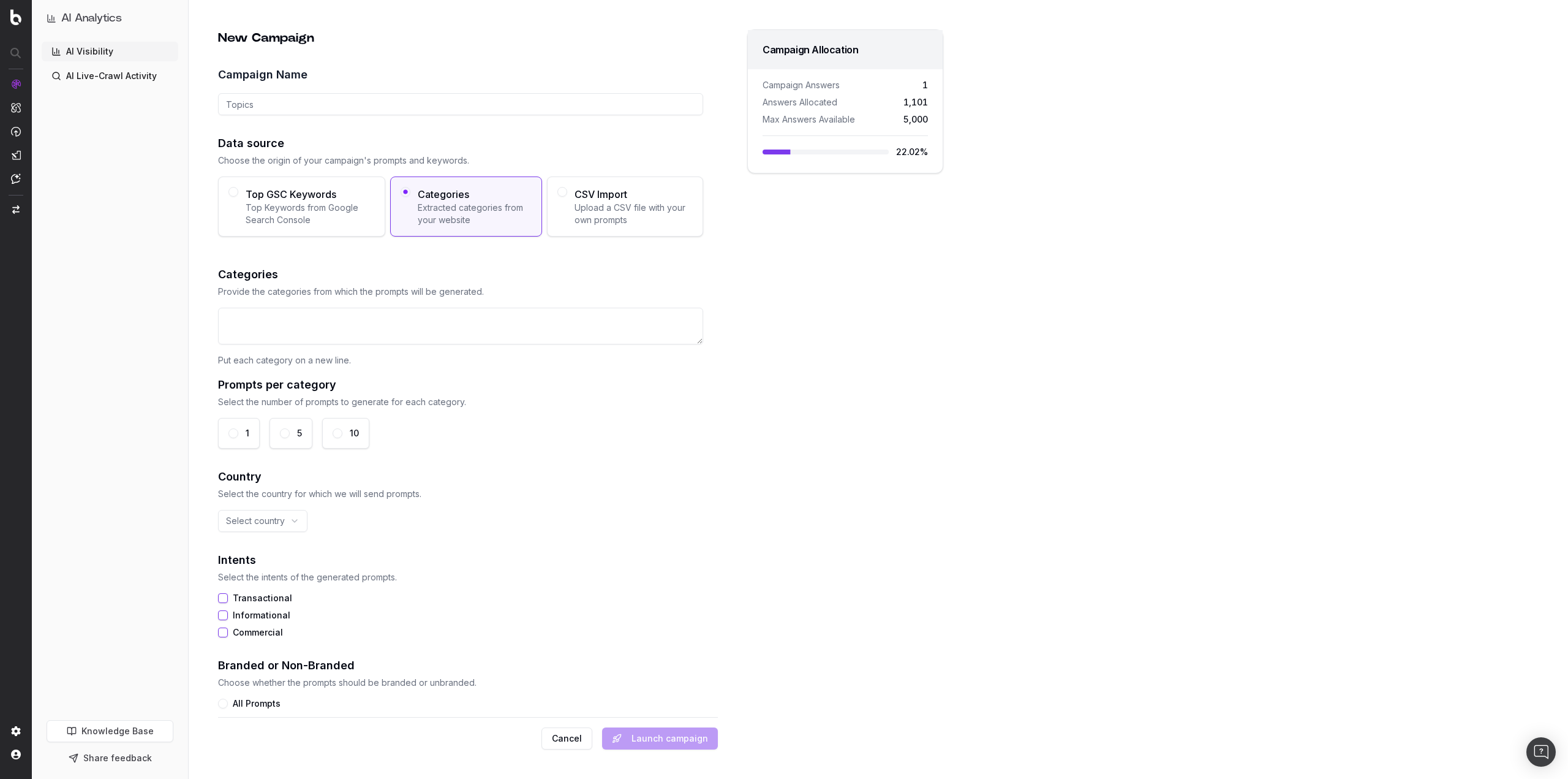
click at [503, 325] on textarea at bounding box center [460, 325] width 485 height 37
drag, startPoint x: 790, startPoint y: 305, endPoint x: 784, endPoint y: 302, distance: 6.7
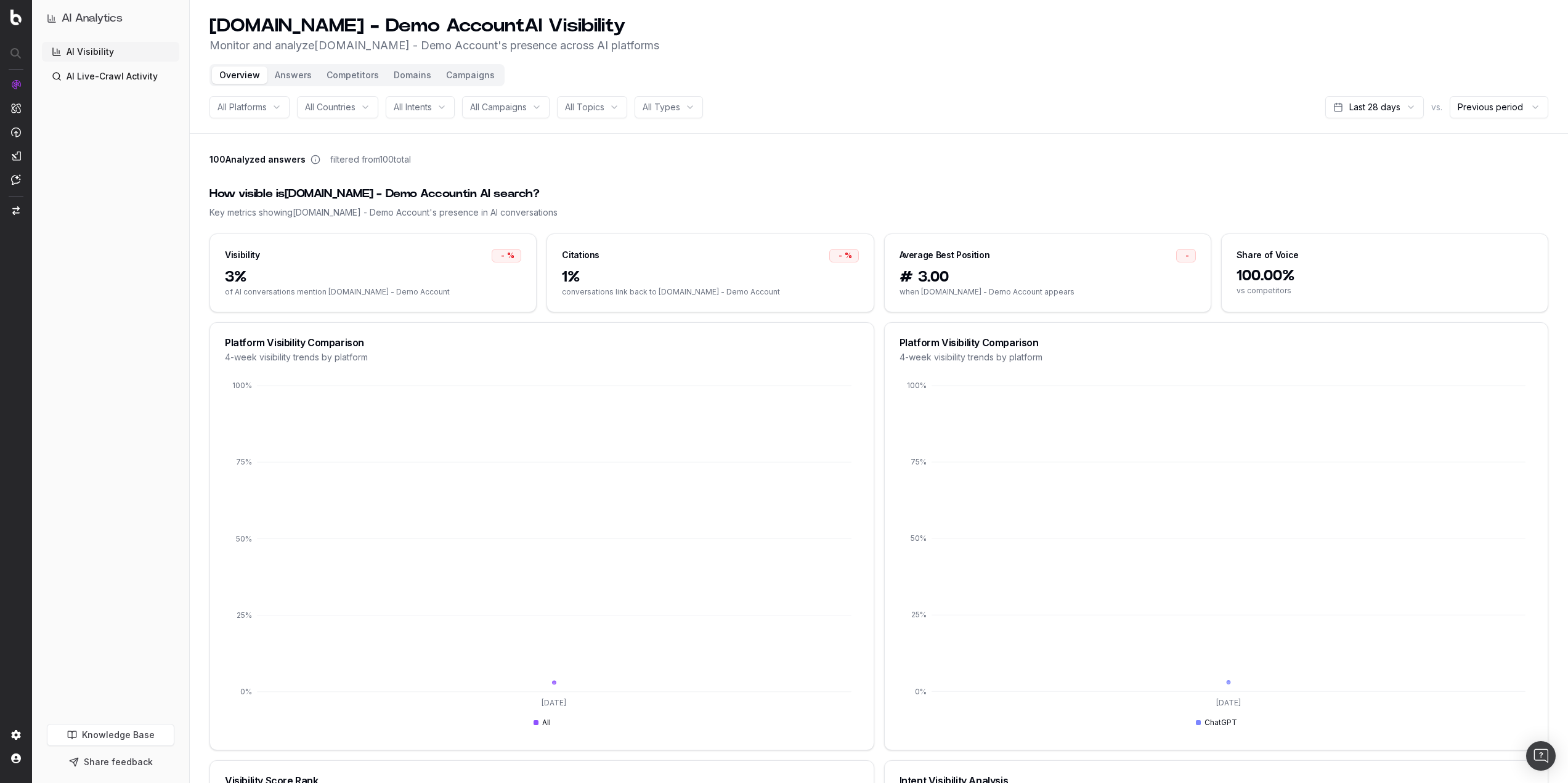
click at [283, 78] on button "Answers" at bounding box center [293, 75] width 52 height 17
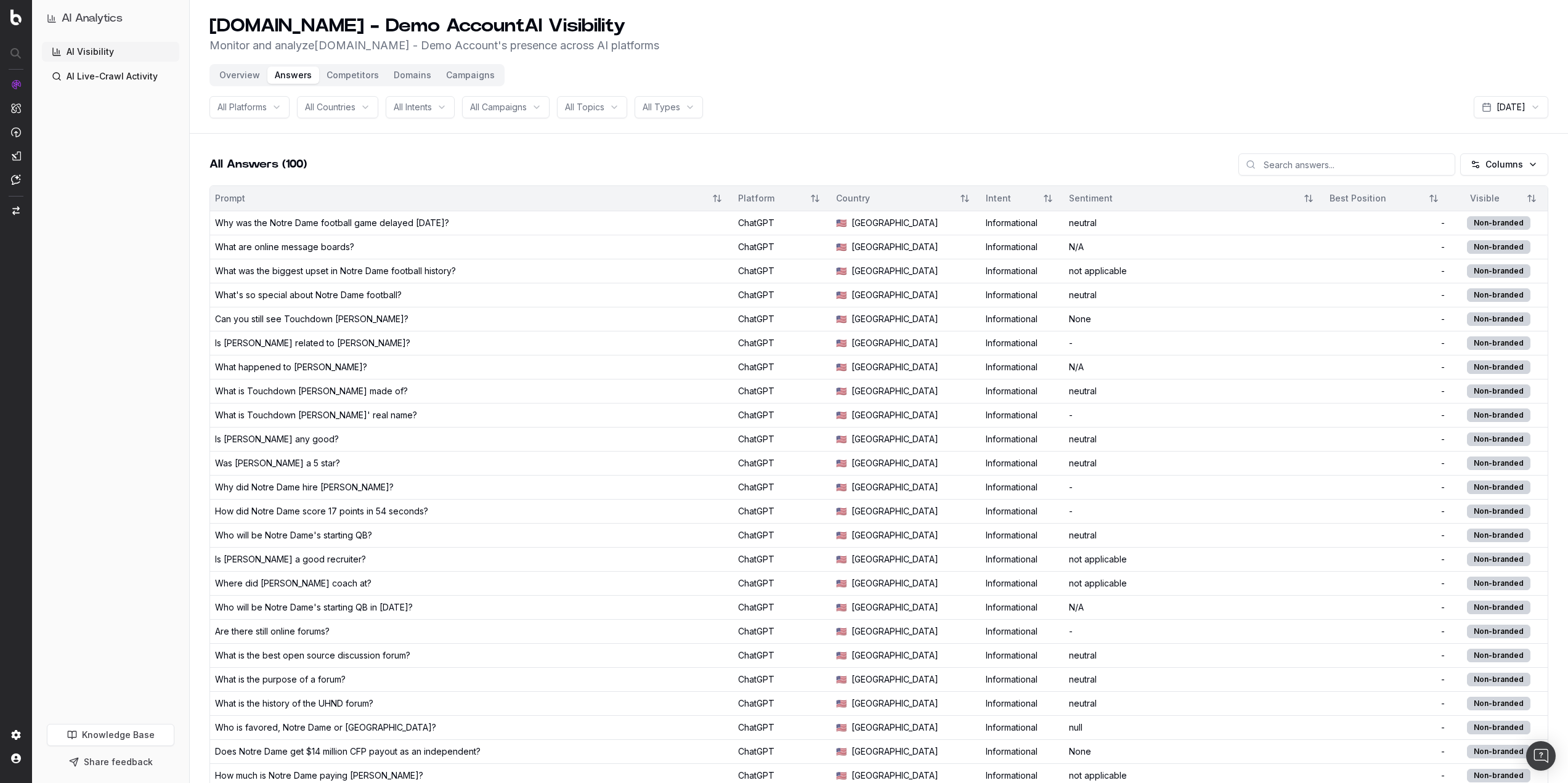
click at [225, 73] on button "Overview" at bounding box center [240, 75] width 56 height 17
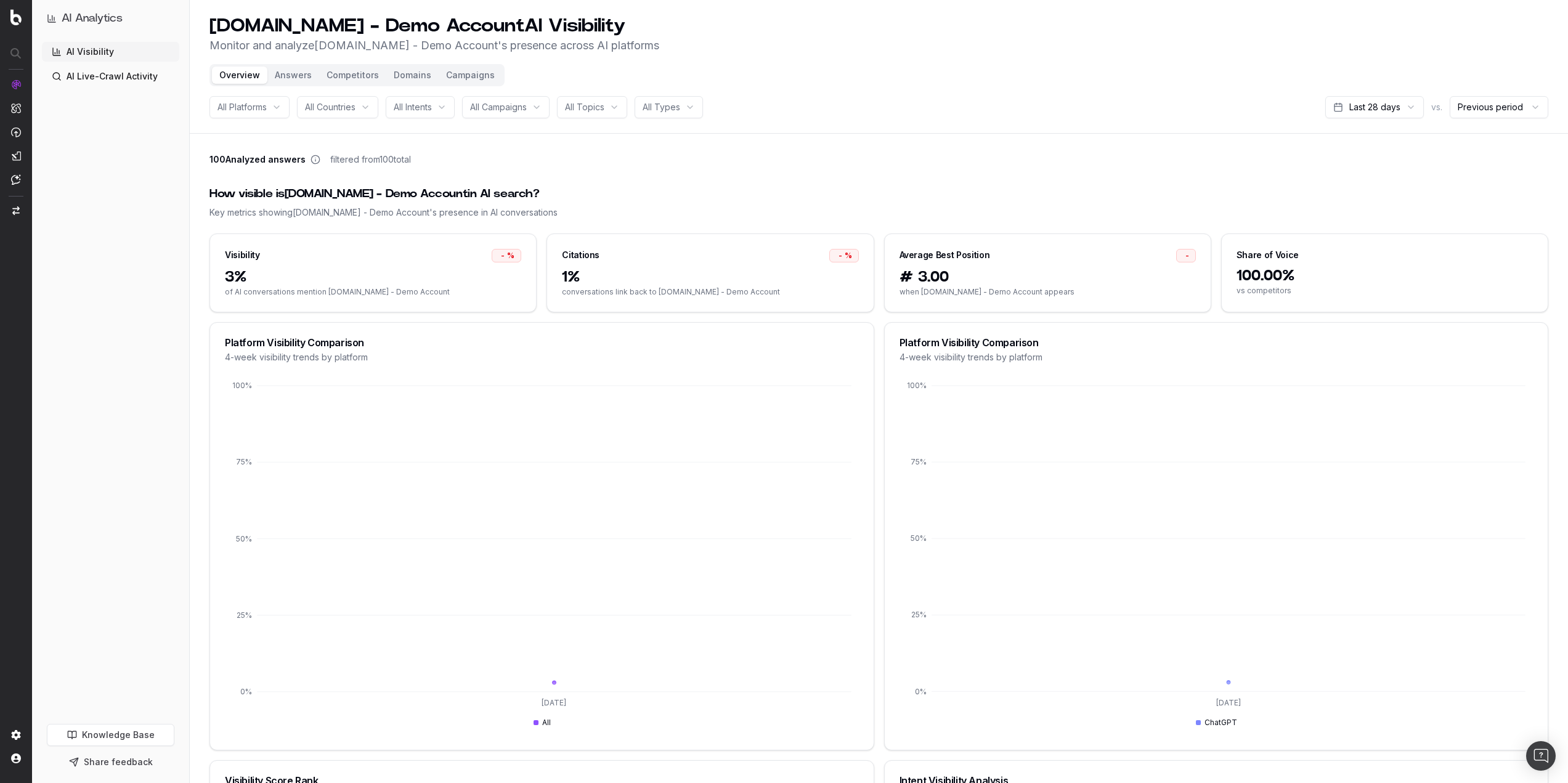
click at [56, 433] on div "AI Visibility AI Live-Crawl Activity" at bounding box center [111, 380] width 137 height 677
